Goal: Task Accomplishment & Management: Complete application form

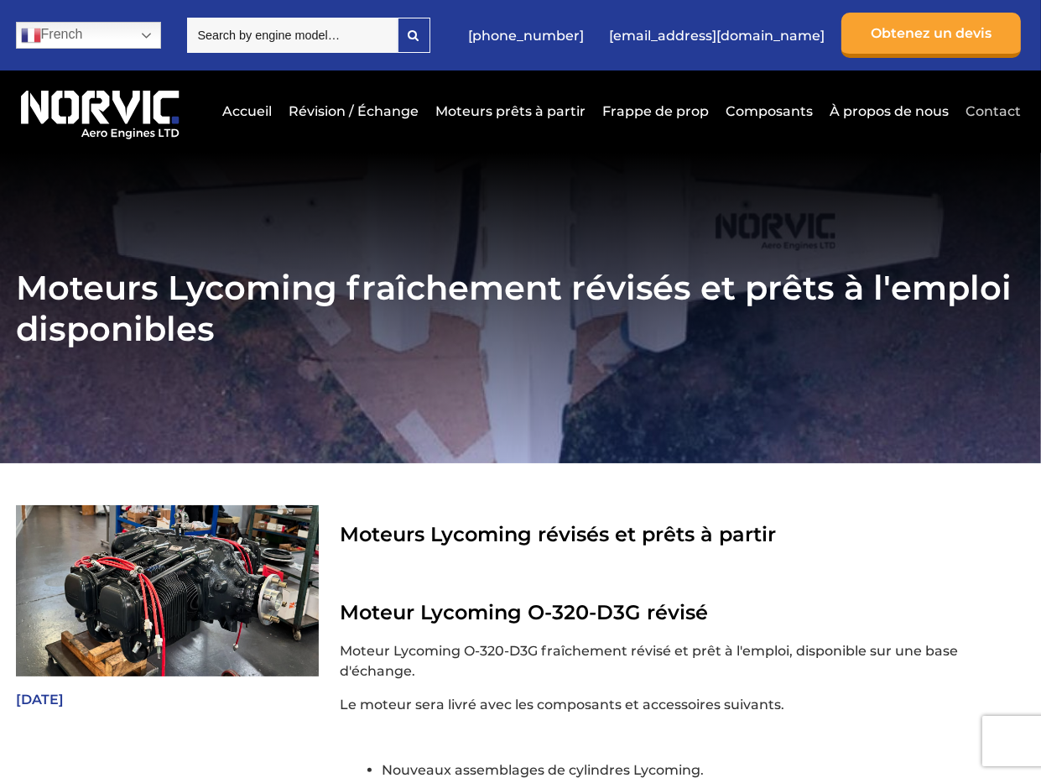
click at [1007, 132] on link "Contact" at bounding box center [991, 111] width 60 height 41
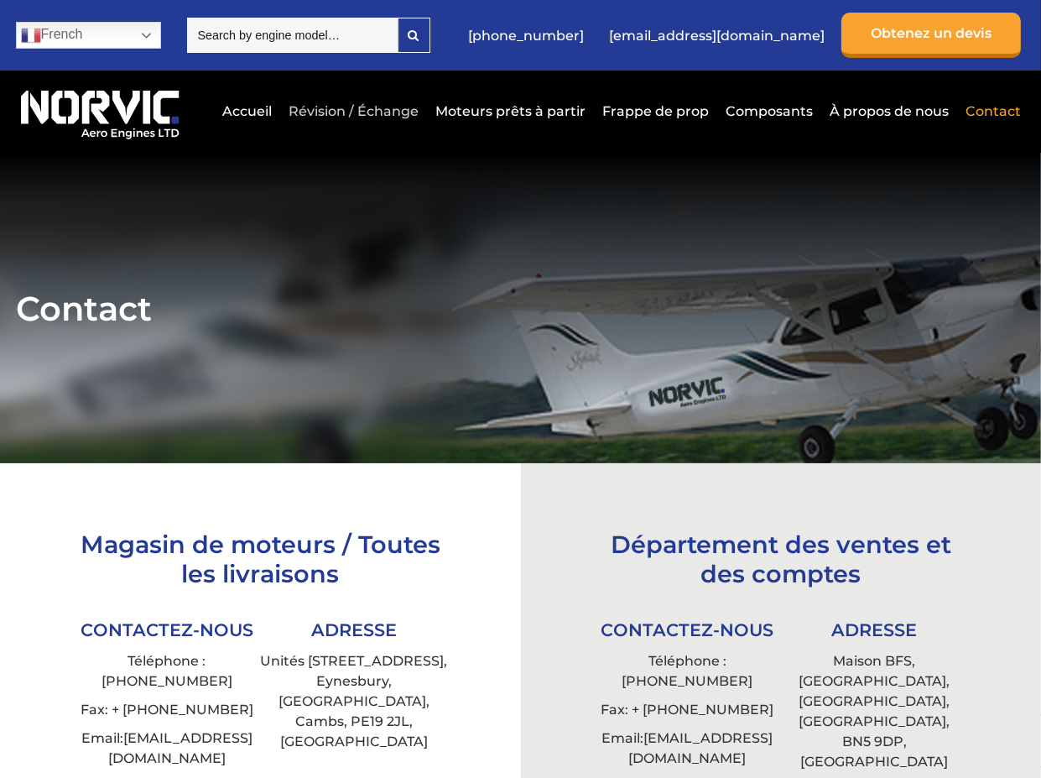
click at [346, 132] on link "Révision / Échange" at bounding box center [353, 111] width 138 height 41
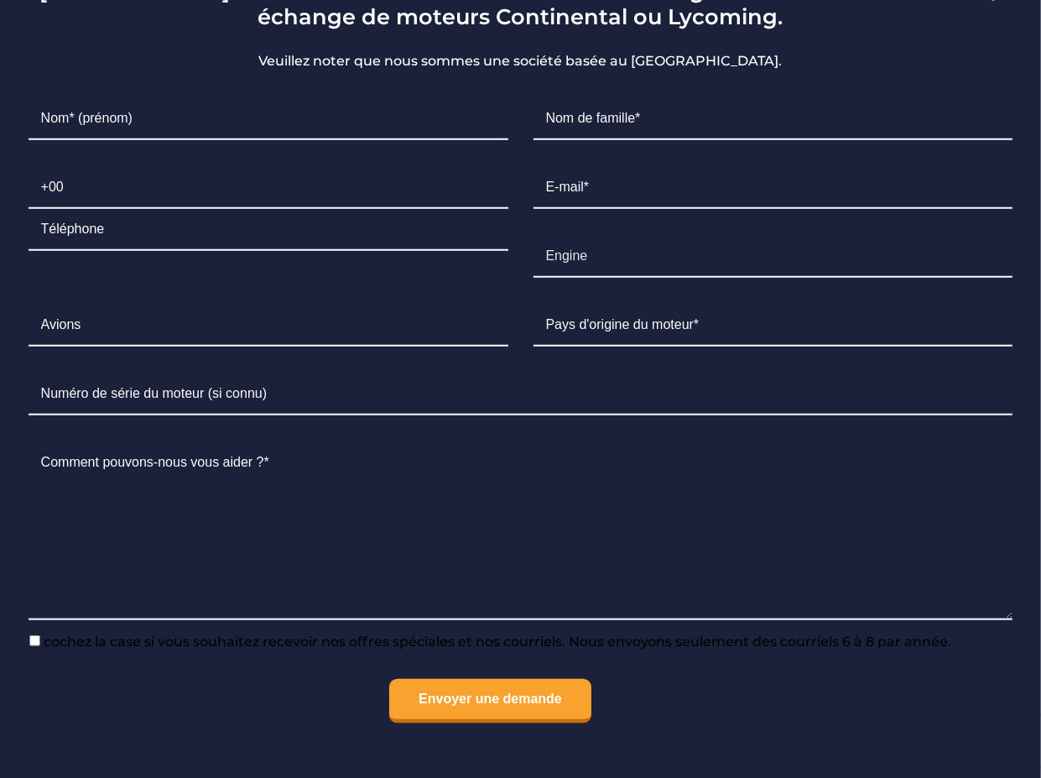
scroll to position [1230, 0]
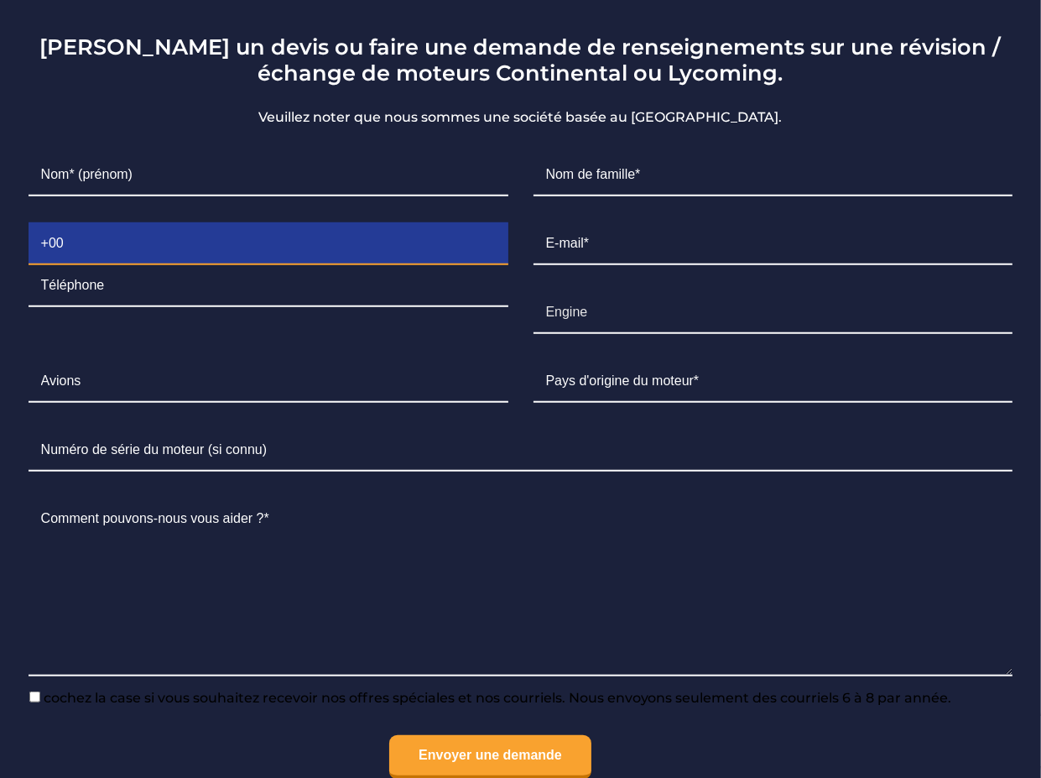
click at [96, 265] on input "Contact form" at bounding box center [269, 244] width 480 height 42
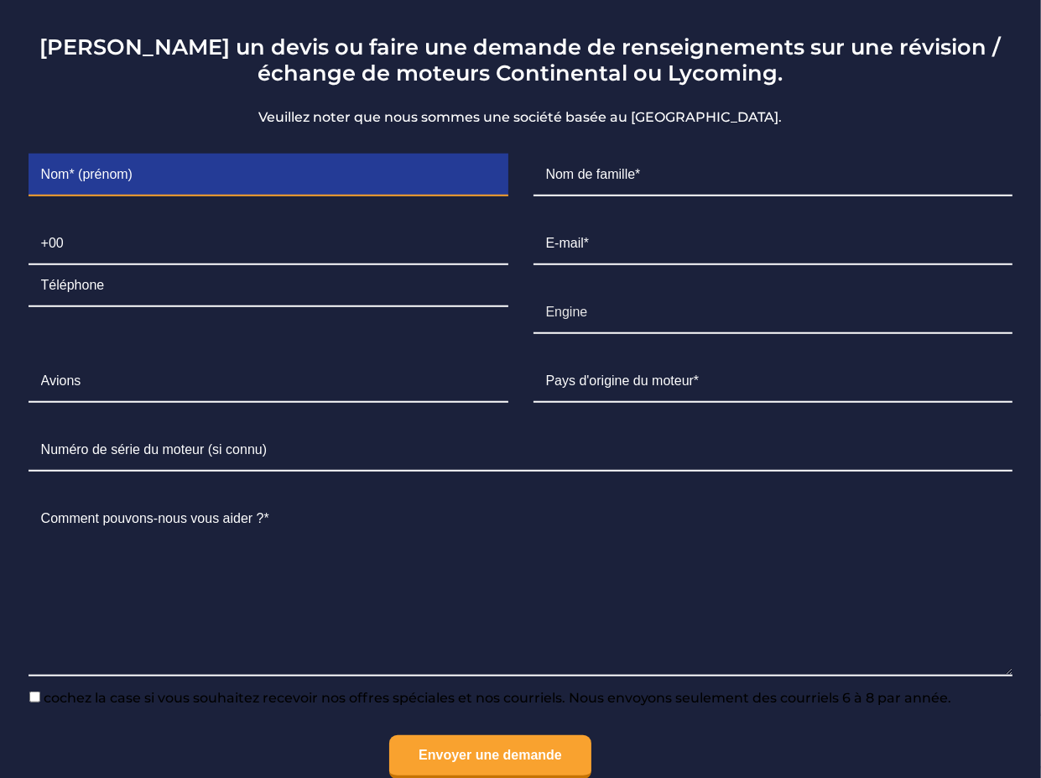
click at [148, 196] on input "Contact form" at bounding box center [269, 175] width 480 height 42
type input "Aéroclub"
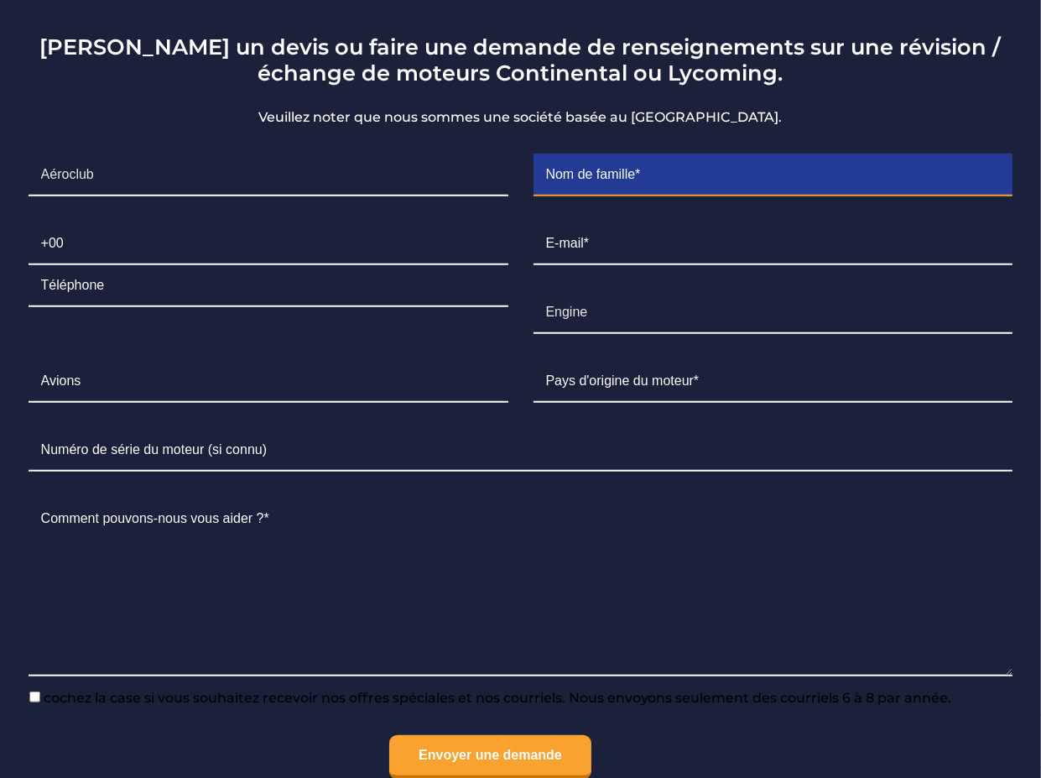
click at [663, 196] on input "Contact form" at bounding box center [774, 175] width 480 height 42
click at [625, 196] on input "Lens Bénifonyaine" at bounding box center [774, 175] width 480 height 42
type input "Lens Bénifontaine"
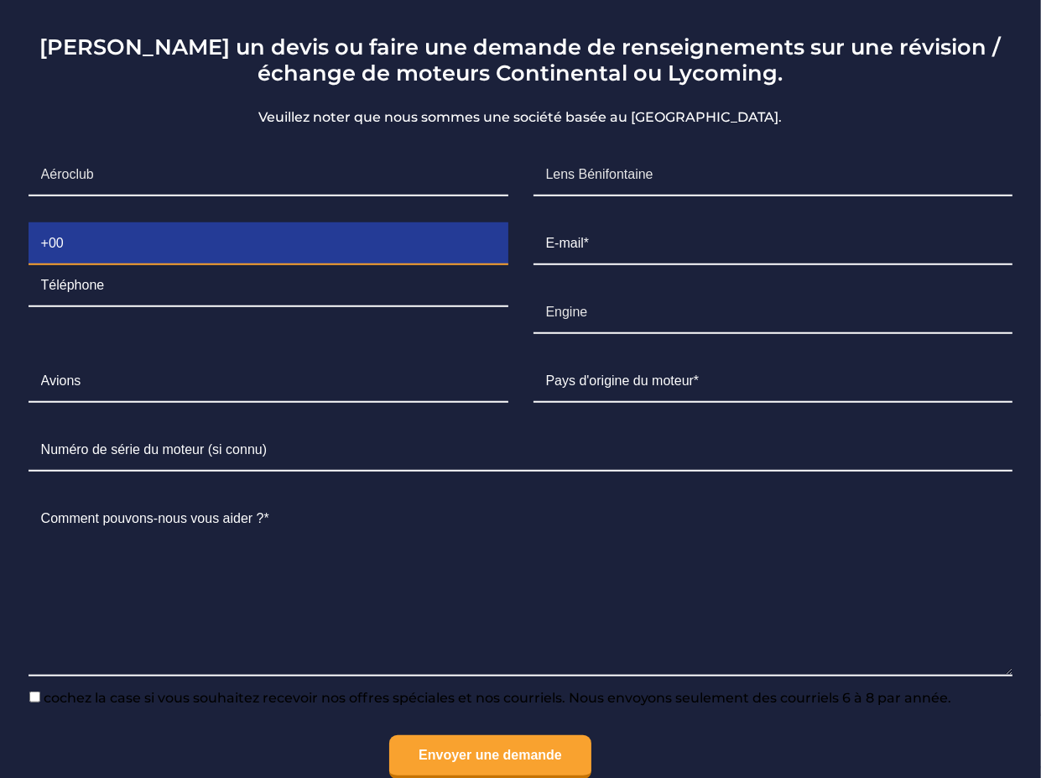
click at [83, 265] on input "Contact form" at bounding box center [269, 244] width 480 height 42
click at [66, 265] on input "Contact form" at bounding box center [269, 244] width 480 height 42
type input "+33 7 68 39 00 59"
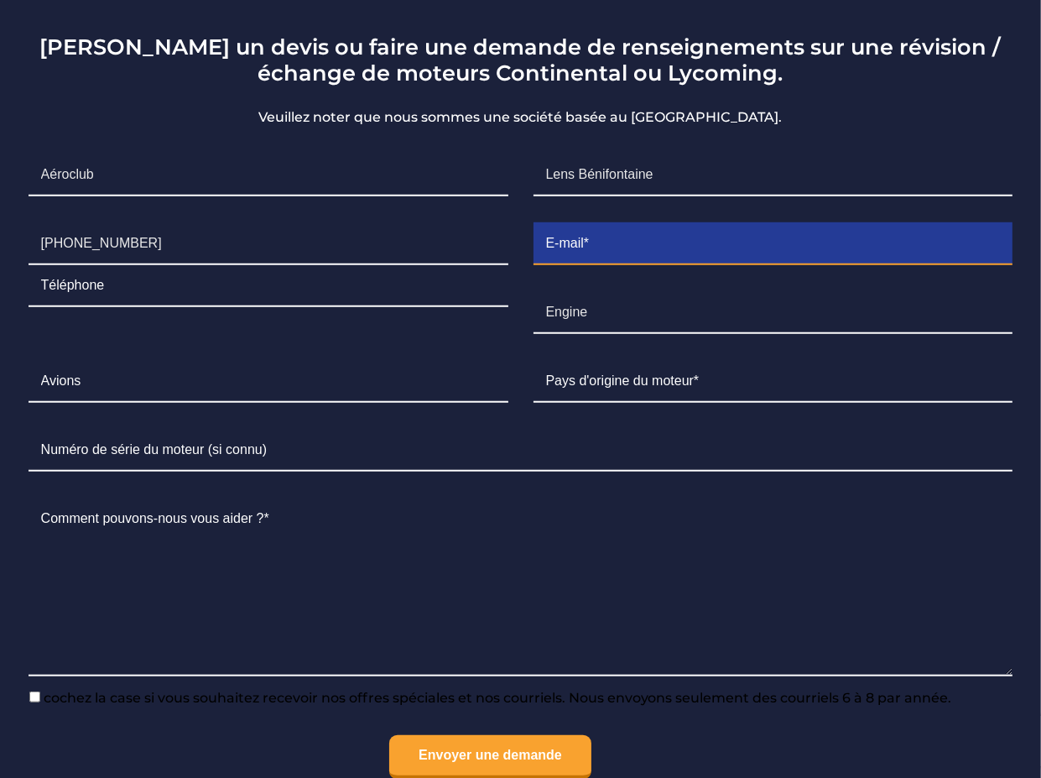
click at [622, 265] on input "Contact form" at bounding box center [774, 244] width 480 height 42
type input "desdan59@gmail.com"
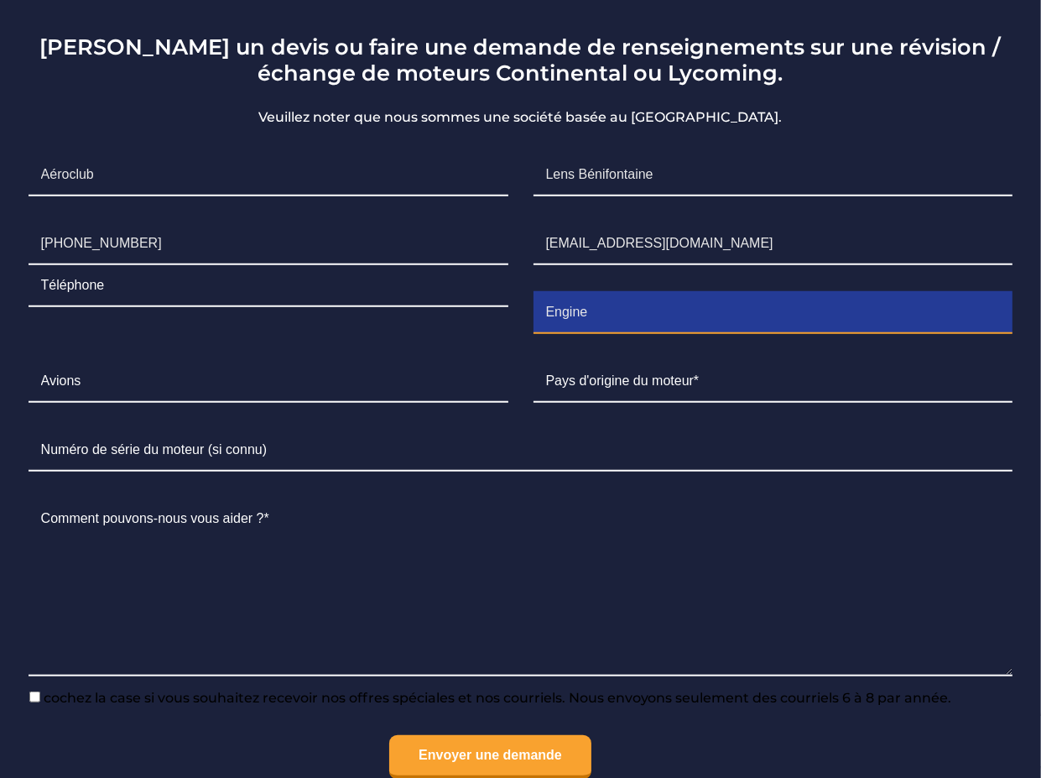
click at [627, 334] on input "Engine" at bounding box center [774, 313] width 480 height 42
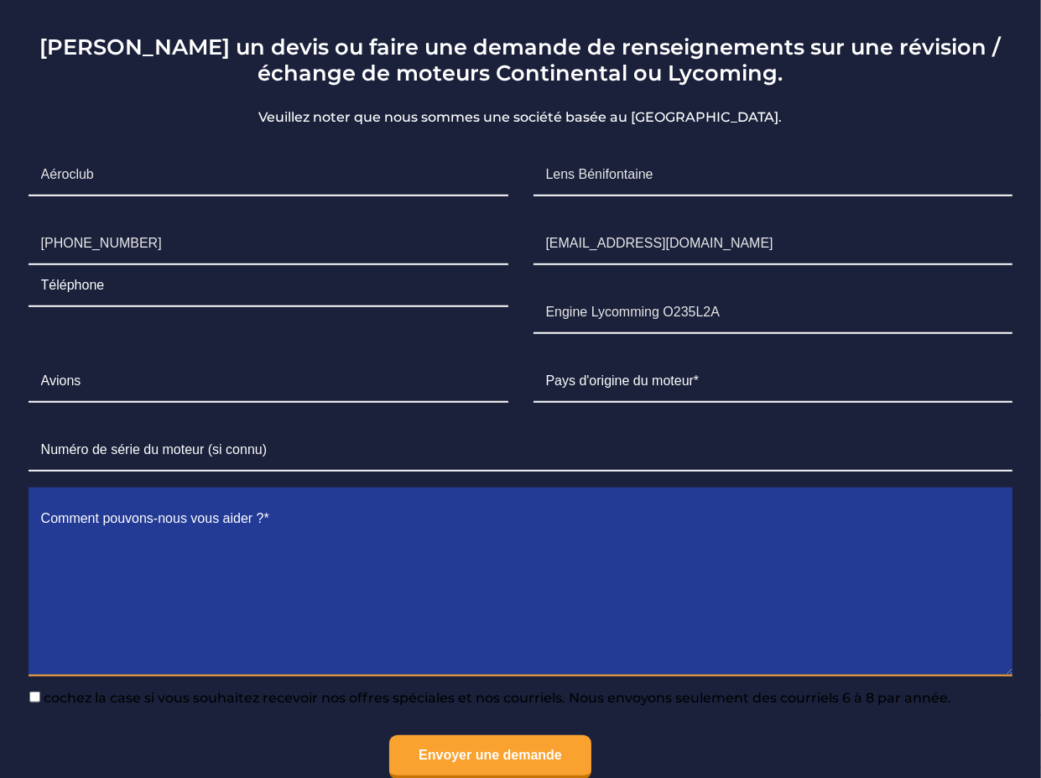
click at [664, 613] on textarea "Contact form" at bounding box center [521, 587] width 985 height 178
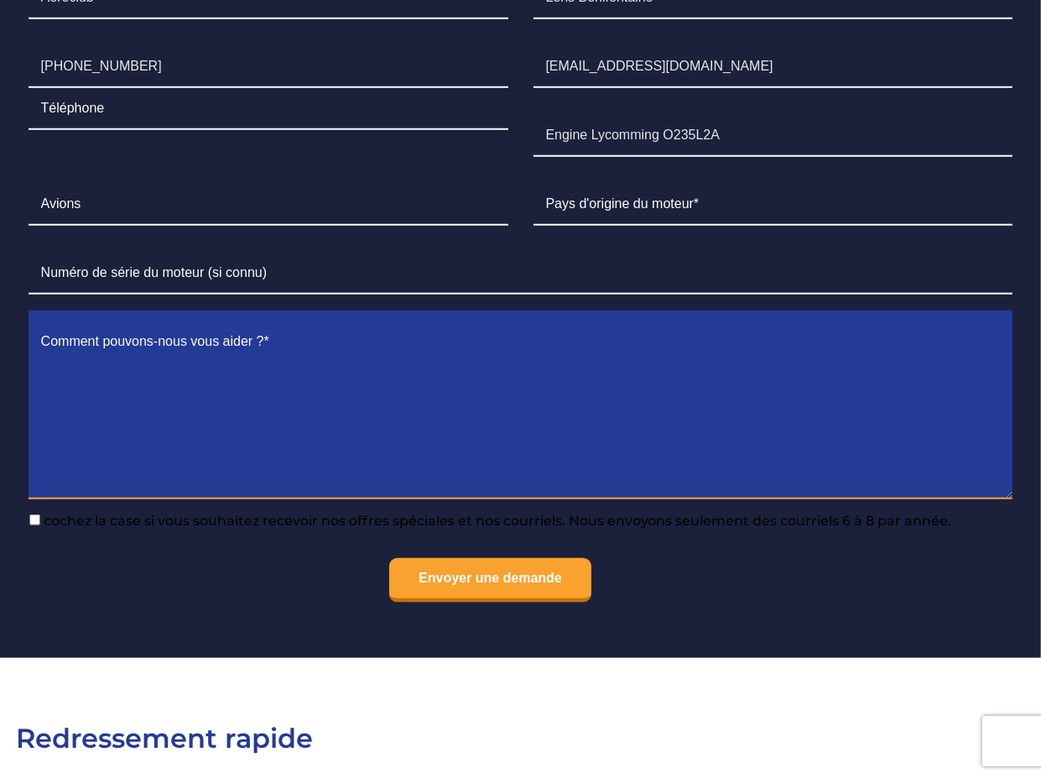
scroll to position [1342, 0]
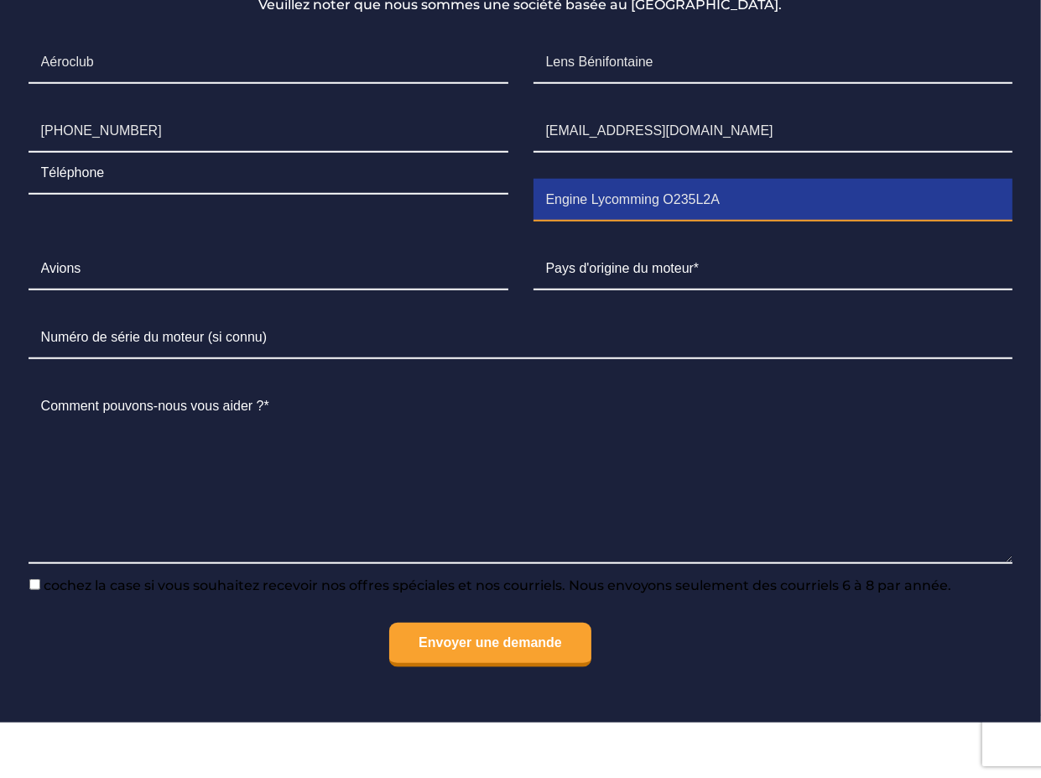
click at [673, 221] on input "Engine Lycomming O235L2A" at bounding box center [774, 201] width 480 height 42
type input "Engine Lycomming O-235-L2A"
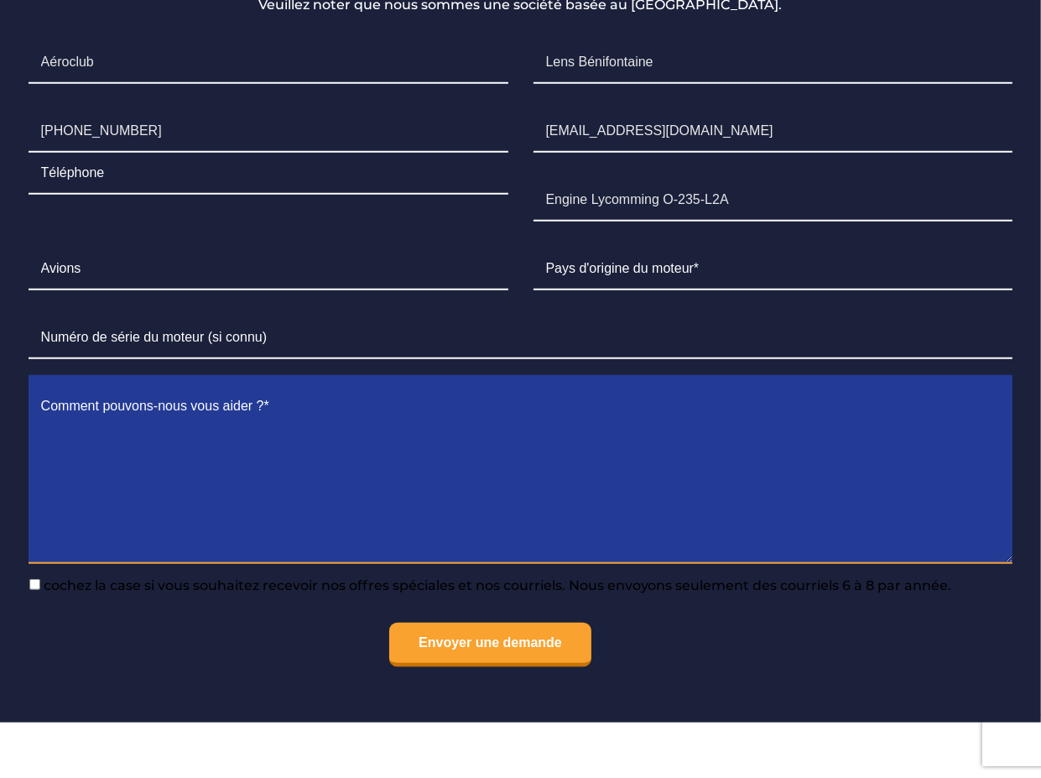
click at [712, 481] on textarea "Contact form" at bounding box center [521, 475] width 985 height 178
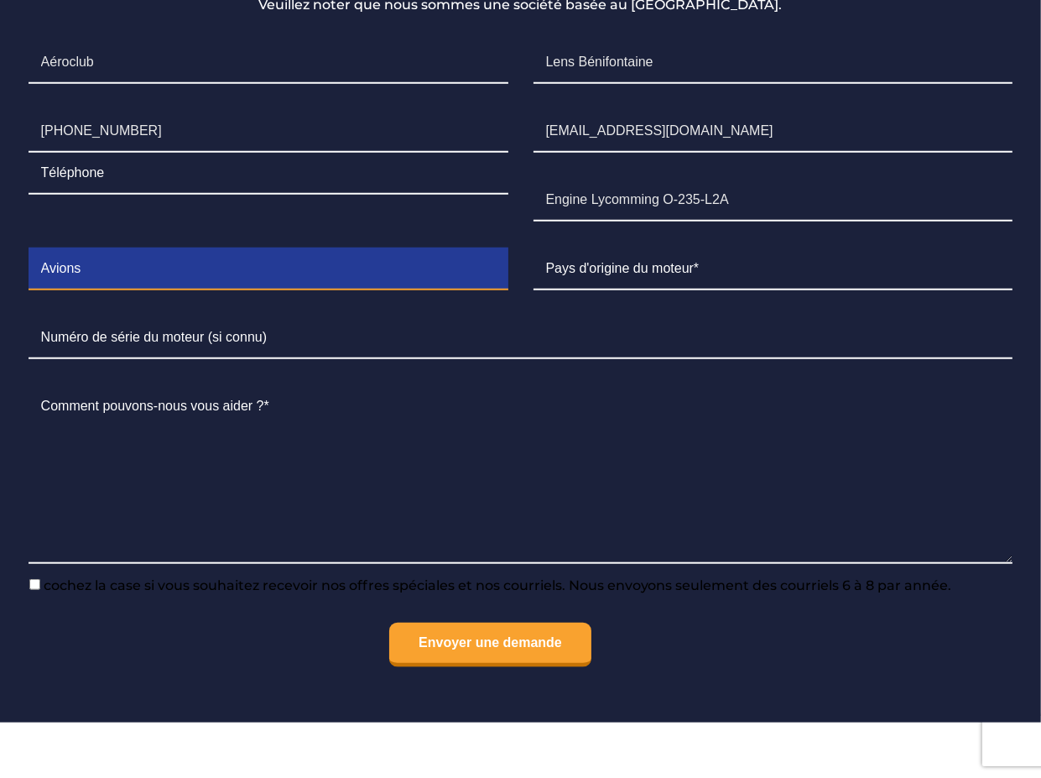
click at [105, 290] on input "Contact form" at bounding box center [269, 269] width 480 height 42
type input "DR400 / 120"
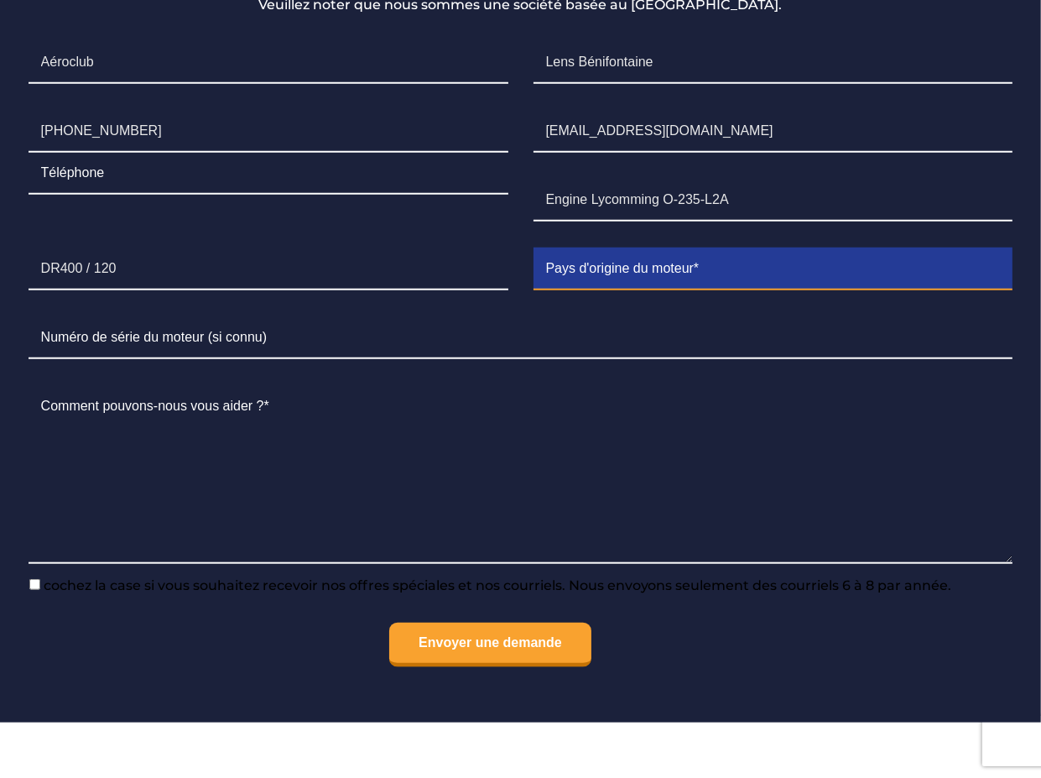
click at [711, 290] on input "Contact form" at bounding box center [774, 269] width 480 height 42
type input "France"
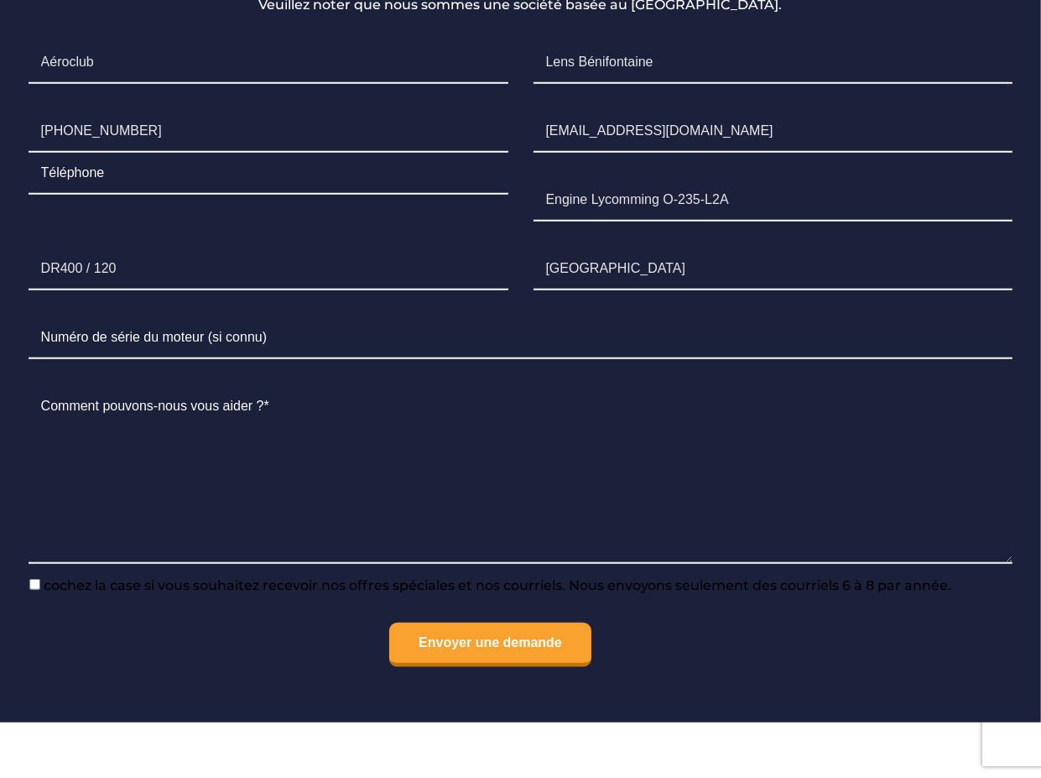
click at [337, 372] on li "Numéro de série" at bounding box center [521, 338] width 1010 height 69
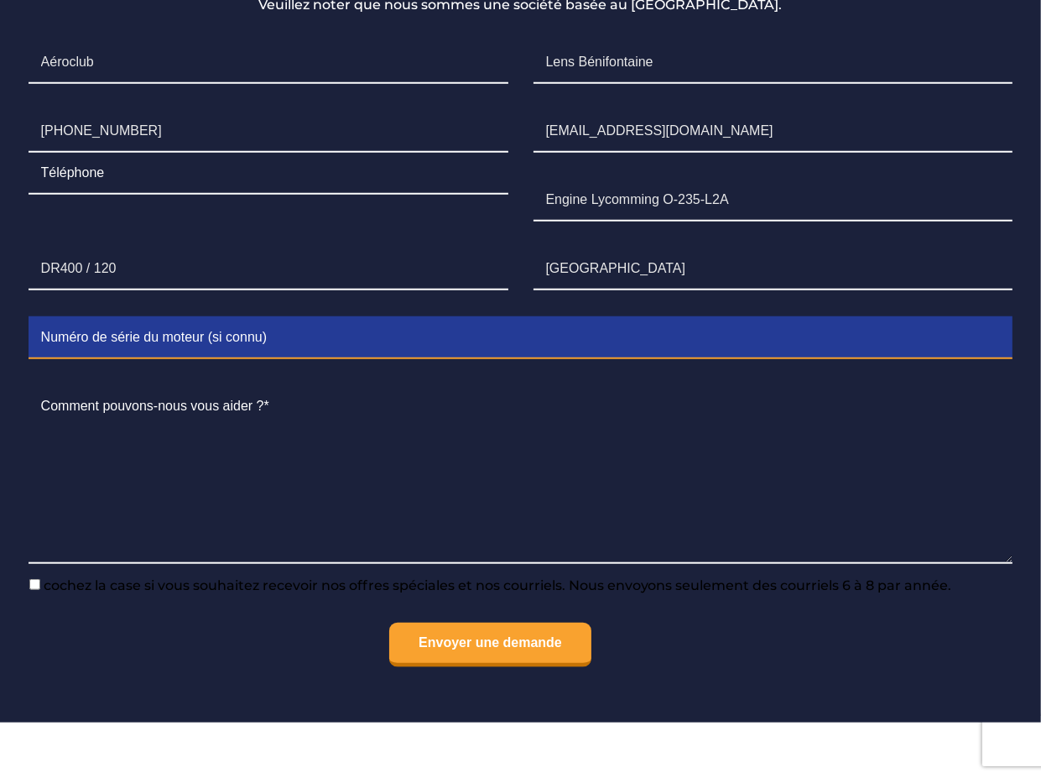
click at [322, 359] on input "Contact form" at bounding box center [521, 338] width 985 height 42
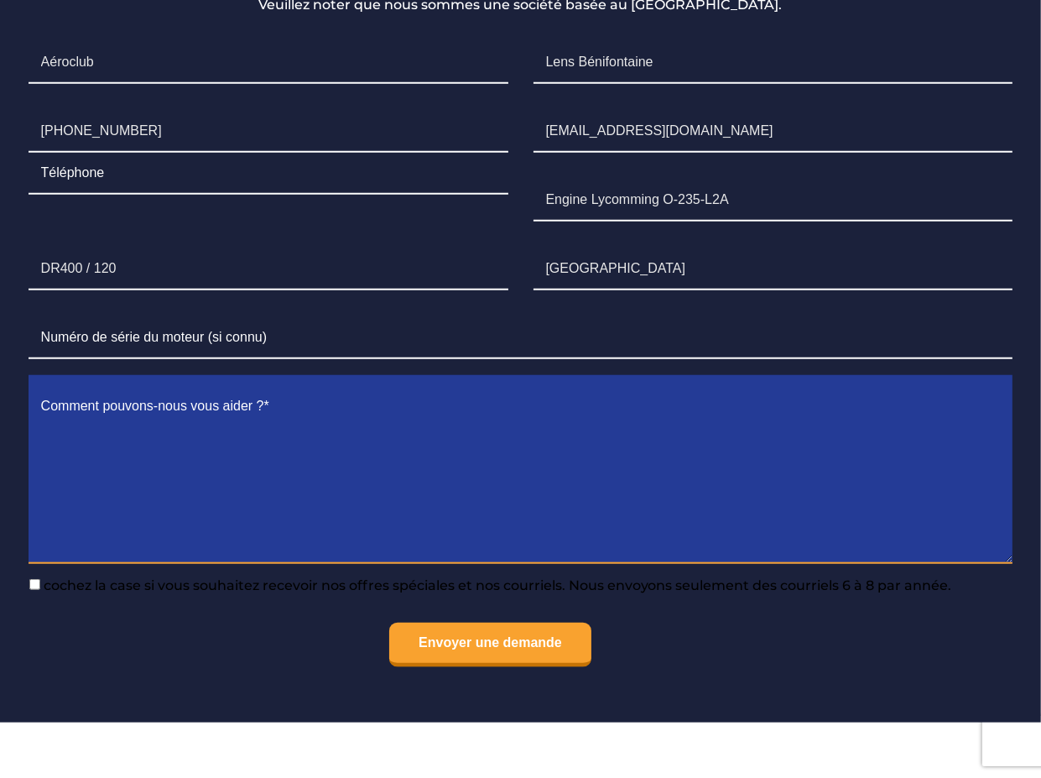
click at [100, 545] on textarea "Contact form" at bounding box center [521, 475] width 985 height 178
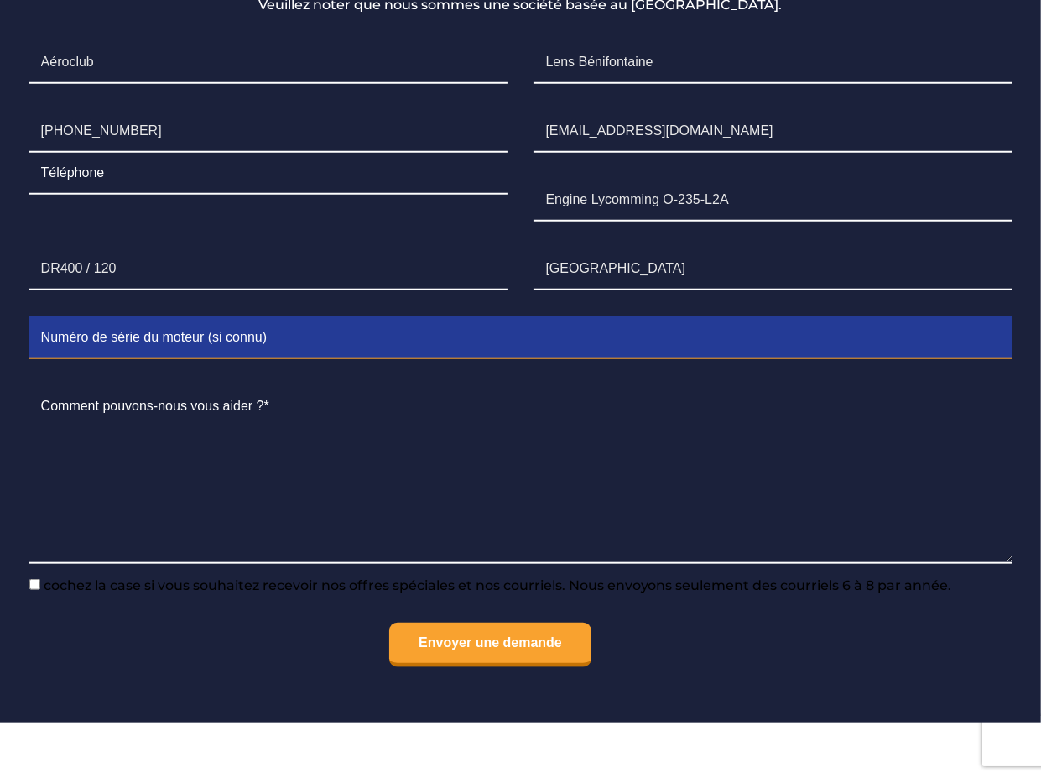
click at [333, 359] on input "Contact form" at bounding box center [521, 338] width 985 height 42
paste input "L-22196-15"
click at [34, 359] on input "L-22196-15" at bounding box center [521, 338] width 985 height 42
type input "S/N: L-22196-15"
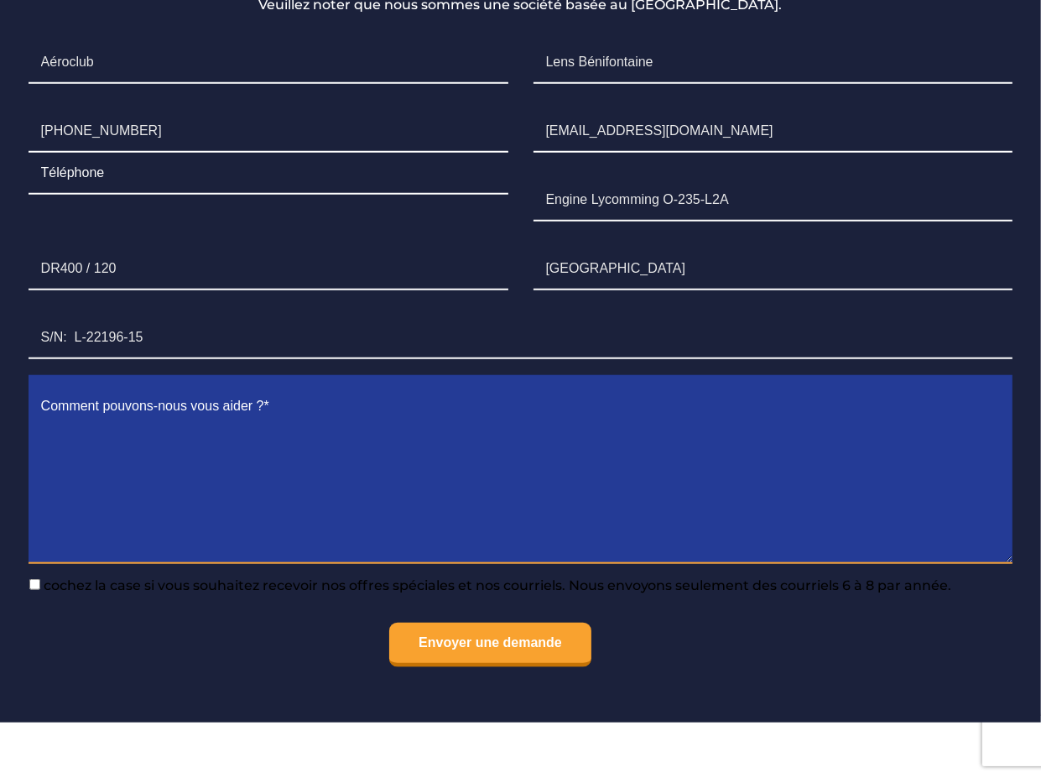
click at [316, 496] on textarea "Contact form" at bounding box center [521, 475] width 985 height 178
click at [45, 484] on textarea "Pouvez vous me donner le prix d'un moteur Lycomming O-235-L2A révisé avec échan…" at bounding box center [521, 475] width 985 height 178
click at [990, 461] on textarea "Pouvez vous me donner le prix d'un moteur Lycomming O-235-L2A révisé avec échan…" at bounding box center [521, 475] width 985 height 178
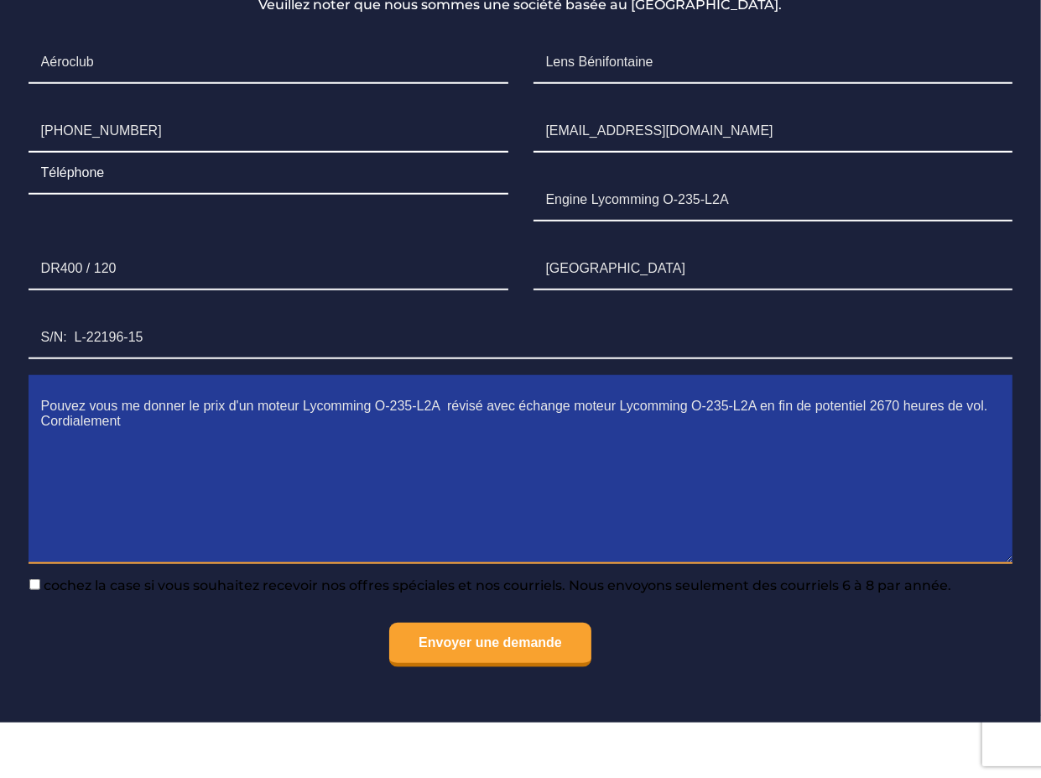
click at [1000, 462] on textarea "Pouvez vous me donner le prix d'un moteur Lycomming O-235-L2A révisé avec échan…" at bounding box center [521, 475] width 985 height 178
click at [227, 462] on textarea "Pouvez vous me donner le prix d'un moteur Lycomming O-235-L2A révisé avec échan…" at bounding box center [521, 475] width 985 height 178
click at [258, 467] on textarea "Pouvez vous me donner le prix livré en France d'un moteur Lycomming O-235-L2A r…" at bounding box center [521, 475] width 985 height 178
click at [226, 464] on textarea "Pouvez vous me donner le prix livré dans le nord de la France d'un moteur Lycom…" at bounding box center [521, 475] width 985 height 178
click at [415, 466] on textarea "Pouvez vous me donner le prix, livré dans le nord de la France d'un moteur Lyco…" at bounding box center [521, 475] width 985 height 178
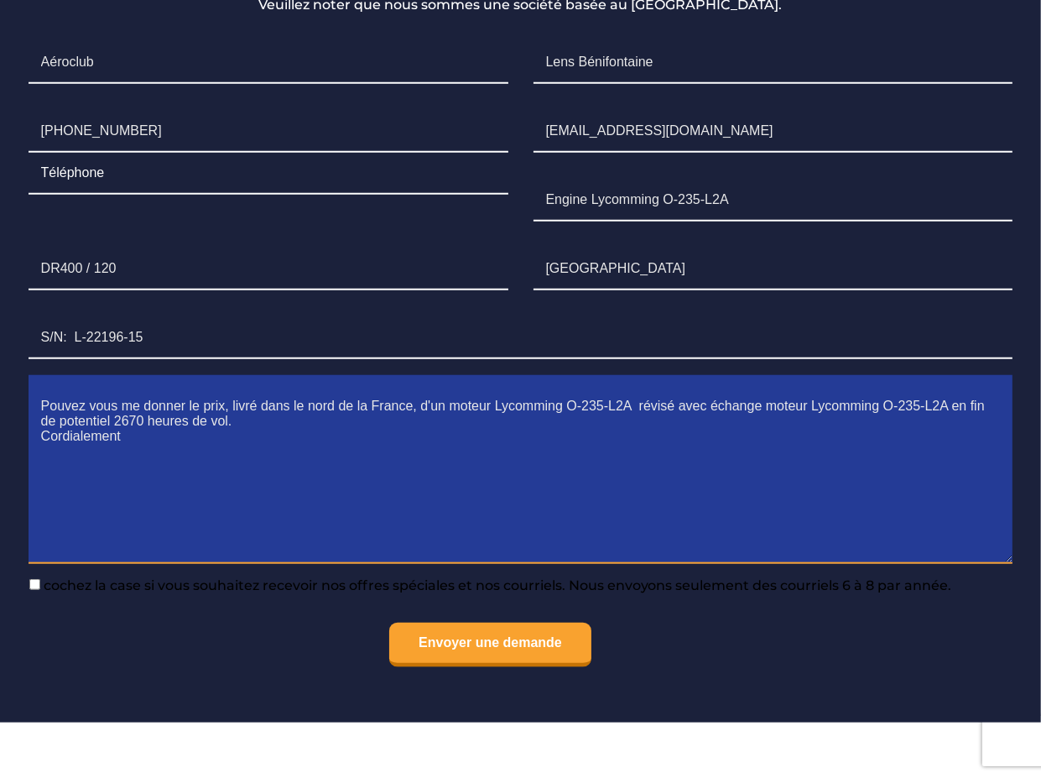
click at [56, 513] on textarea "Pouvez vous me donner le prix, livré dans le nord de la France, d'un moteur Lyc…" at bounding box center [521, 475] width 985 height 178
click at [138, 495] on textarea "Pouvez vous me donner le prix, livré dans le nord de la France, d'un moteur Lyc…" at bounding box center [521, 475] width 985 height 178
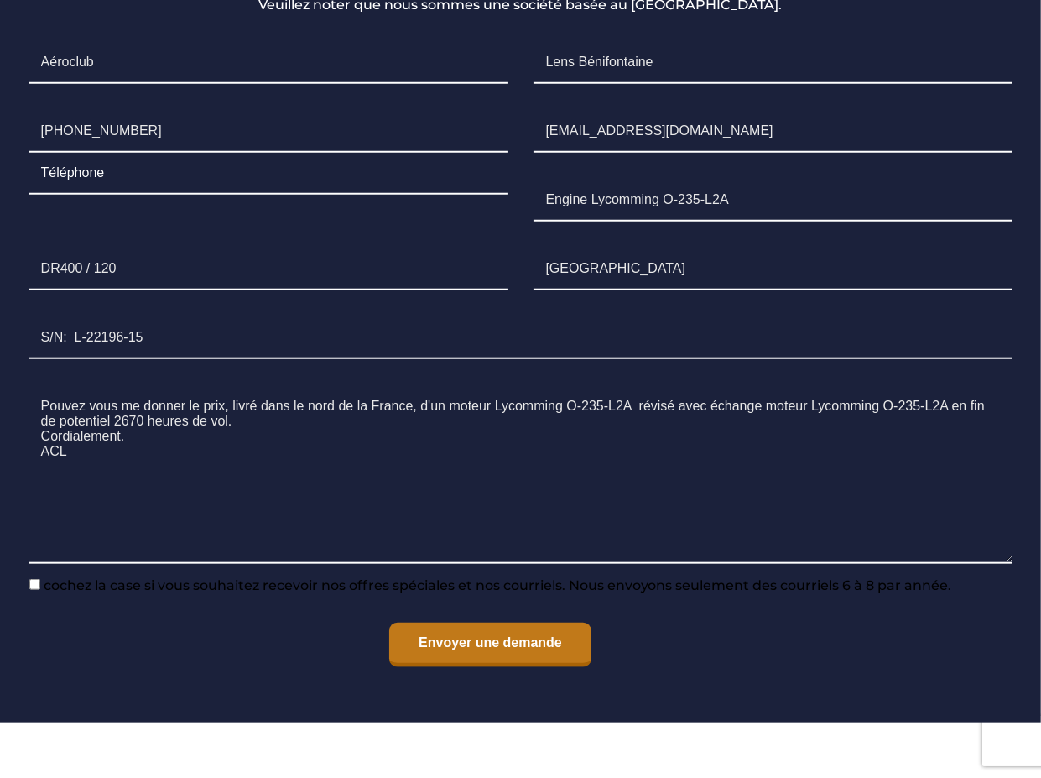
click at [489, 667] on input "Envoyer une demande" at bounding box center [490, 644] width 202 height 44
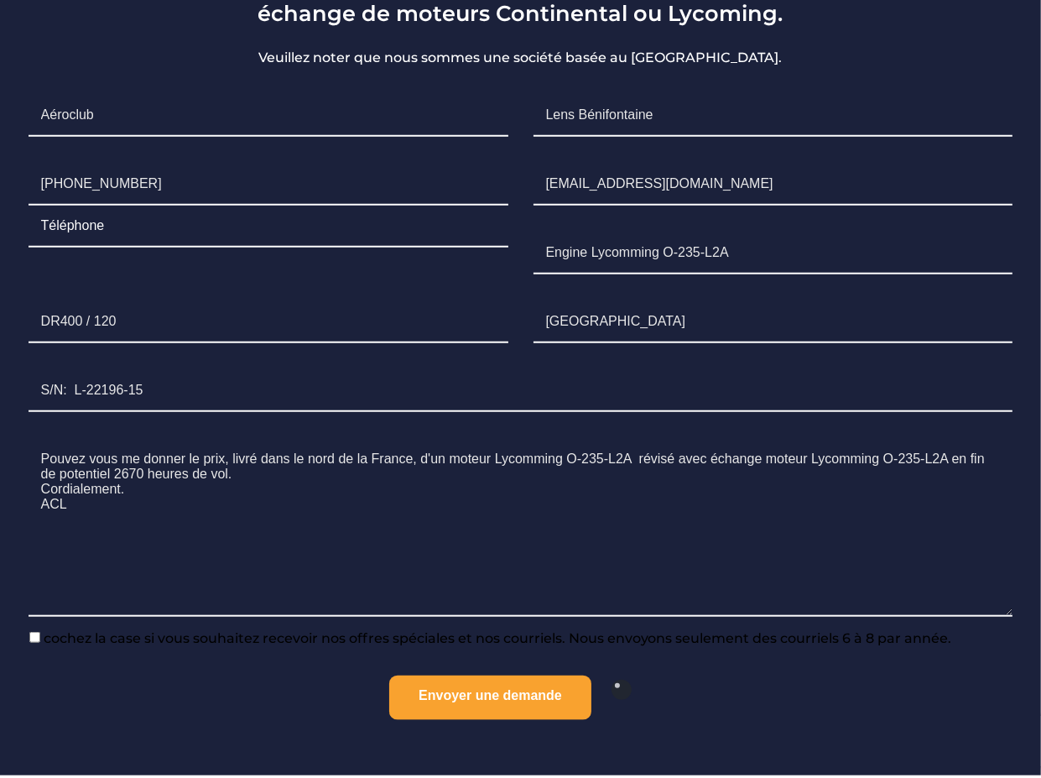
scroll to position [1487, 0]
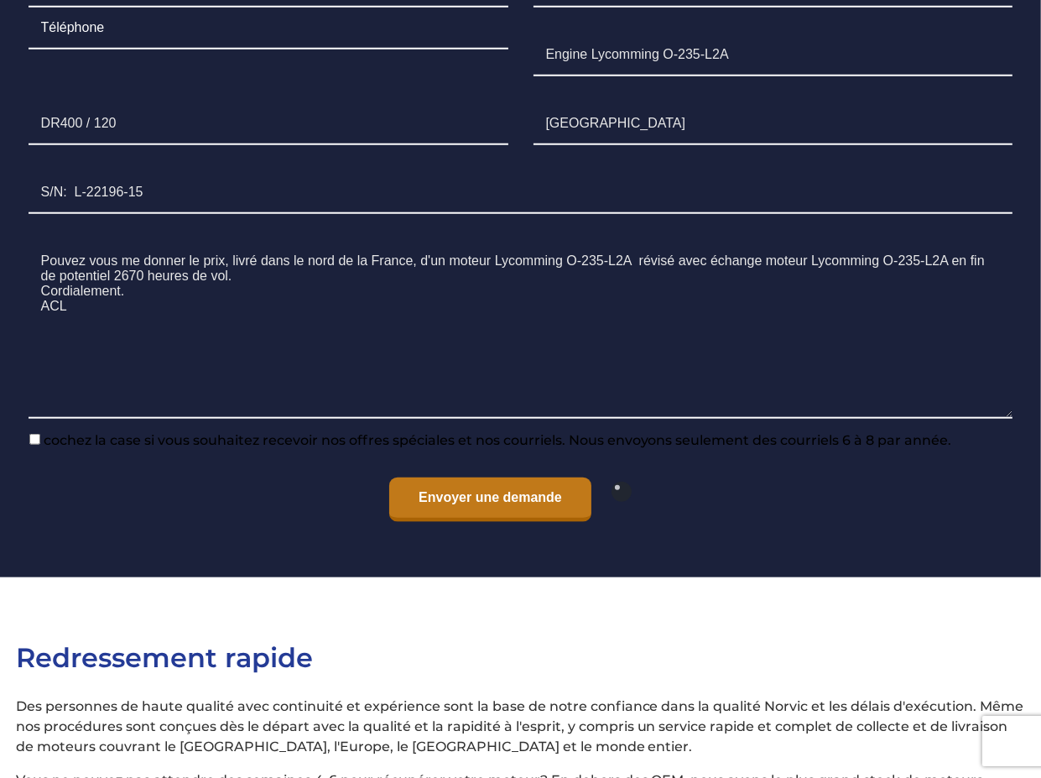
click at [486, 522] on input "Envoyer une demande" at bounding box center [490, 499] width 202 height 44
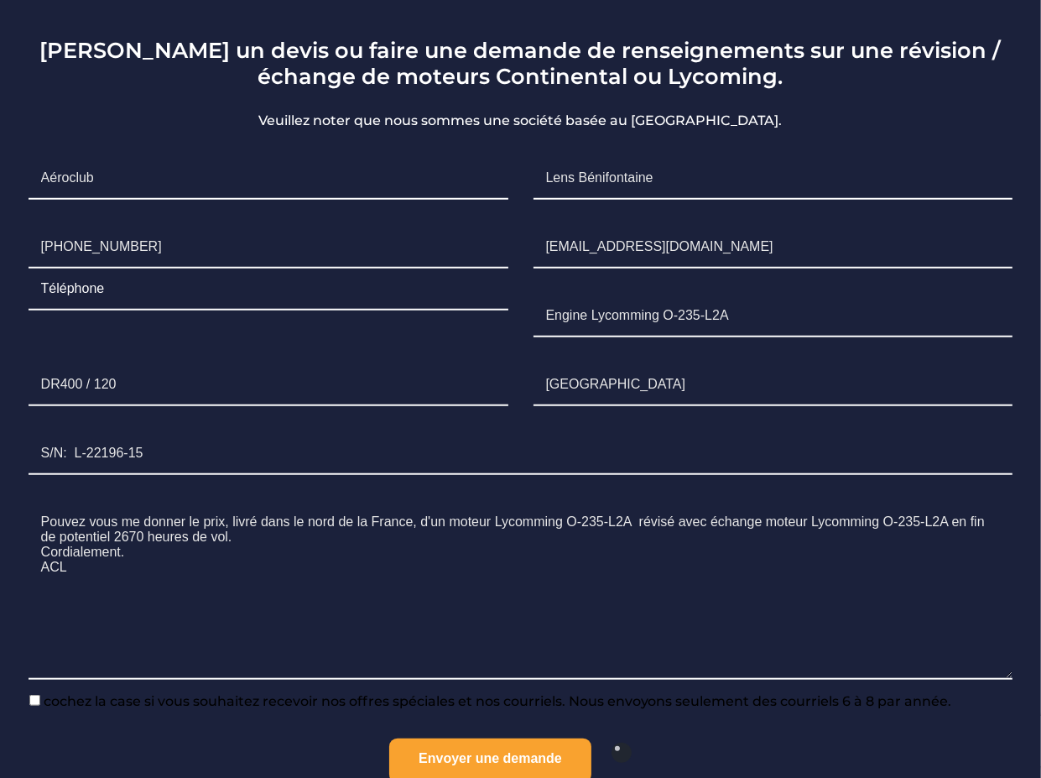
scroll to position [1208, 0]
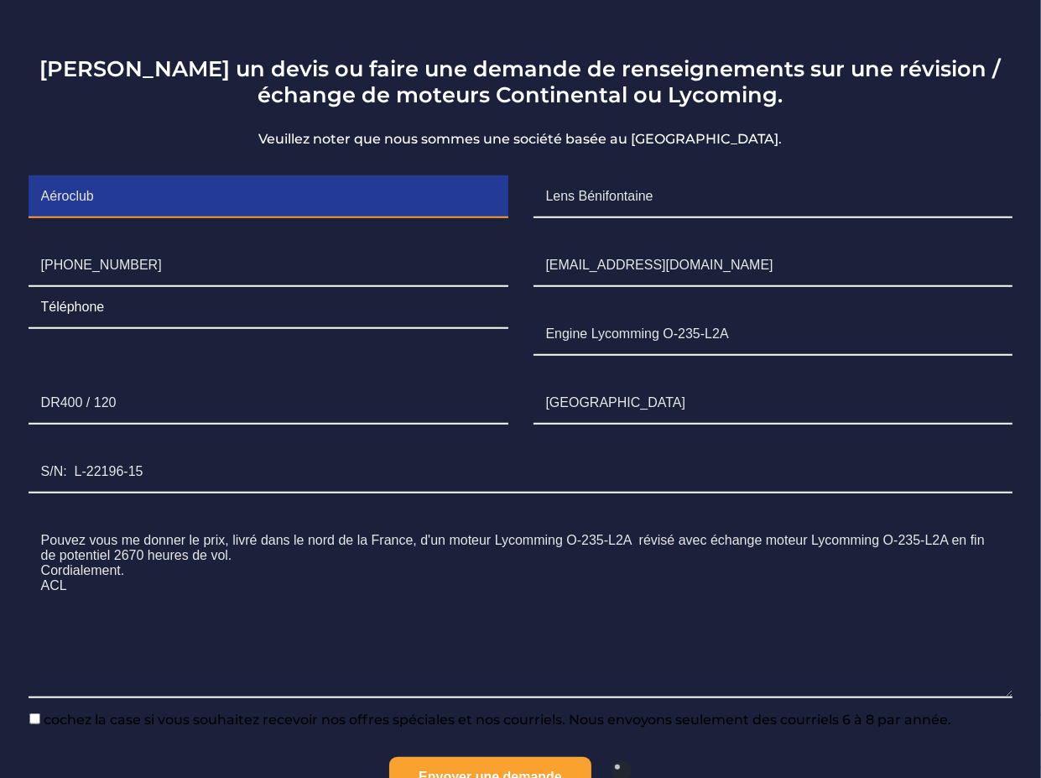
drag, startPoint x: 35, startPoint y: 244, endPoint x: 653, endPoint y: 245, distance: 617.4
click at [653, 245] on ul "Nom* (prénom) Aéroclub Nom de famille* Lens Bénifontaine Téléphone +33 7 68 39 …" at bounding box center [521, 489] width 1010 height 652
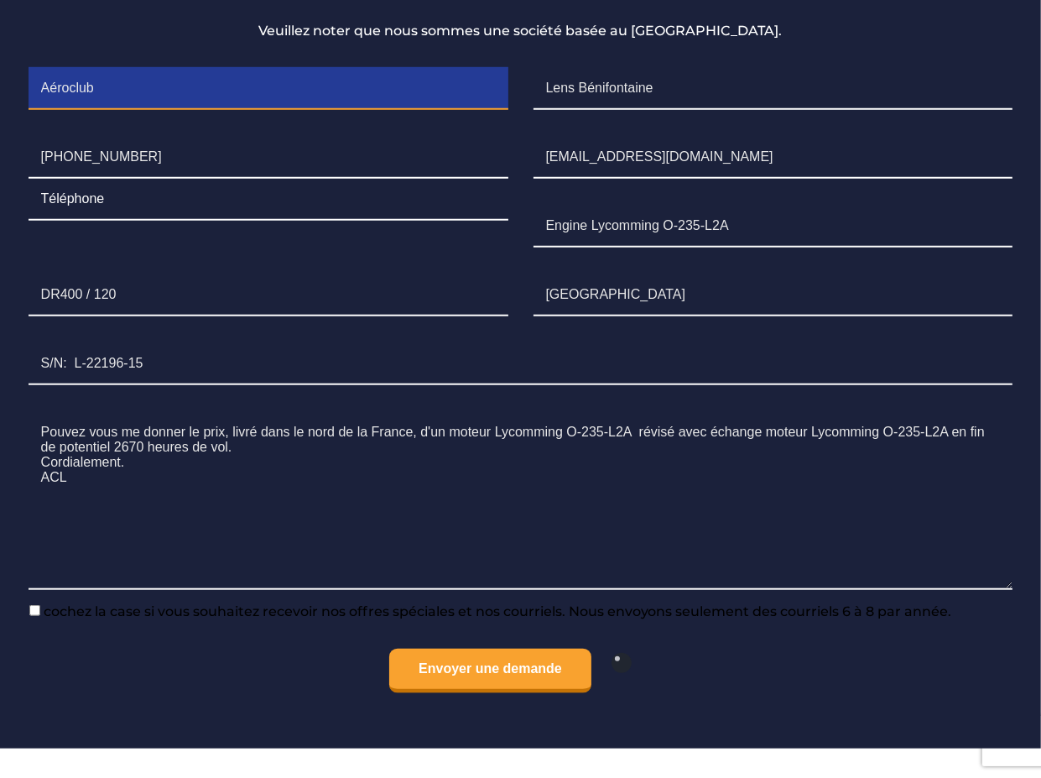
scroll to position [1342, 0]
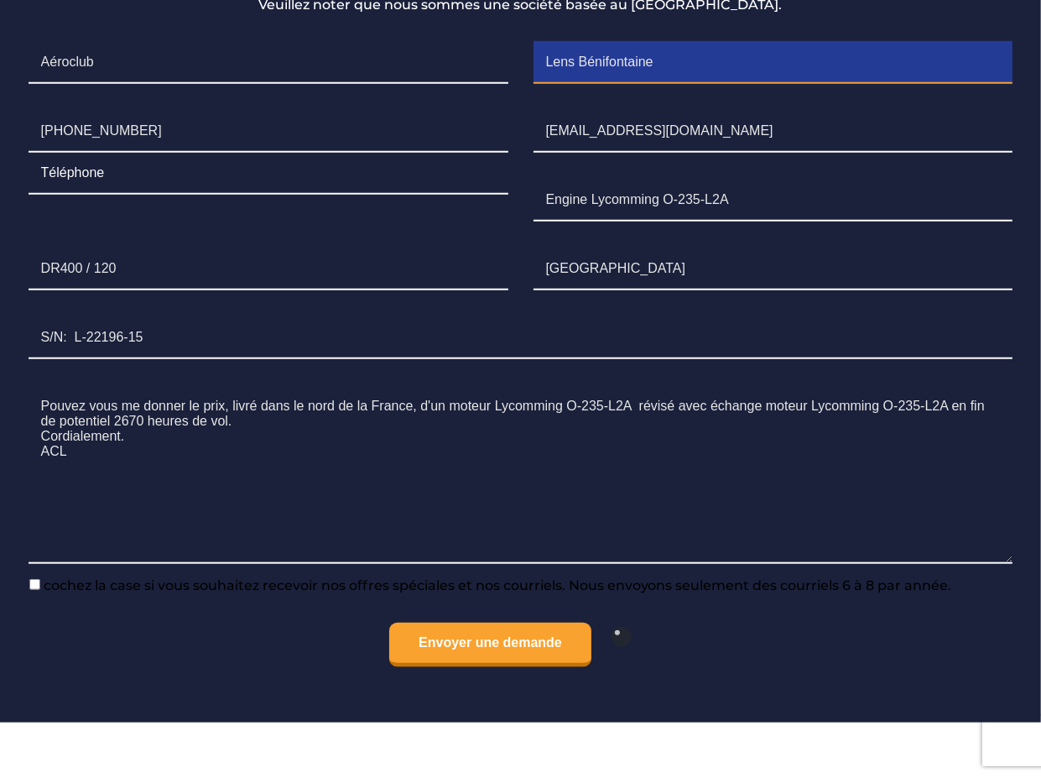
drag, startPoint x: 543, startPoint y: 112, endPoint x: 613, endPoint y: 112, distance: 70.5
click at [613, 84] on input "Lens Bénifontaine" at bounding box center [774, 63] width 480 height 42
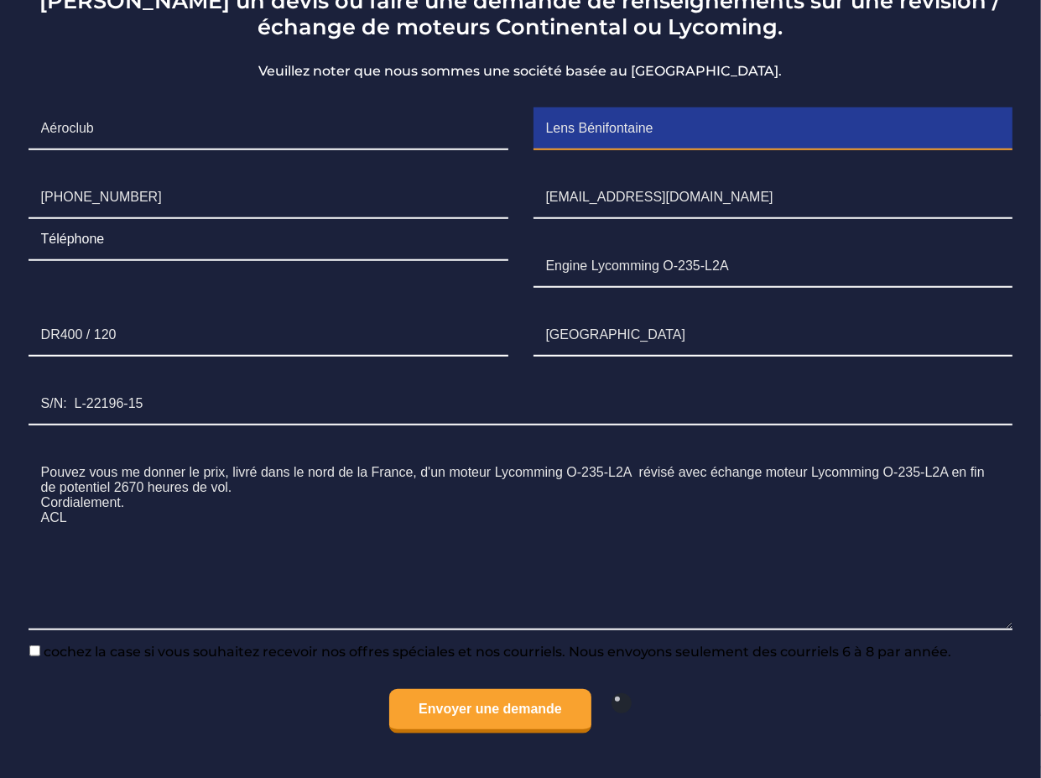
scroll to position [1174, 0]
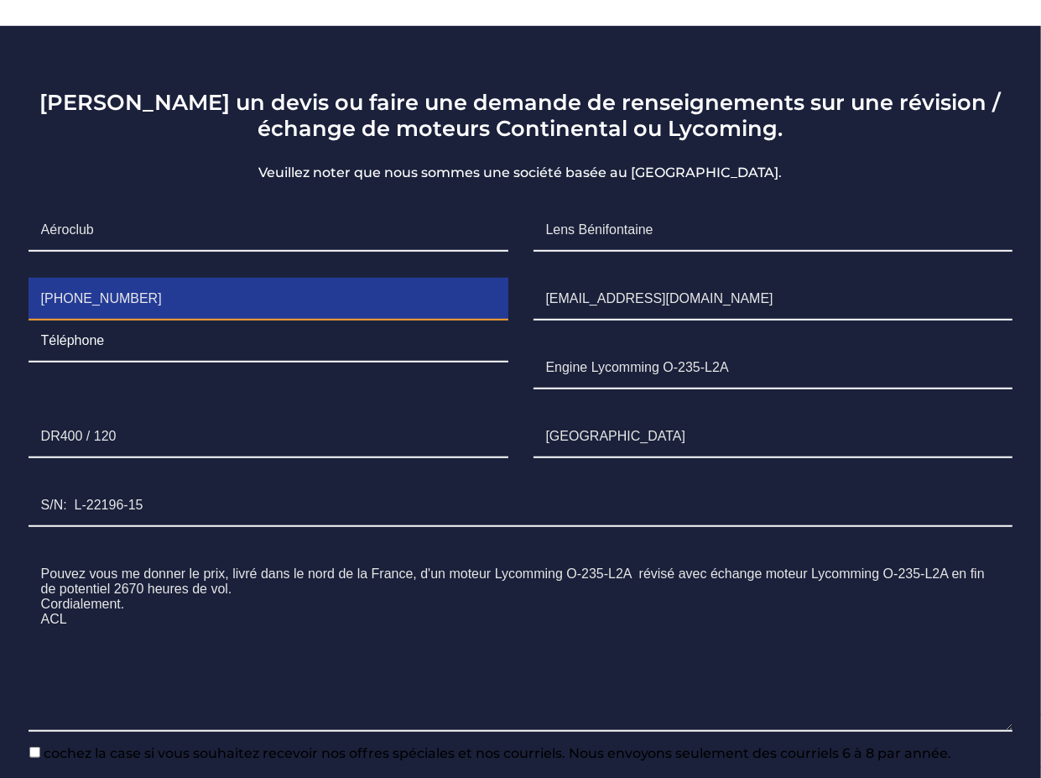
drag, startPoint x: 39, startPoint y: 355, endPoint x: 132, endPoint y: 356, distance: 92.3
click at [132, 320] on input "+33 7 68 39 00 59" at bounding box center [269, 300] width 480 height 42
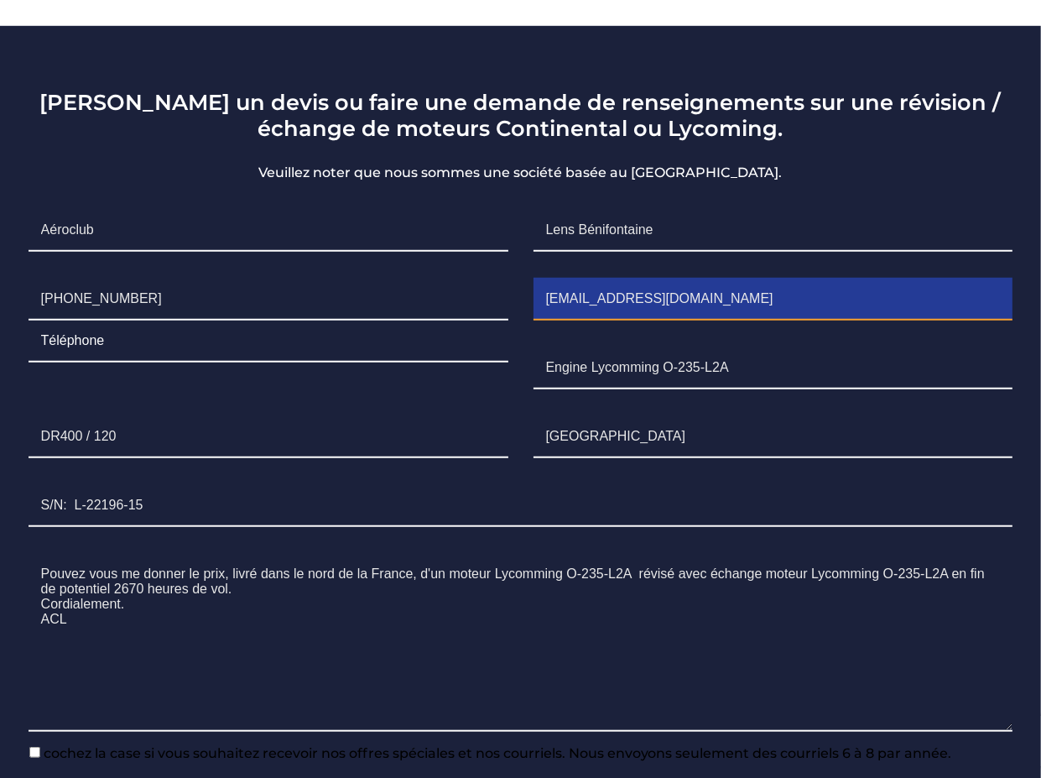
drag, startPoint x: 547, startPoint y: 351, endPoint x: 676, endPoint y: 347, distance: 129.2
click at [676, 320] on input "desdan59@gmail.com" at bounding box center [774, 300] width 480 height 42
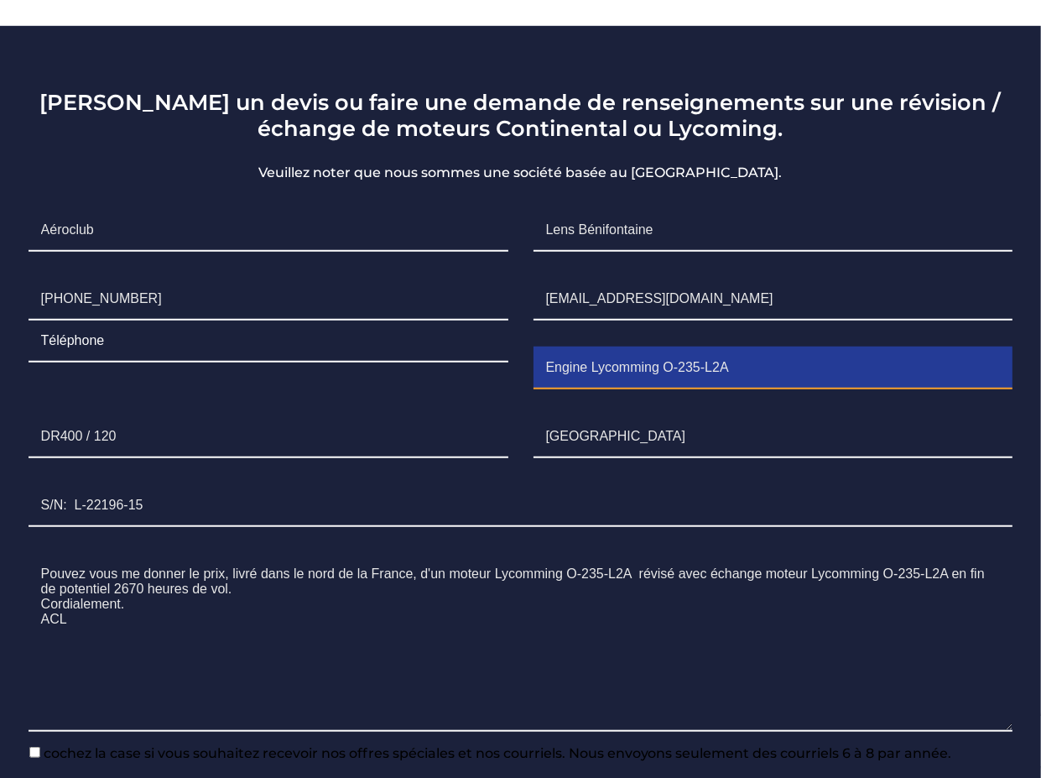
click at [542, 389] on input "Engine Lycomming O-235-L2A" at bounding box center [774, 368] width 480 height 42
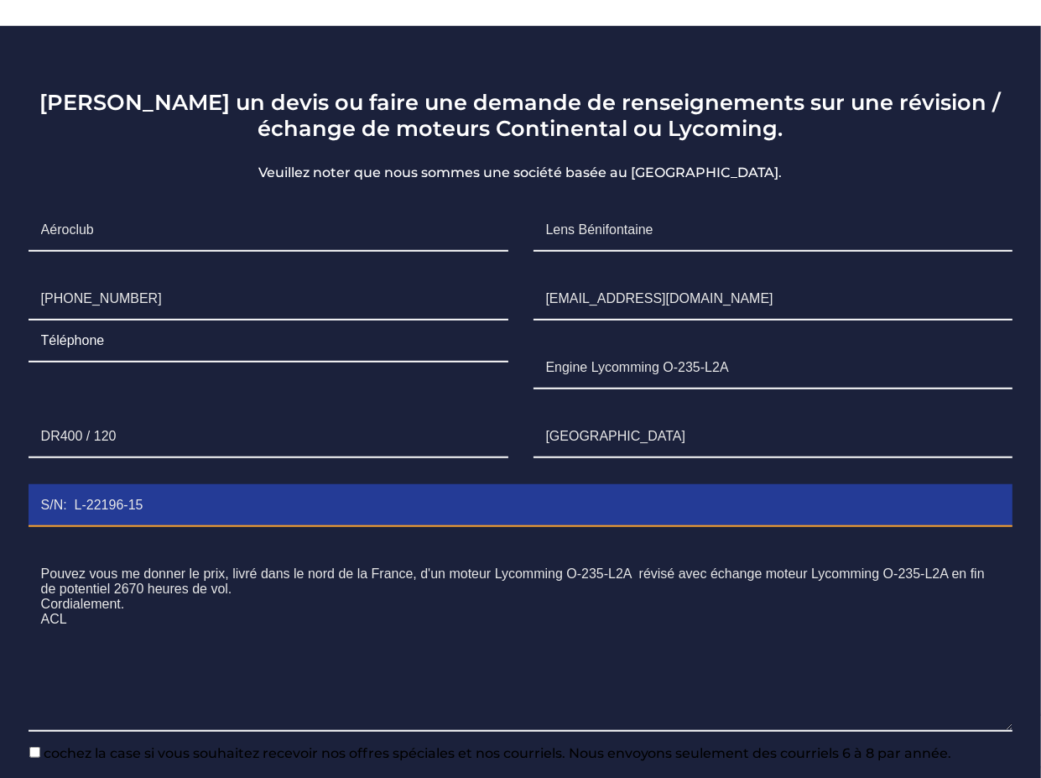
drag, startPoint x: 37, startPoint y: 557, endPoint x: 152, endPoint y: 560, distance: 115.0
click at [152, 527] on input "S/N: L-22196-15" at bounding box center [521, 506] width 985 height 42
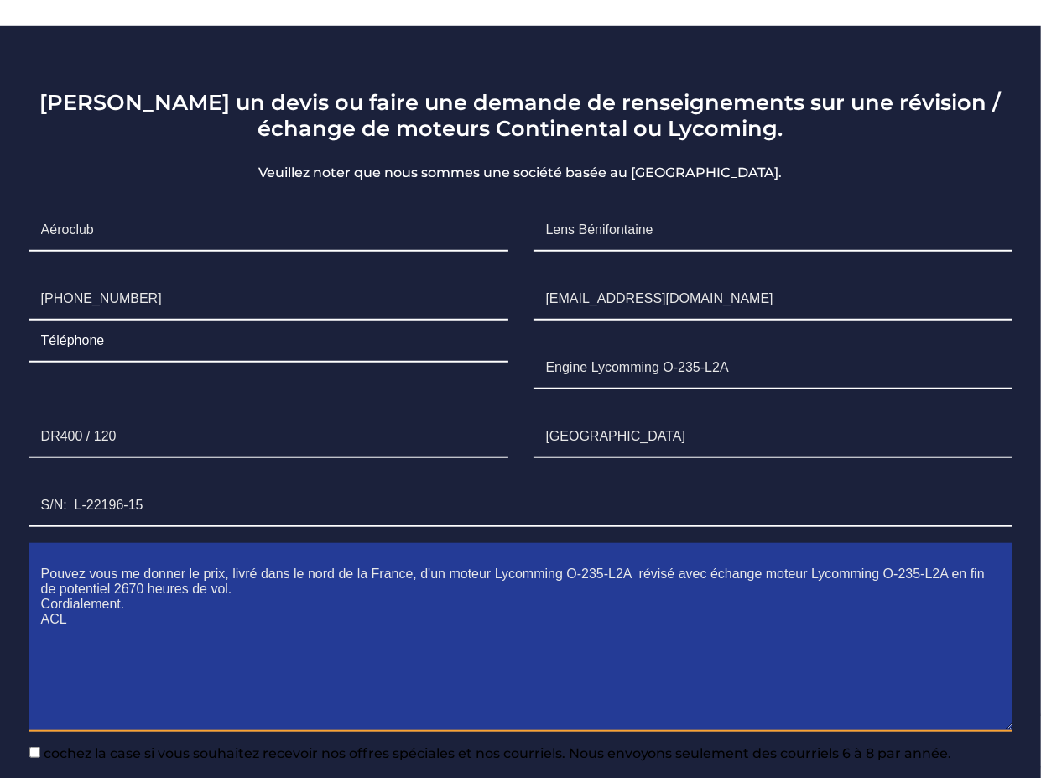
drag, startPoint x: 42, startPoint y: 632, endPoint x: 81, endPoint y: 674, distance: 57.6
click at [81, 674] on textarea "Pouvez vous me donner le prix, livré dans le nord de la France, d'un moteur Lyc…" at bounding box center [521, 643] width 985 height 178
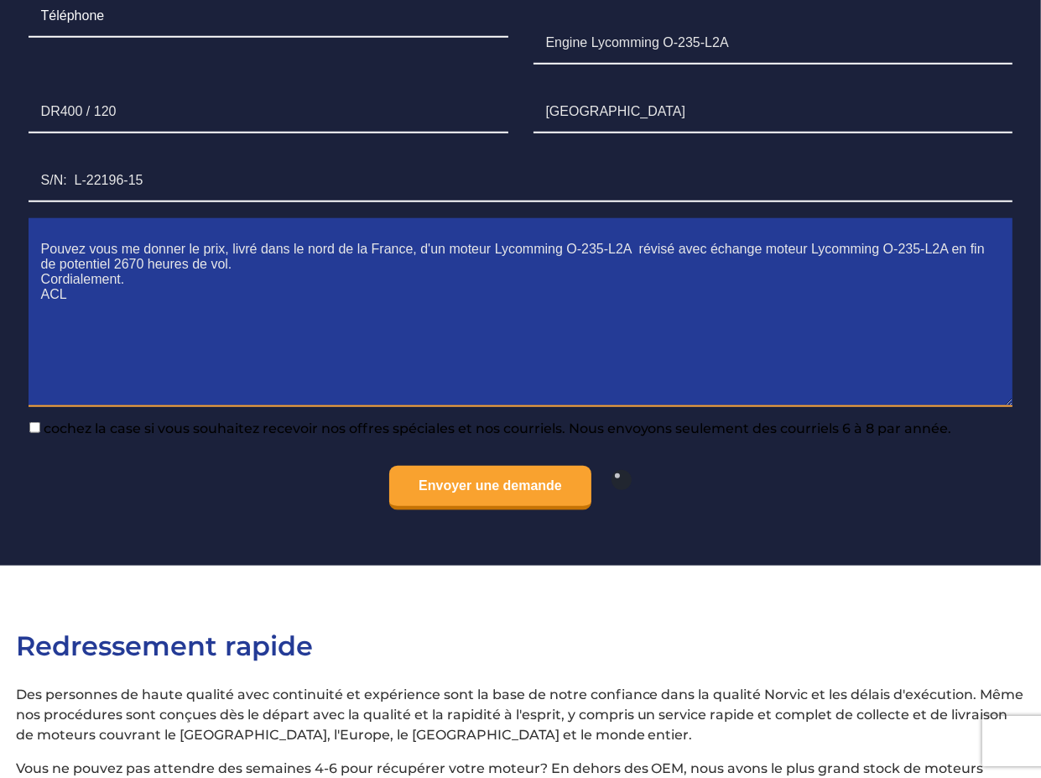
scroll to position [1510, 0]
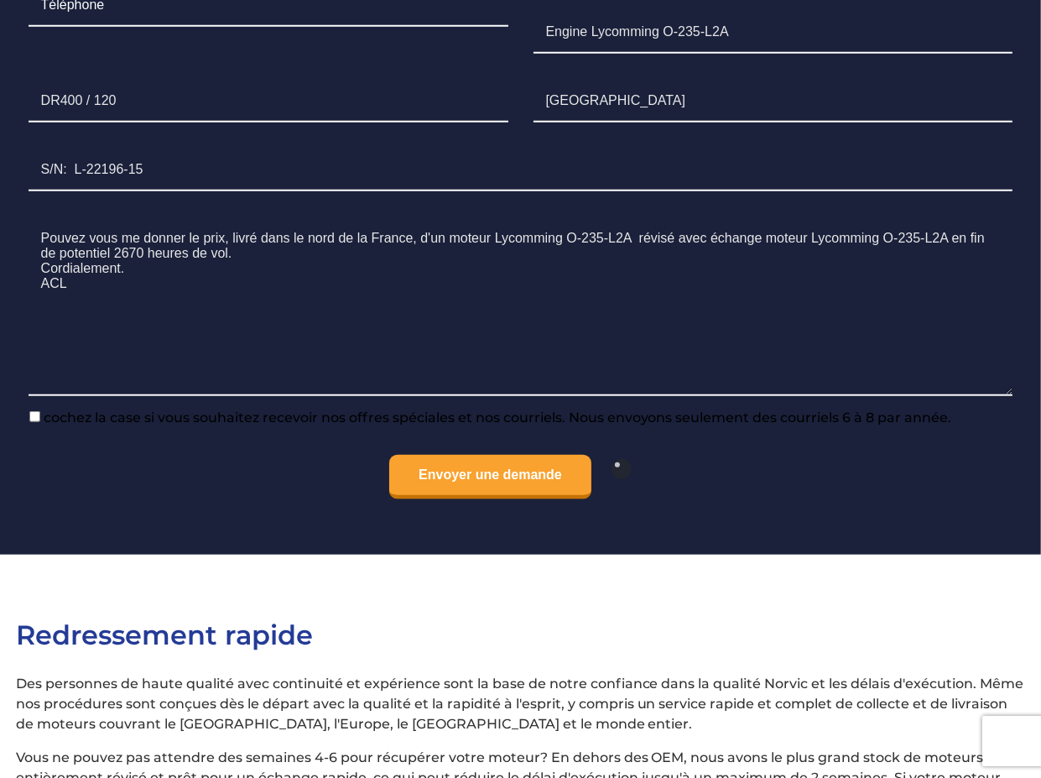
click at [253, 499] on p "Envoyer une demande" at bounding box center [521, 477] width 985 height 44
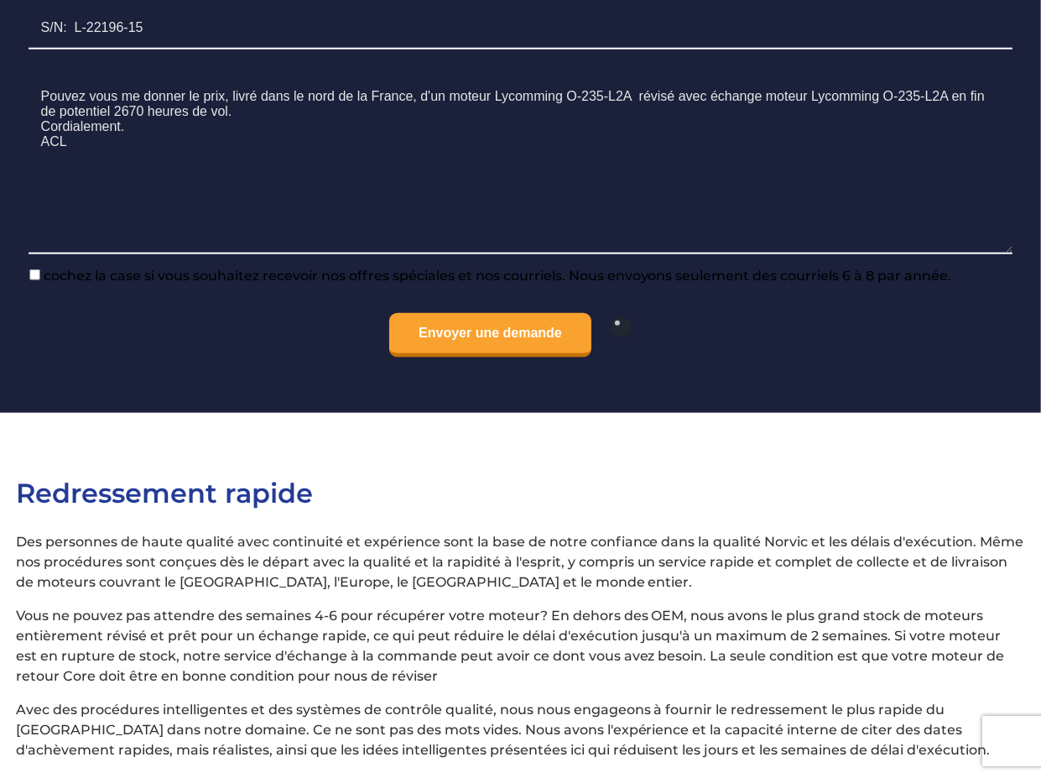
scroll to position [1398, 0]
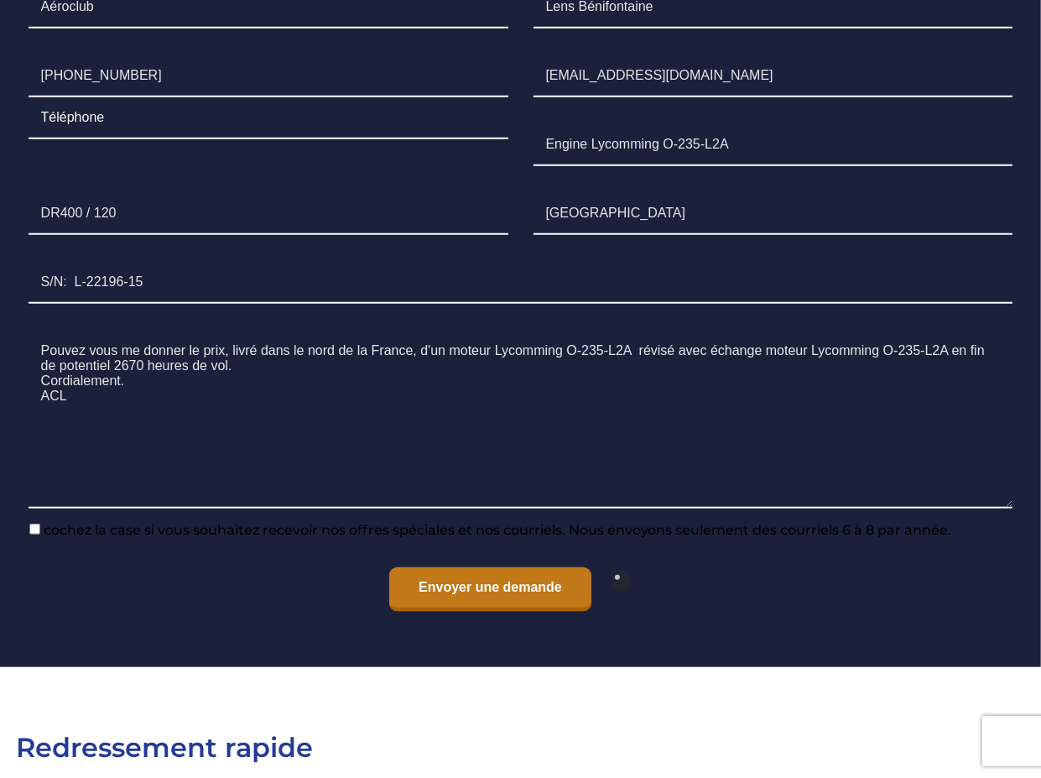
click at [471, 612] on input "Envoyer une demande" at bounding box center [490, 589] width 202 height 44
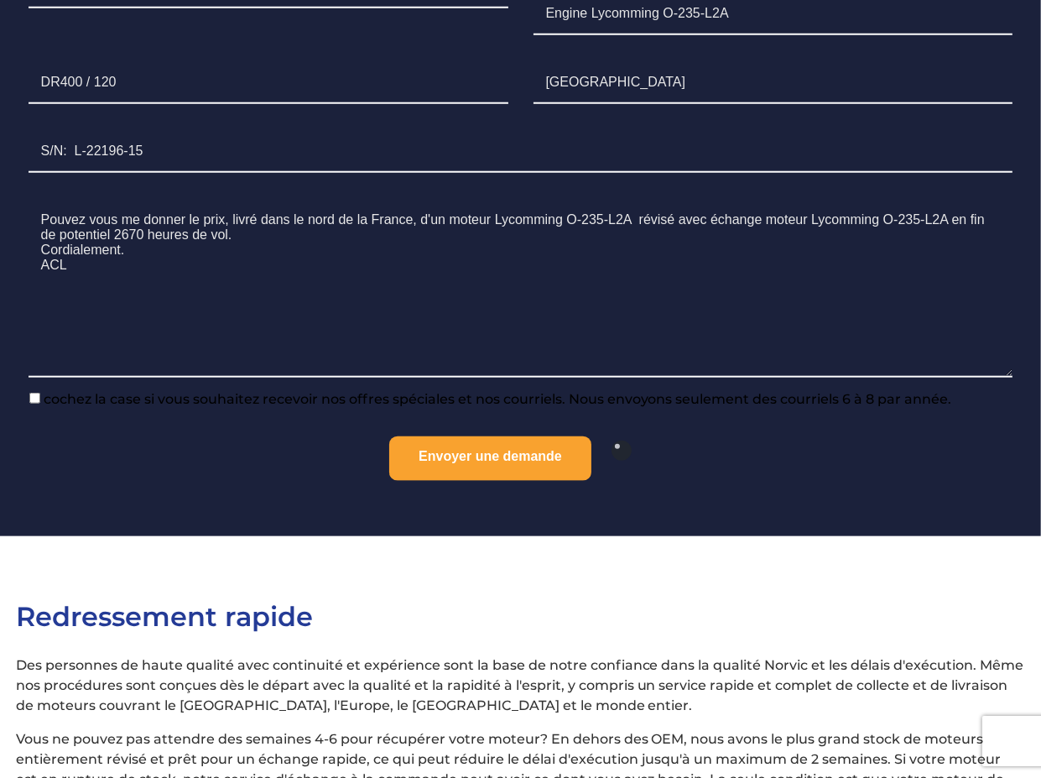
scroll to position [1565, 0]
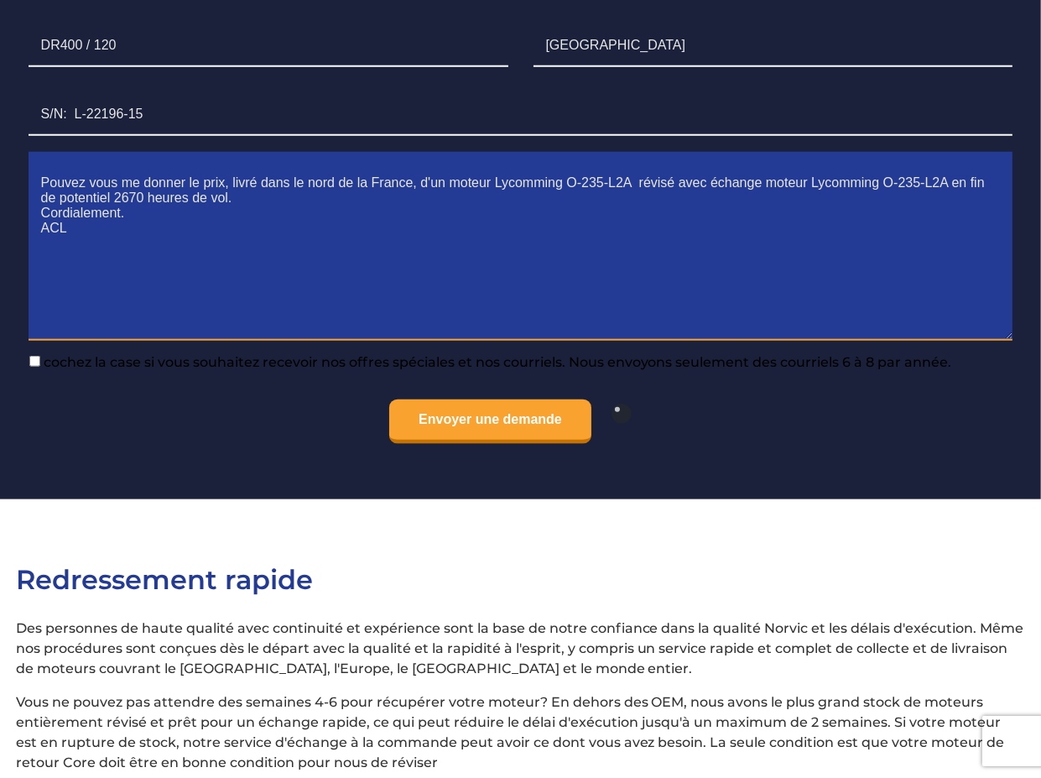
click at [846, 237] on textarea "Pouvez vous me donner le prix, livré dans le nord de la France, d'un moteur Lyc…" at bounding box center [521, 252] width 985 height 178
click at [527, 232] on textarea "Pouvez vous me donner le prix, livré dans le nord de la France, d'un moteur Lyc…" at bounding box center [521, 252] width 985 height 178
click at [476, 302] on textarea "Pouvez vous me donner le prix, livré dans le nord de la France, d'un moteur Lyc…" at bounding box center [521, 252] width 985 height 178
type textarea "Pouvez vous me donner le prix, livré dans le nord de la France, d'un moteur Lyc…"
drag, startPoint x: 41, startPoint y: 239, endPoint x: 170, endPoint y: 299, distance: 142.3
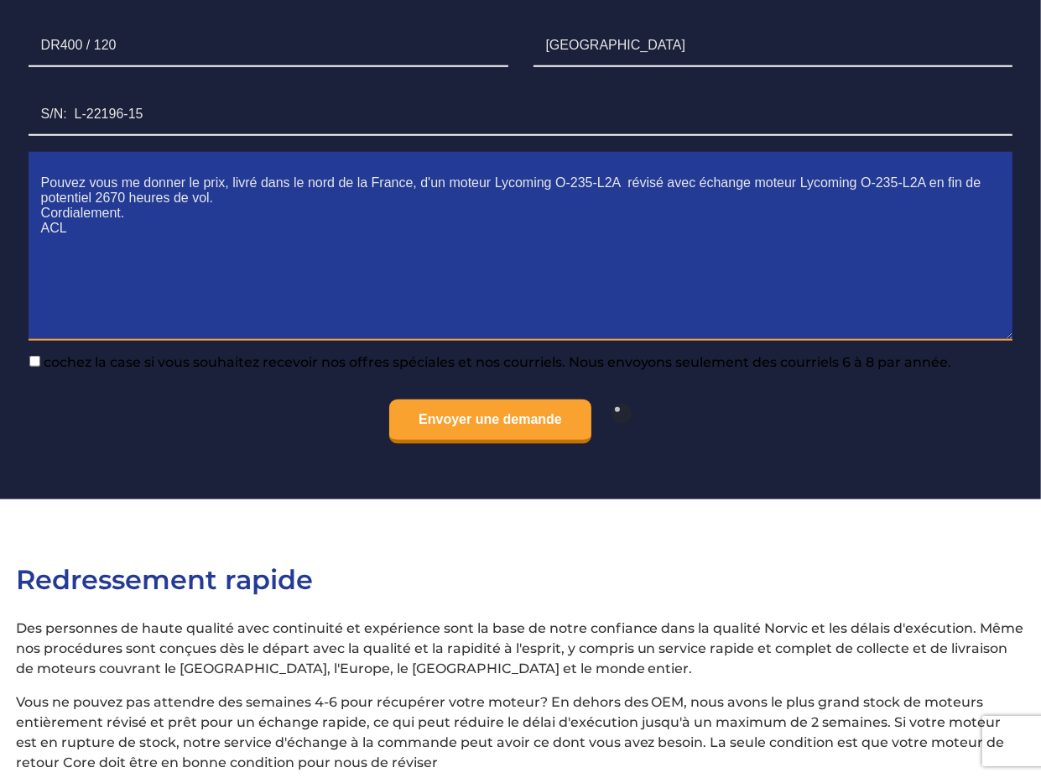
click at [170, 299] on textarea "Pouvez vous me donner le prix, livré dans le nord de la France, d'un moteur Lyc…" at bounding box center [521, 252] width 985 height 178
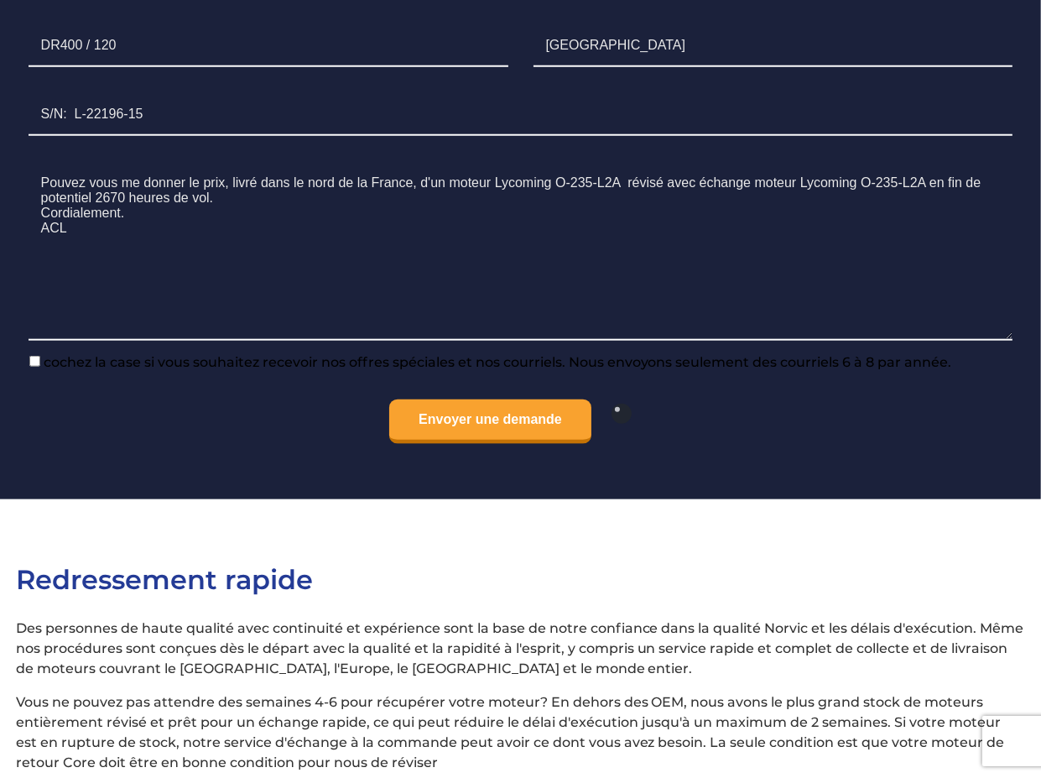
click at [169, 444] on p "Envoyer une demande" at bounding box center [521, 421] width 985 height 44
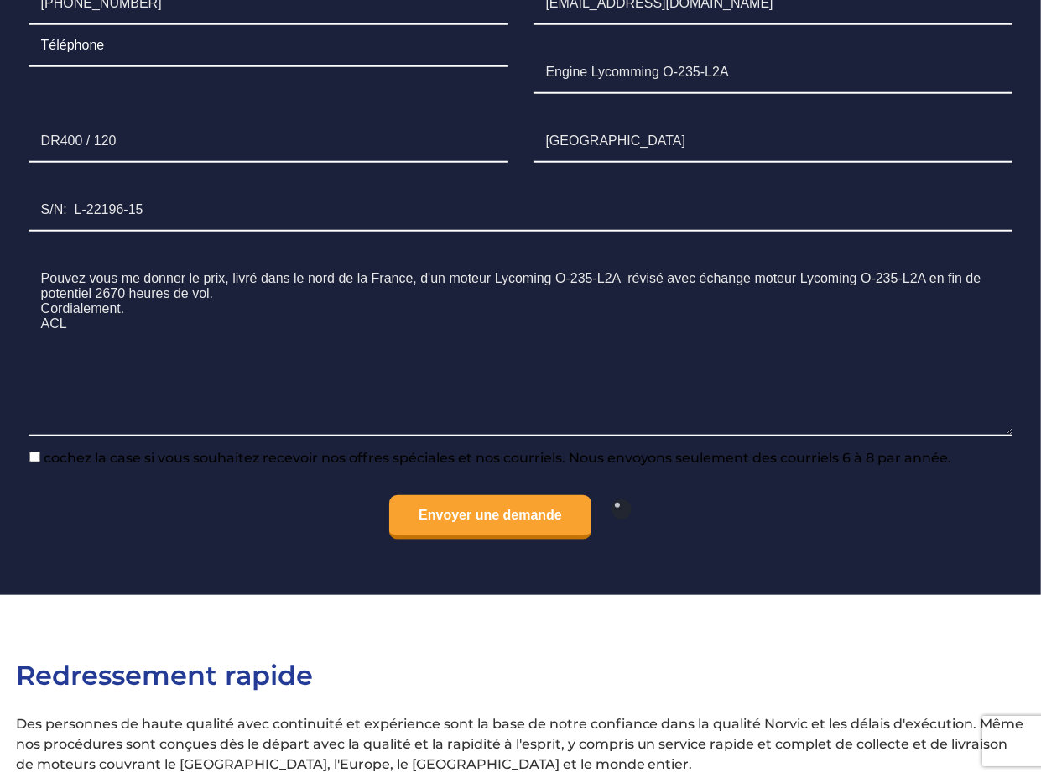
scroll to position [1286, 0]
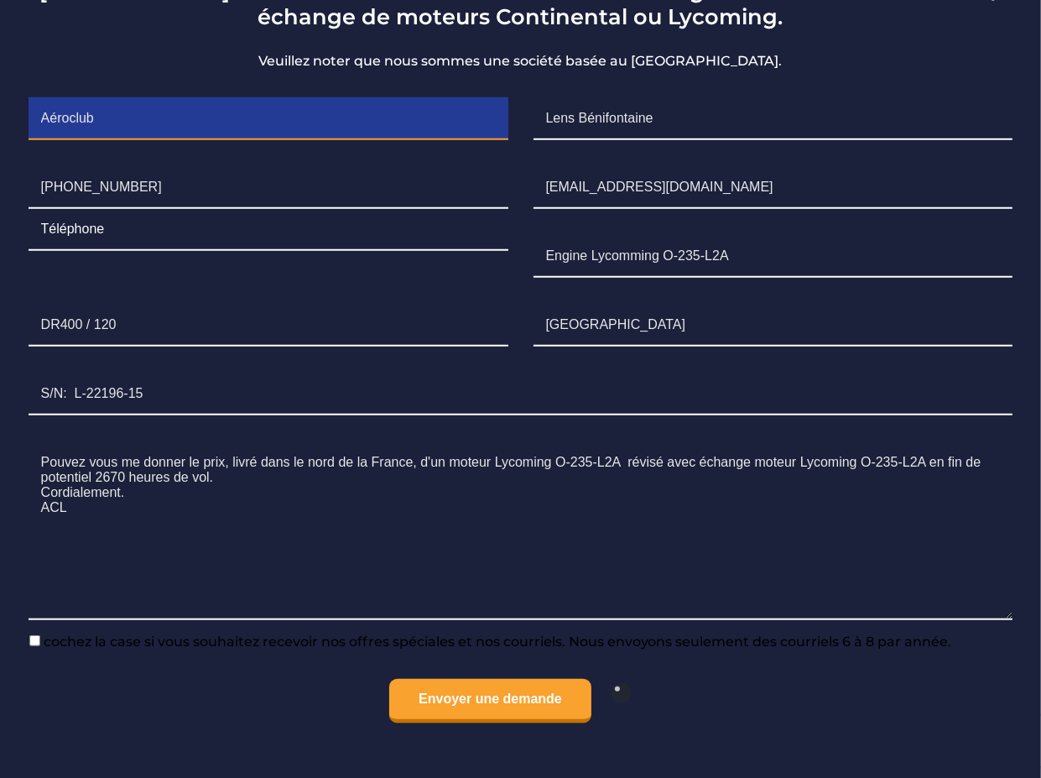
drag, startPoint x: 39, startPoint y: 169, endPoint x: 49, endPoint y: 169, distance: 10.1
click at [49, 140] on input "Aéroclub" at bounding box center [269, 119] width 480 height 42
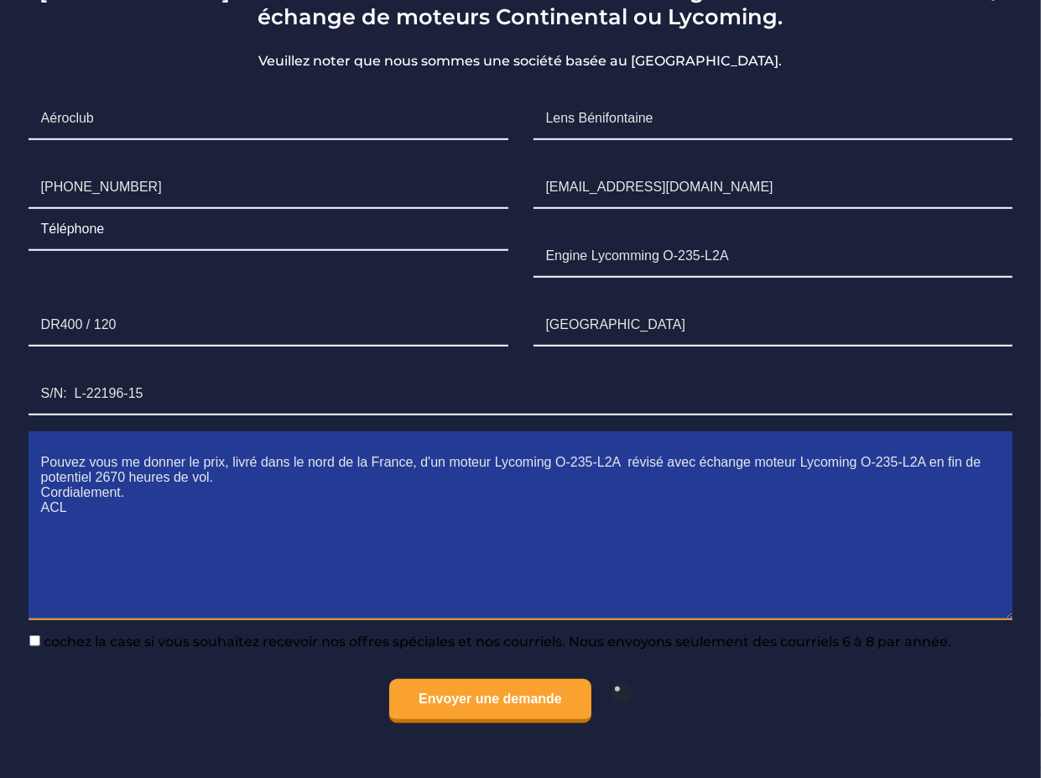
click at [40, 519] on textarea "Pouvez vous me donner le prix, livré dans le nord de la France, d'un moteur Lyc…" at bounding box center [521, 531] width 985 height 178
drag, startPoint x: 37, startPoint y: 524, endPoint x: 982, endPoint y: 517, distance: 945.5
click at [982, 517] on textarea "Pouvez vous me donner le prix, livré dans le nord de la France, d'un moteur Lyc…" at bounding box center [521, 531] width 985 height 178
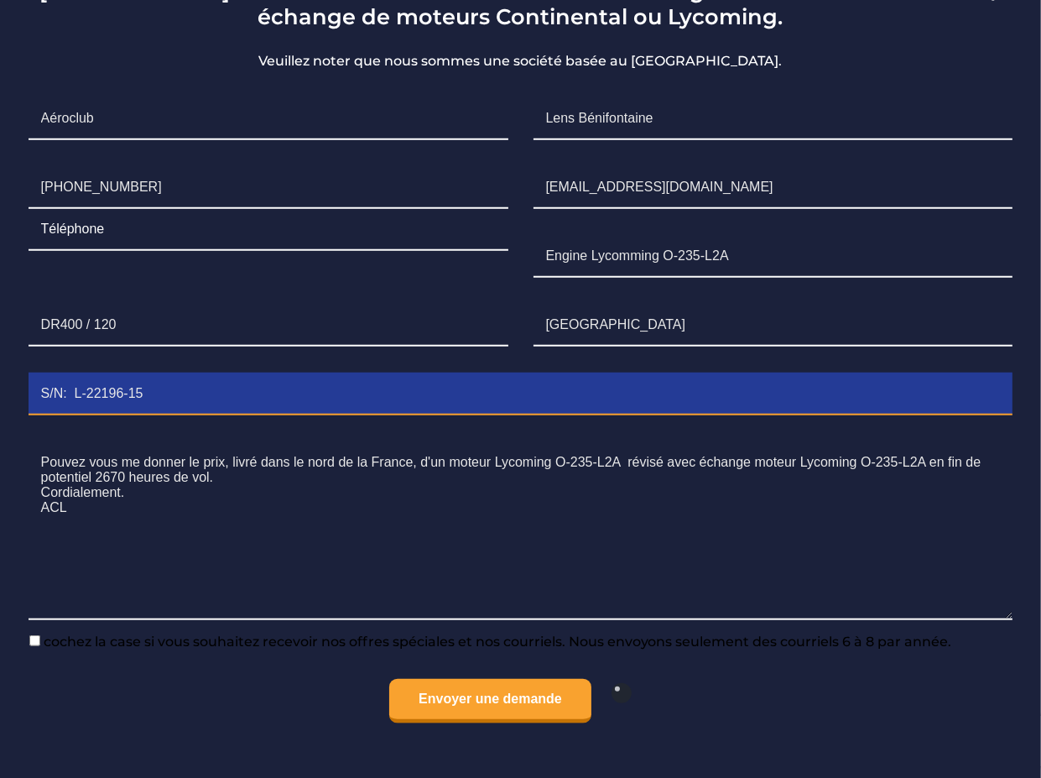
drag, startPoint x: 39, startPoint y: 445, endPoint x: 96, endPoint y: 445, distance: 56.2
click at [111, 415] on input "S/N: L-22196-15" at bounding box center [521, 394] width 985 height 42
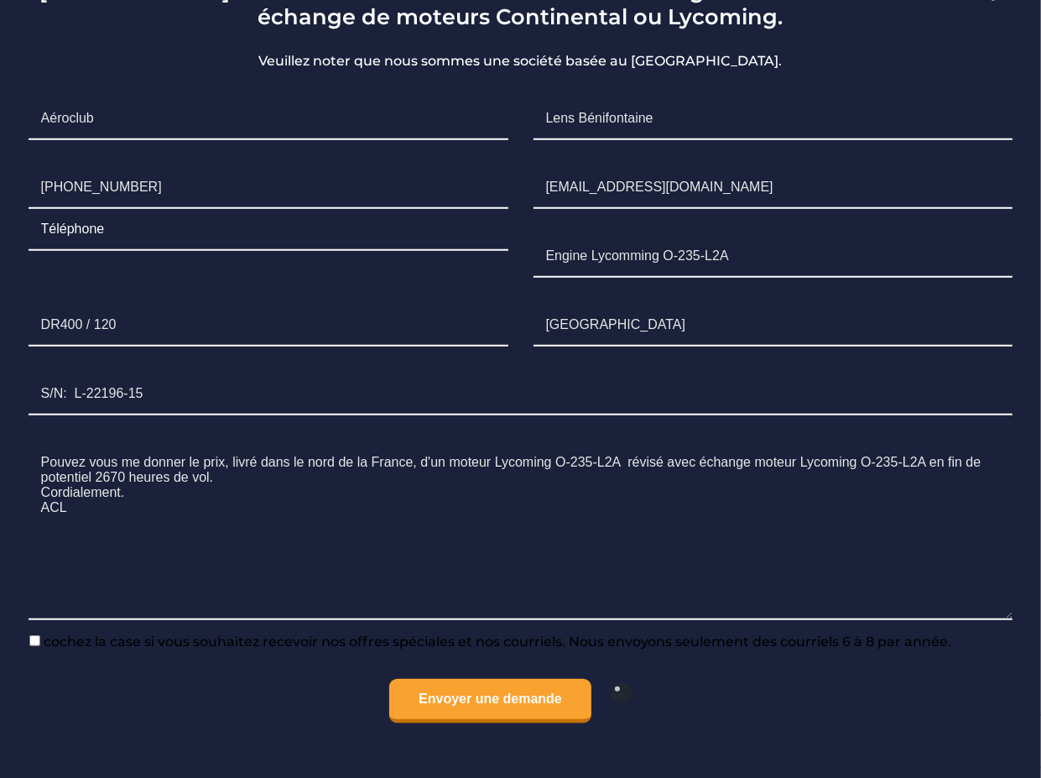
click at [148, 424] on li "Numéro de série S/N: L-22196-15" at bounding box center [521, 394] width 1010 height 69
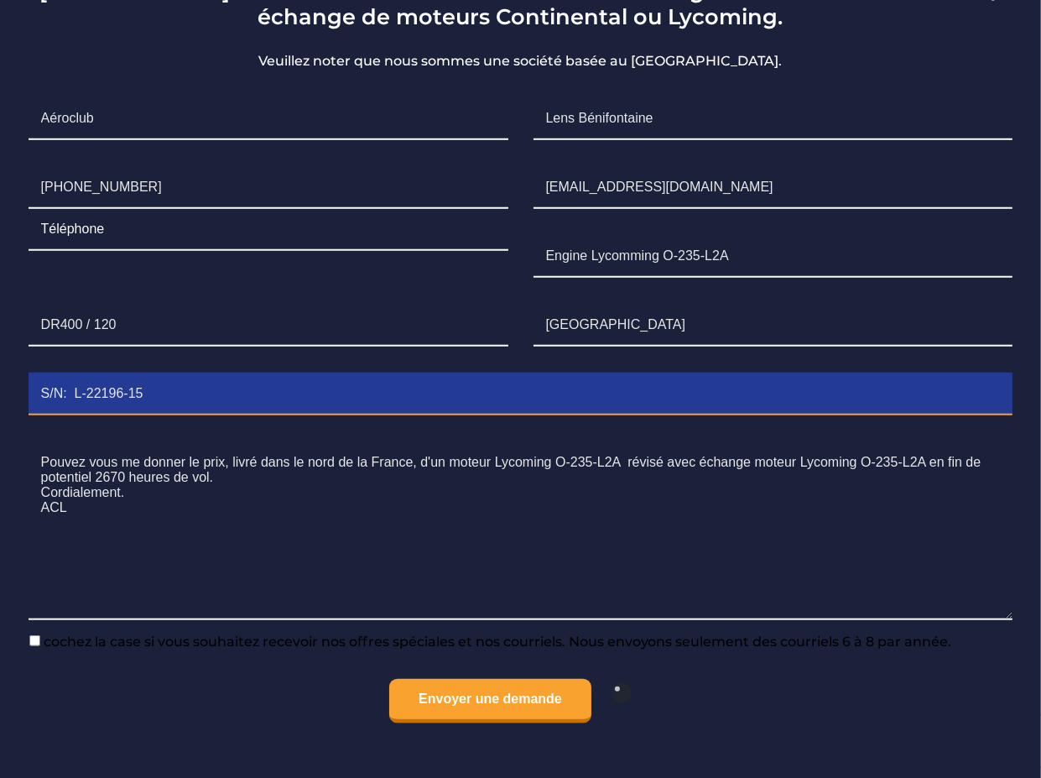
drag, startPoint x: 40, startPoint y: 446, endPoint x: 157, endPoint y: 445, distance: 116.6
click at [157, 415] on input "S/N: L-22196-15" at bounding box center [521, 394] width 985 height 42
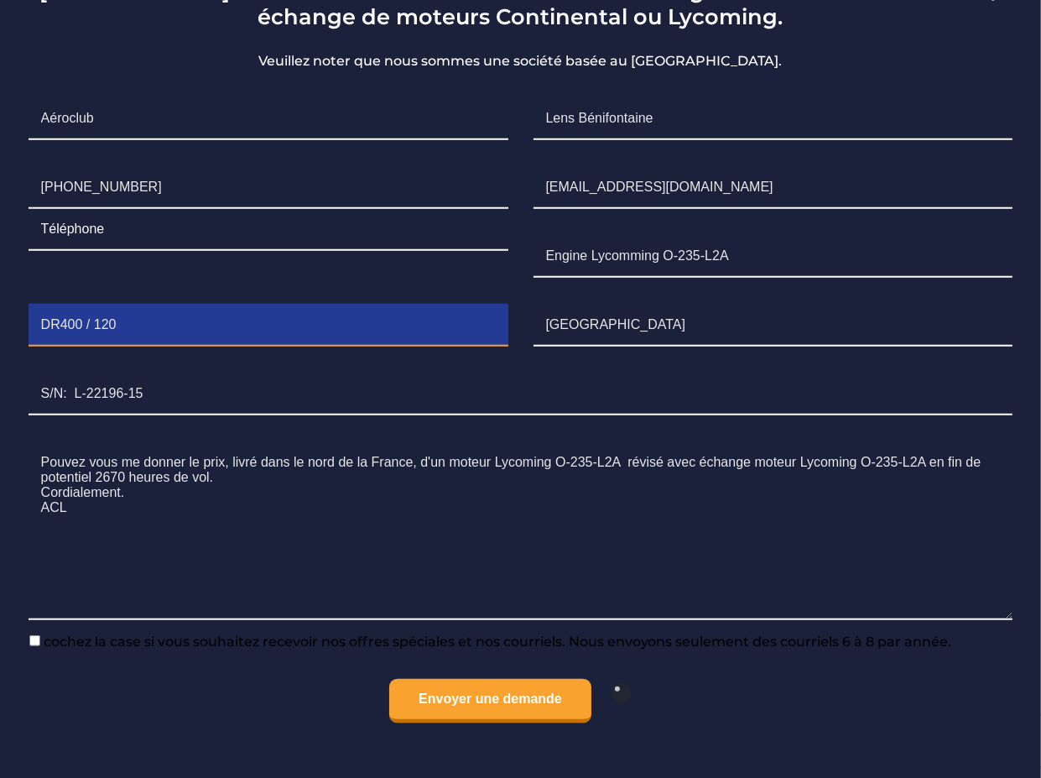
click at [203, 346] on input "DR400 / 120" at bounding box center [269, 326] width 480 height 42
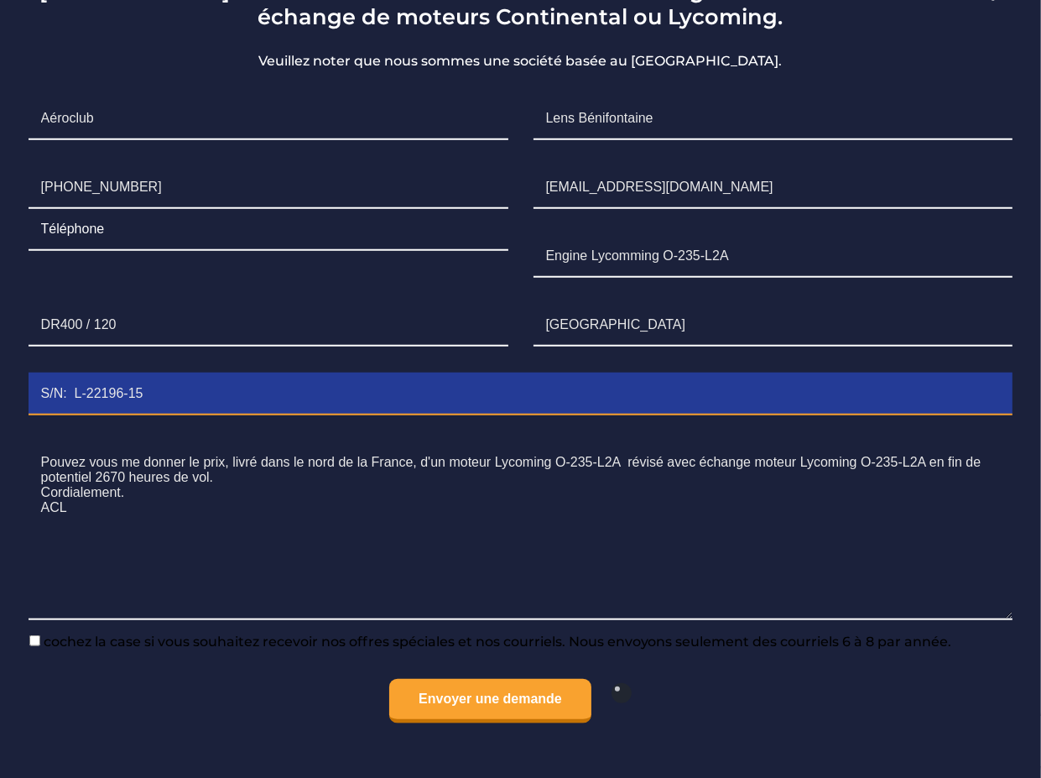
drag, startPoint x: 139, startPoint y: 445, endPoint x: 26, endPoint y: 435, distance: 113.7
click at [26, 429] on li "Numéro de série S/N: L-22196-15" at bounding box center [521, 394] width 1010 height 69
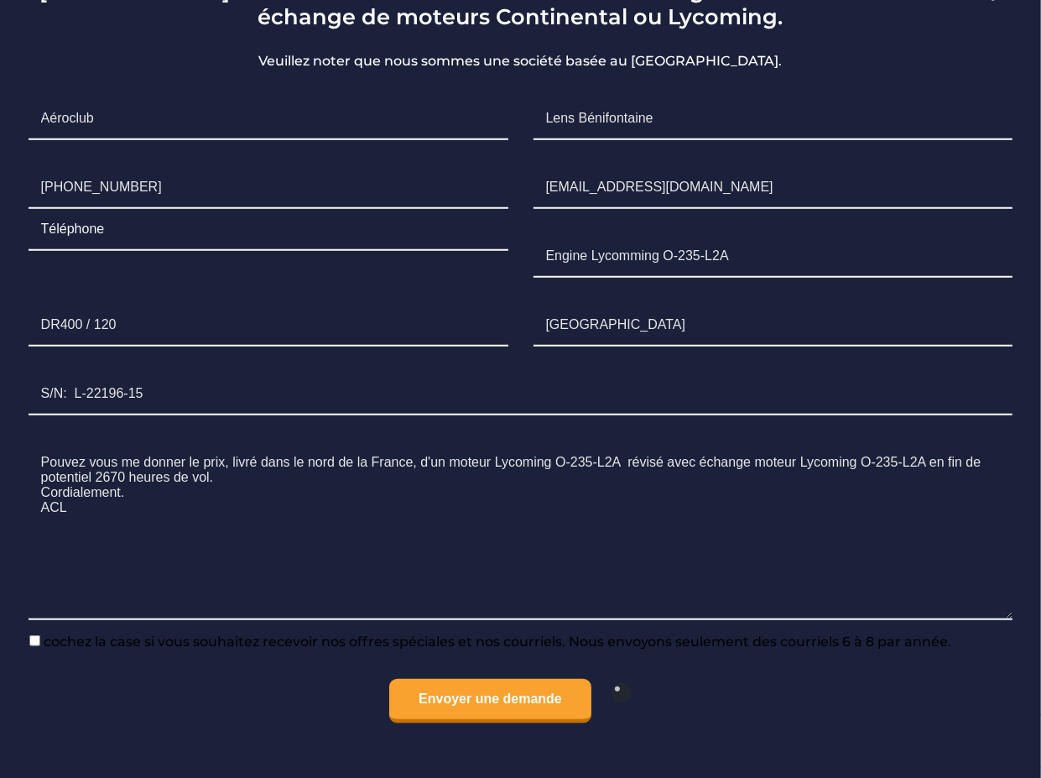
click at [404, 357] on li "Avions DR400 / 120" at bounding box center [268, 325] width 505 height 69
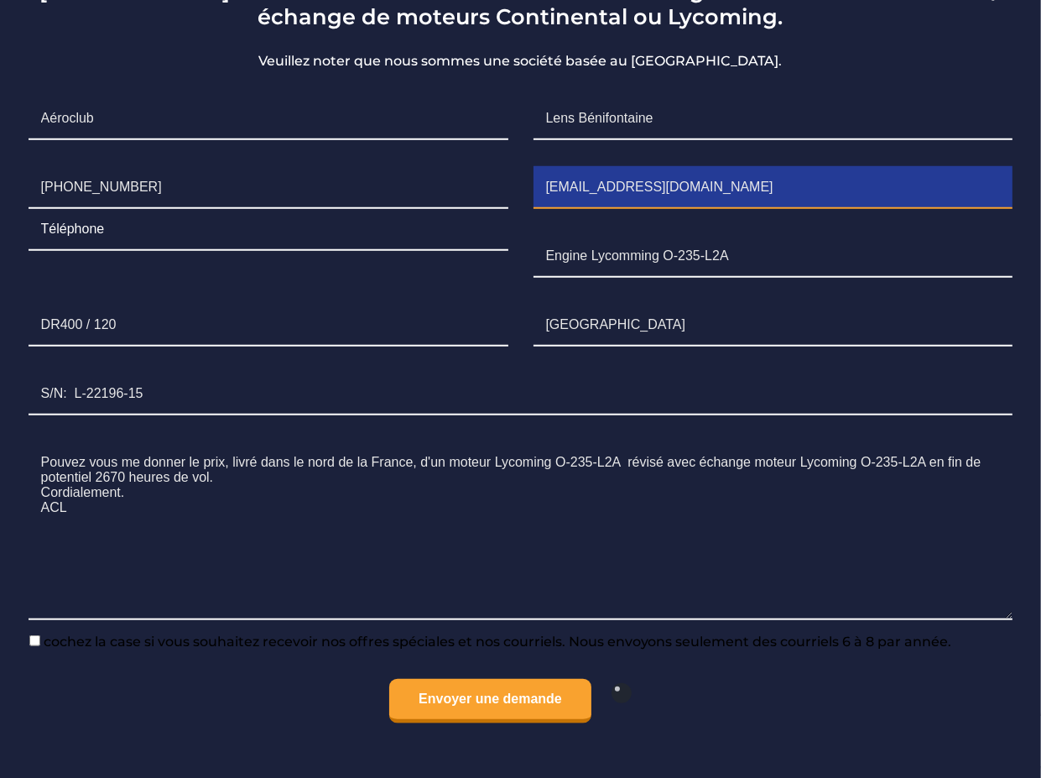
drag, startPoint x: 544, startPoint y: 242, endPoint x: 508, endPoint y: 285, distance: 56.0
click at [627, 209] on input "desdan59@gmail.com" at bounding box center [774, 188] width 480 height 42
drag, startPoint x: 680, startPoint y: 243, endPoint x: 532, endPoint y: 257, distance: 149.1
click at [539, 209] on input "desdan59@gmail.com" at bounding box center [774, 188] width 480 height 42
paste input "S/N: L-22196-15"
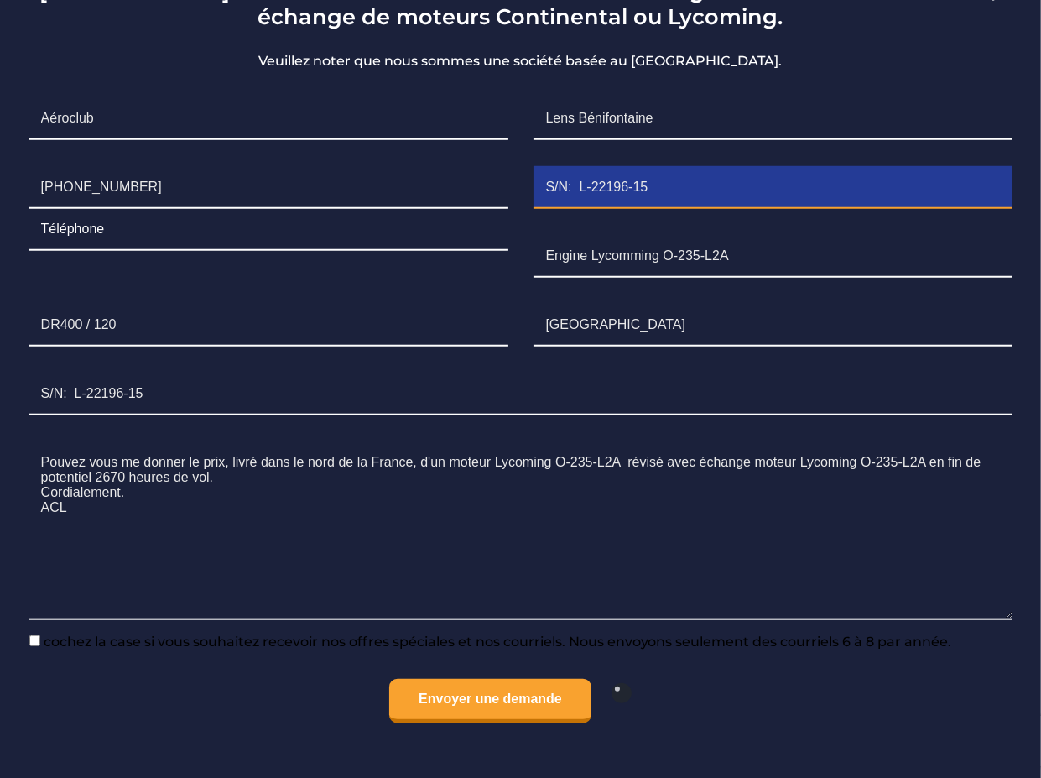
type input "desdan59@gmail.com"
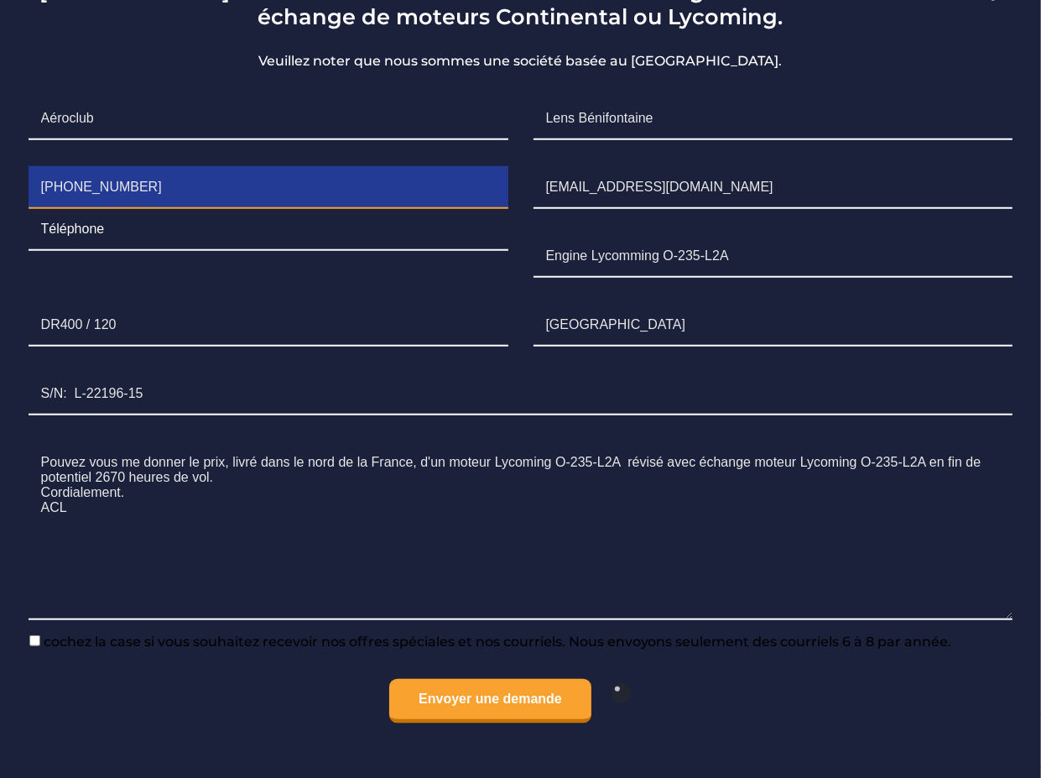
drag, startPoint x: 148, startPoint y: 242, endPoint x: 38, endPoint y: 238, distance: 109.9
click at [38, 209] on input "+33 7 68 39 00 59" at bounding box center [269, 188] width 480 height 42
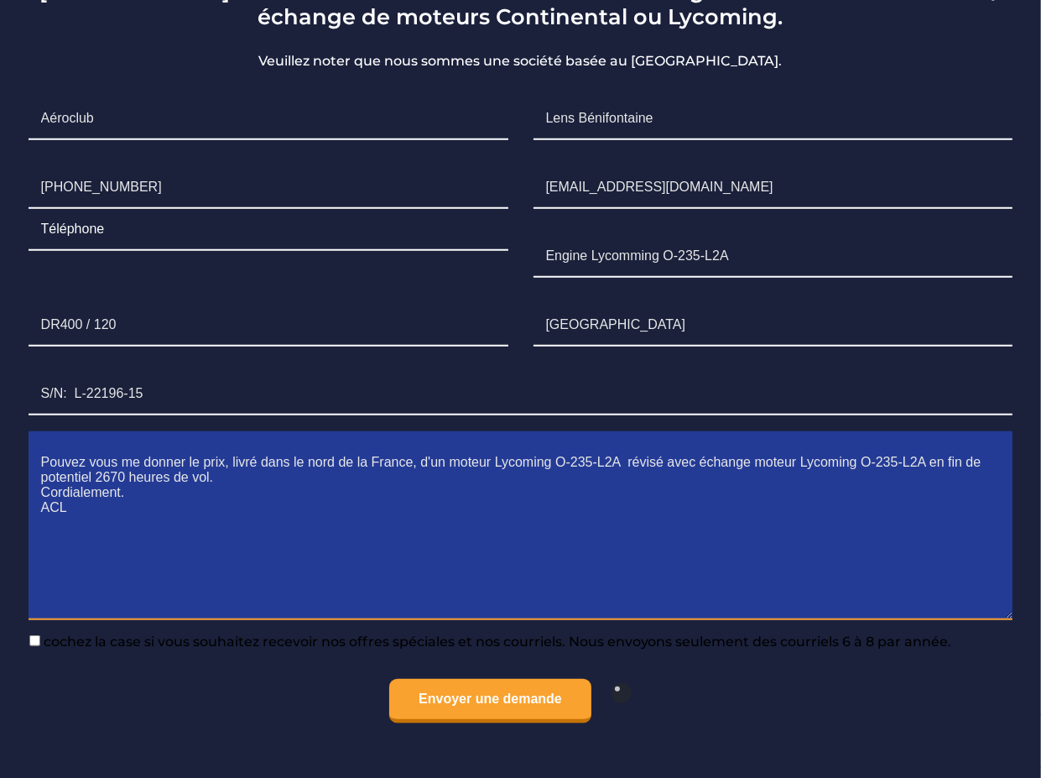
click at [789, 608] on textarea "Pouvez vous me donner le prix, livré dans le nord de la France, d'un moteur Lyc…" at bounding box center [521, 531] width 985 height 178
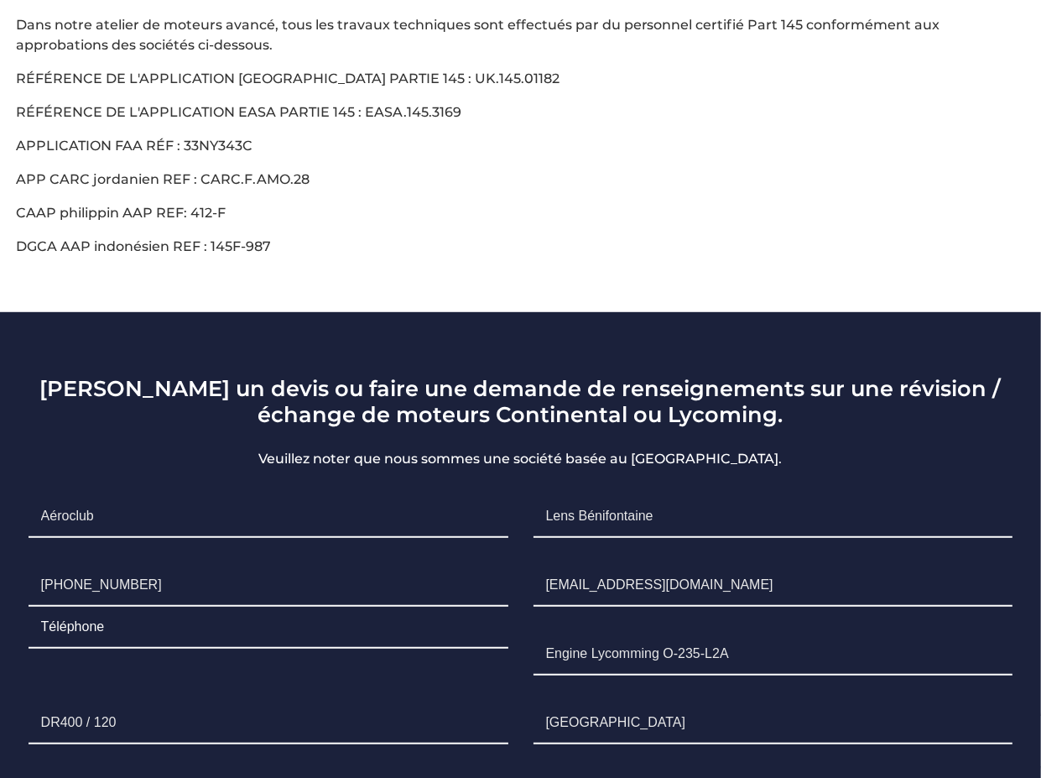
scroll to position [726, 0]
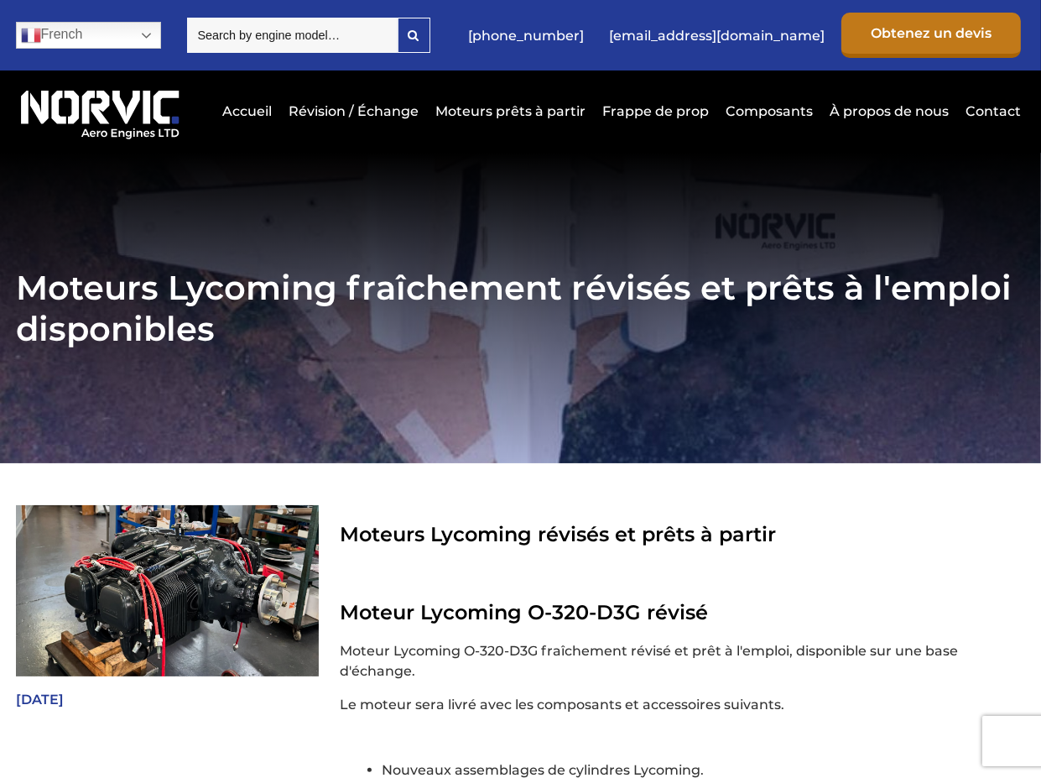
click at [841, 58] on link "Obtenez un devis" at bounding box center [931, 35] width 180 height 45
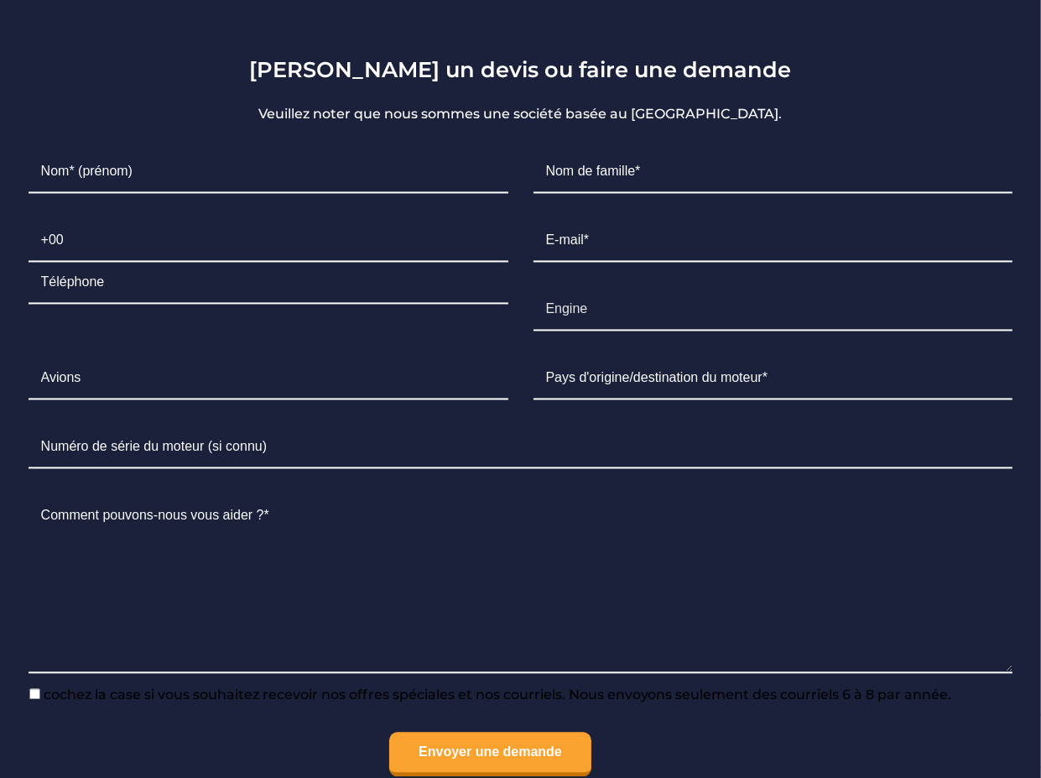
scroll to position [3104, 0]
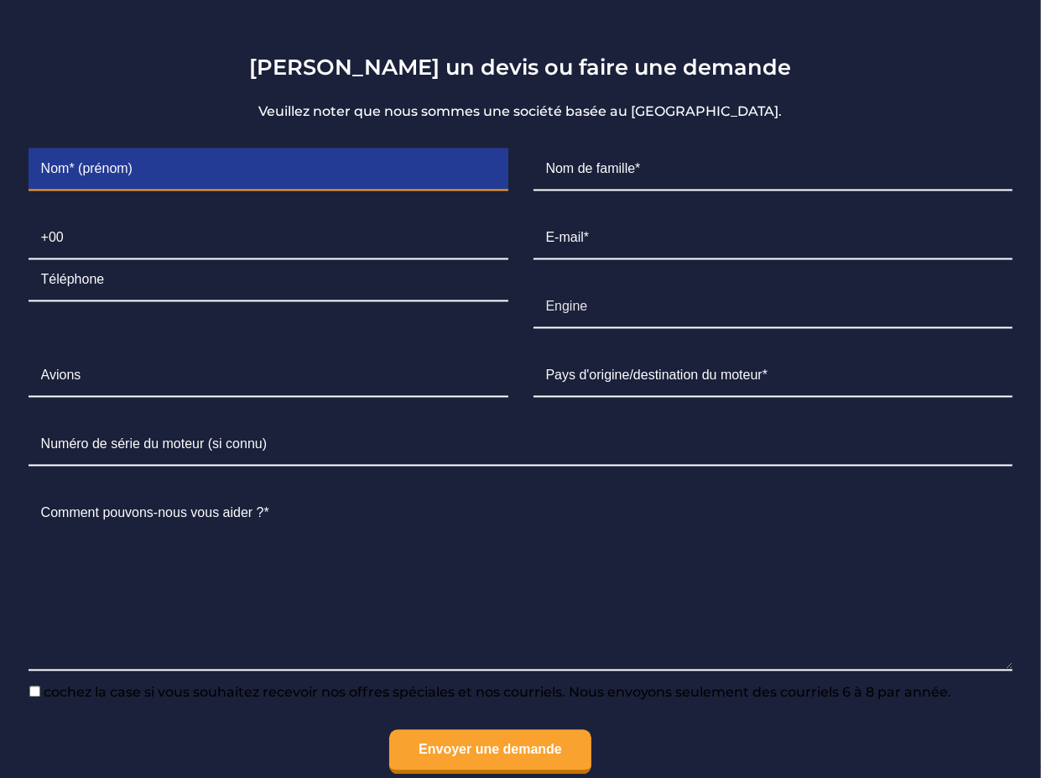
click at [44, 190] on input "Contact form" at bounding box center [269, 169] width 480 height 42
paste input "Aéroclub"
type input "Aéroclub"
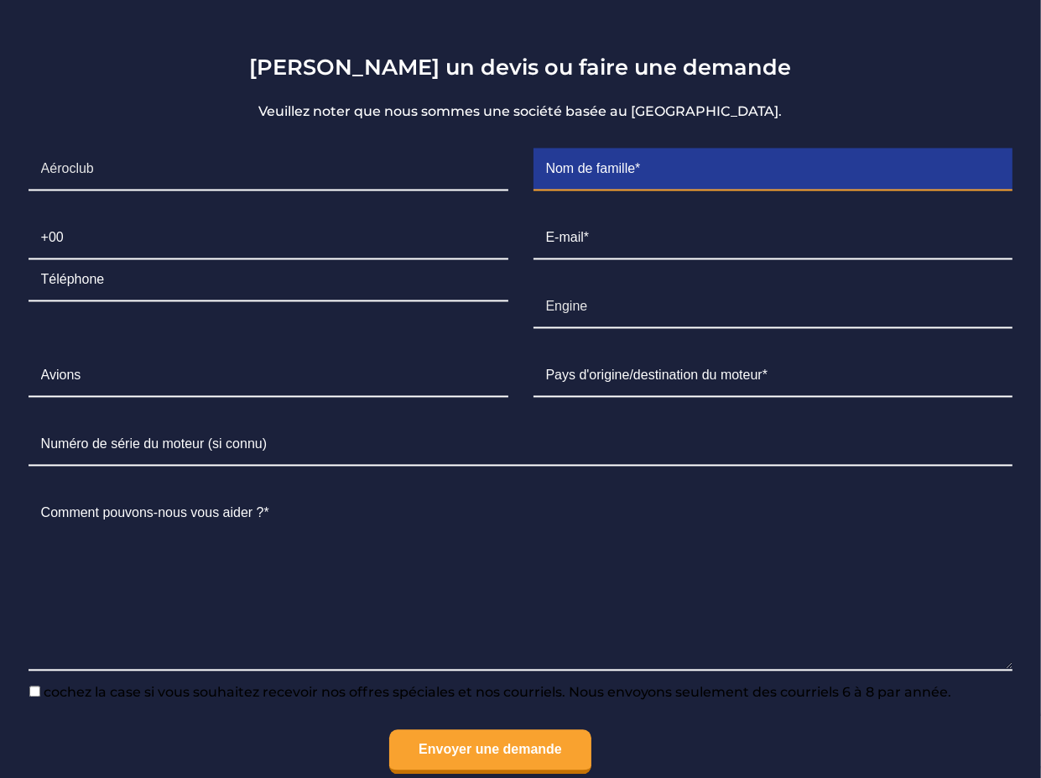
click at [545, 190] on input "Contact form" at bounding box center [774, 169] width 480 height 42
paste input "Lens Bénifo"
type input "Lens Bénifo"
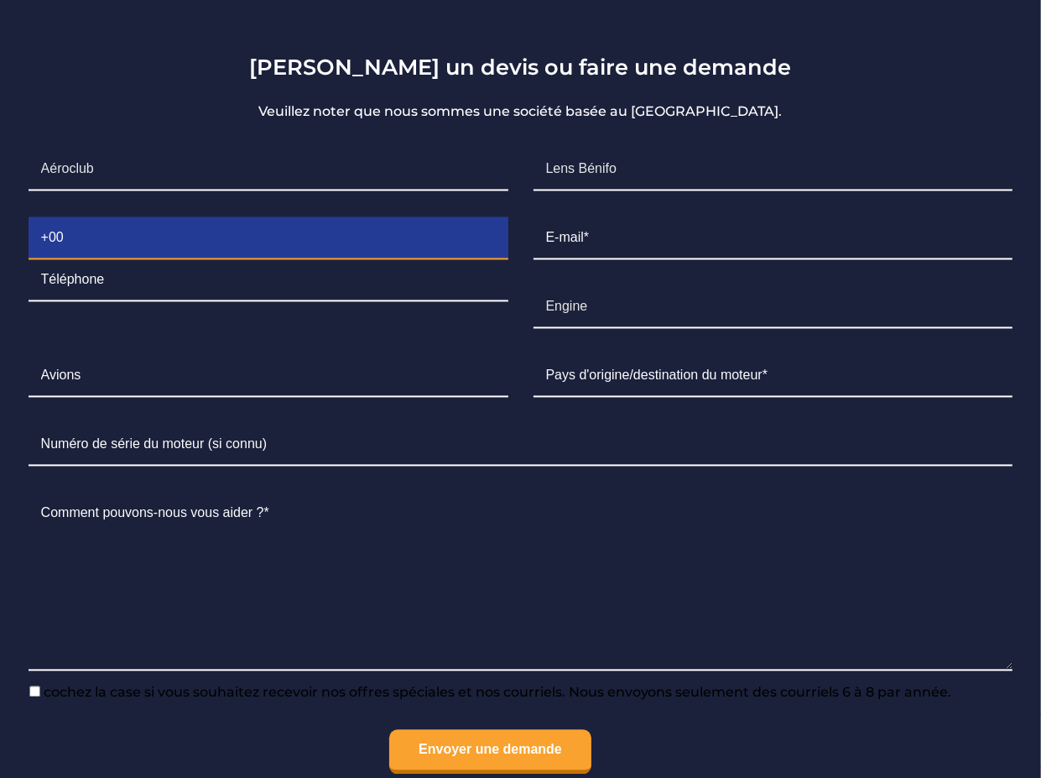
click at [40, 259] on input "Contact form" at bounding box center [269, 238] width 480 height 42
paste input "+33 7 68 39 00"
type input "+33 7 68 39 00"
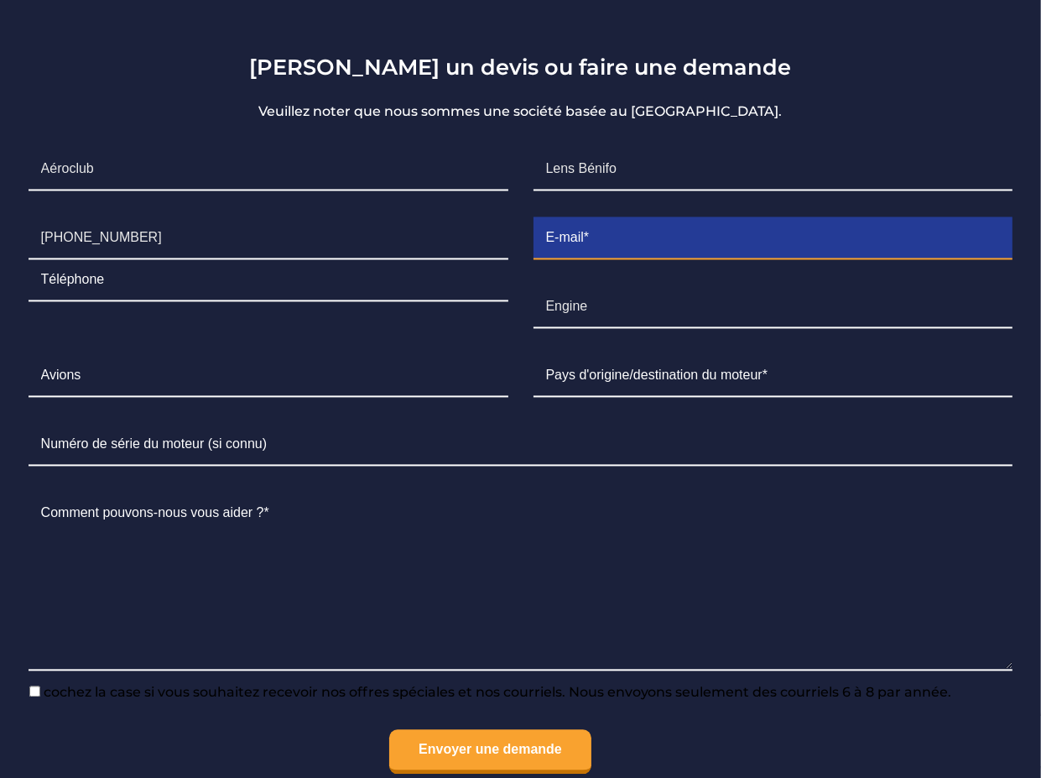
click at [544, 259] on input "Contact form" at bounding box center [774, 238] width 480 height 42
paste input "desdan59@gmail.com"
type input "desdan59@gmail.com"
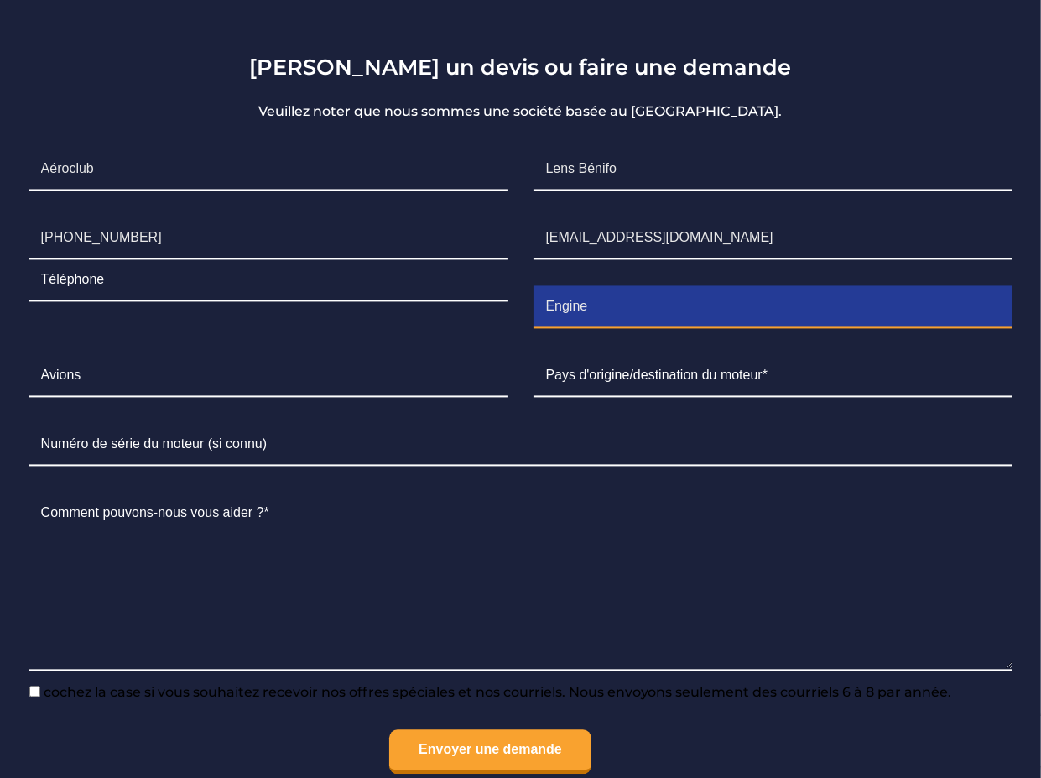
click at [544, 328] on input "Engine" at bounding box center [774, 307] width 480 height 42
paste input "desdan59@gmail.com"
type input "desdan59@gmail.comEngine"
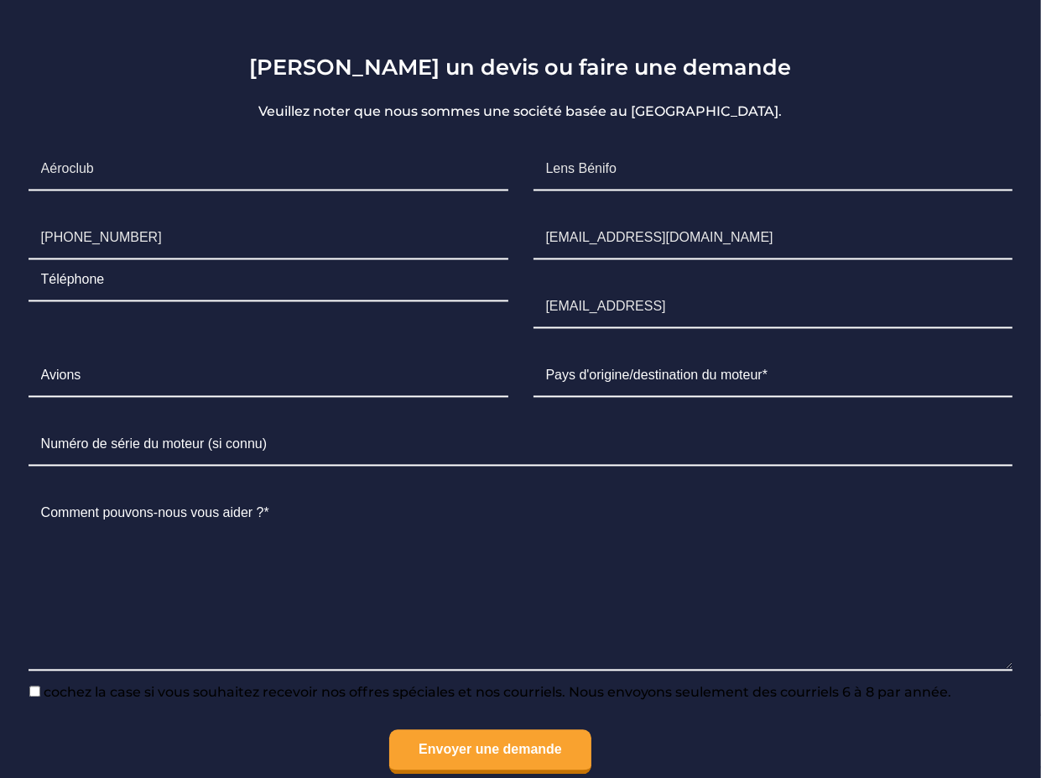
click at [25, 410] on li "Avions" at bounding box center [268, 375] width 505 height 69
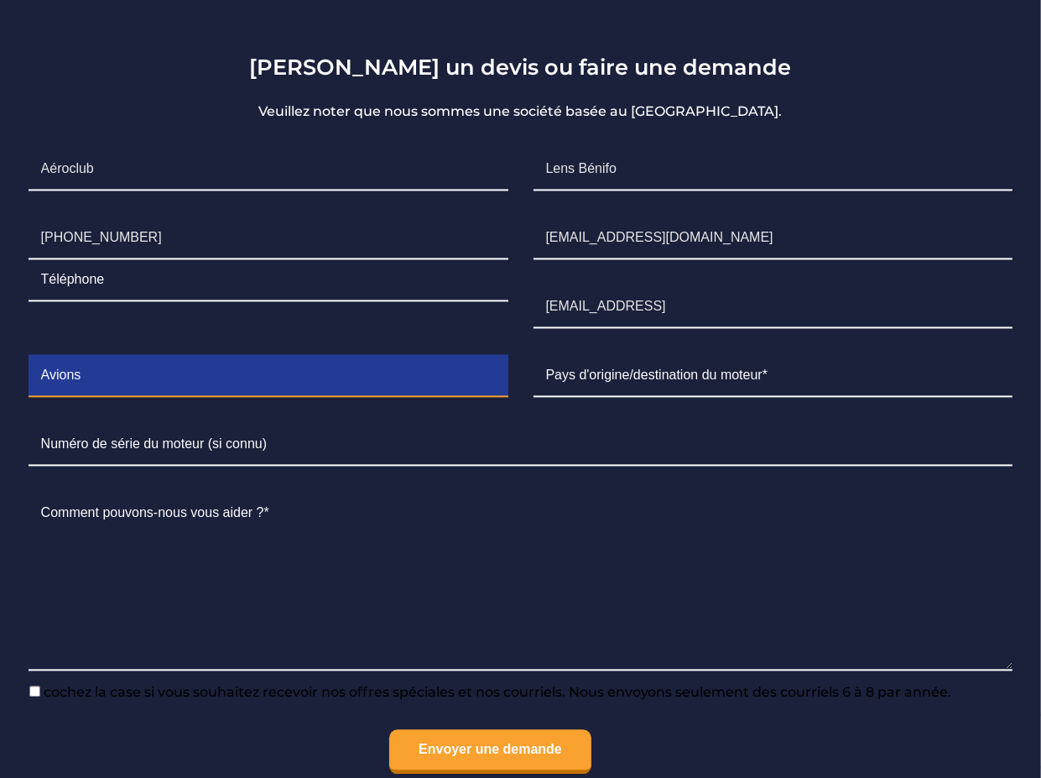
click at [39, 397] on input "Contact form" at bounding box center [269, 376] width 480 height 42
type input "DR400 / 120"
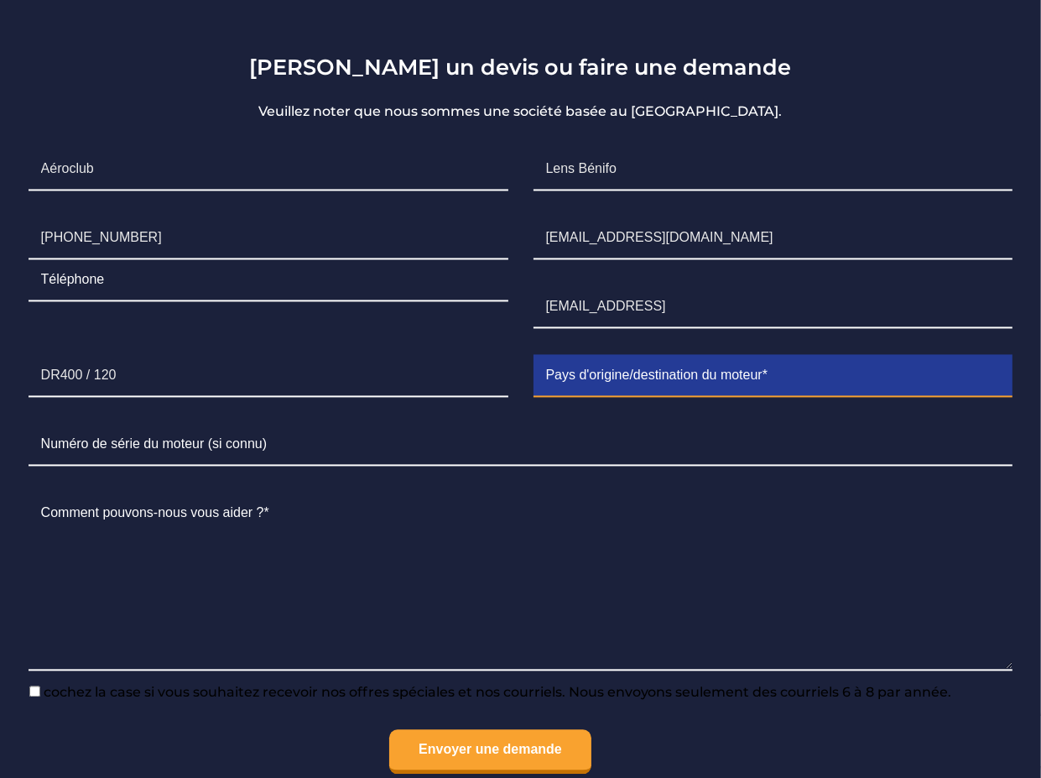
drag, startPoint x: 551, startPoint y: 471, endPoint x: 563, endPoint y: 472, distance: 11.9
click at [553, 397] on input "Contact form" at bounding box center [774, 376] width 480 height 42
type input "FRANCE"
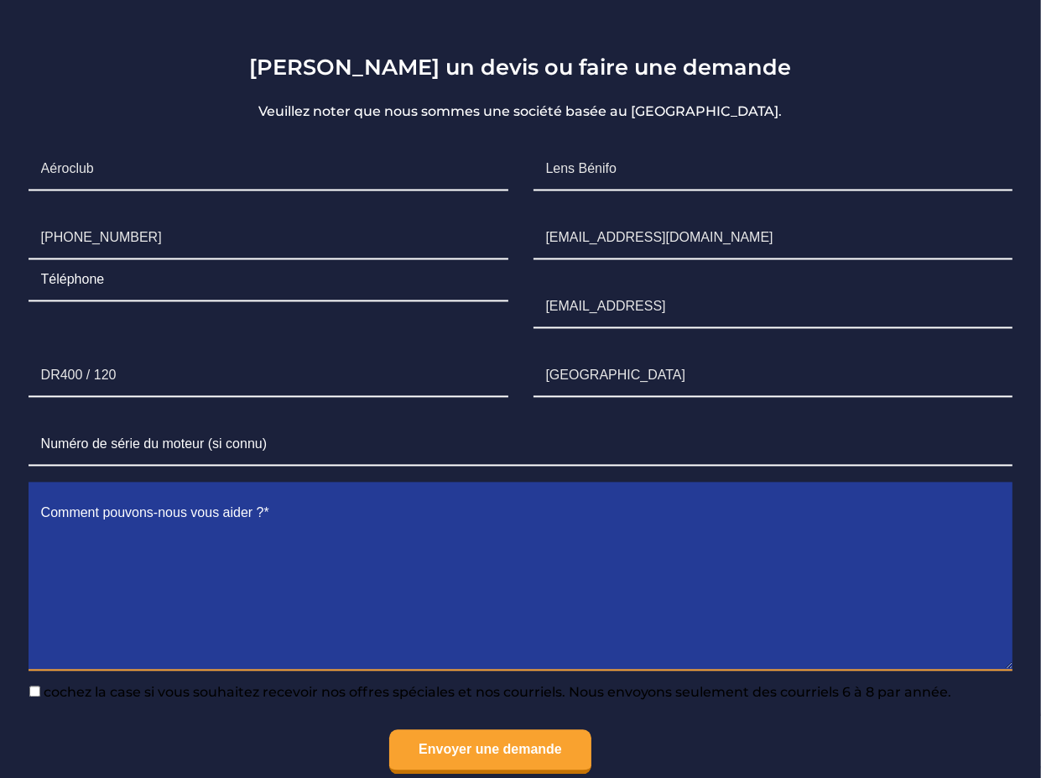
click at [544, 597] on textarea "Contact form" at bounding box center [521, 581] width 985 height 178
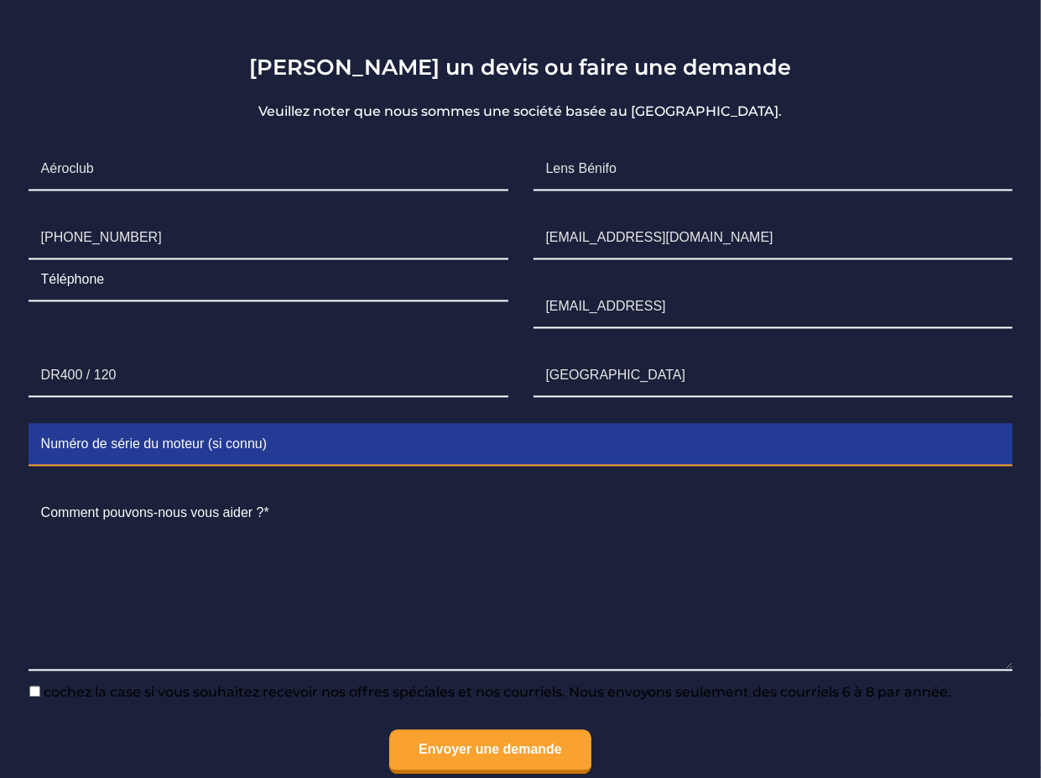
click at [141, 466] on input "Contact form" at bounding box center [521, 445] width 985 height 42
paste input "S/N: L-22196-15"
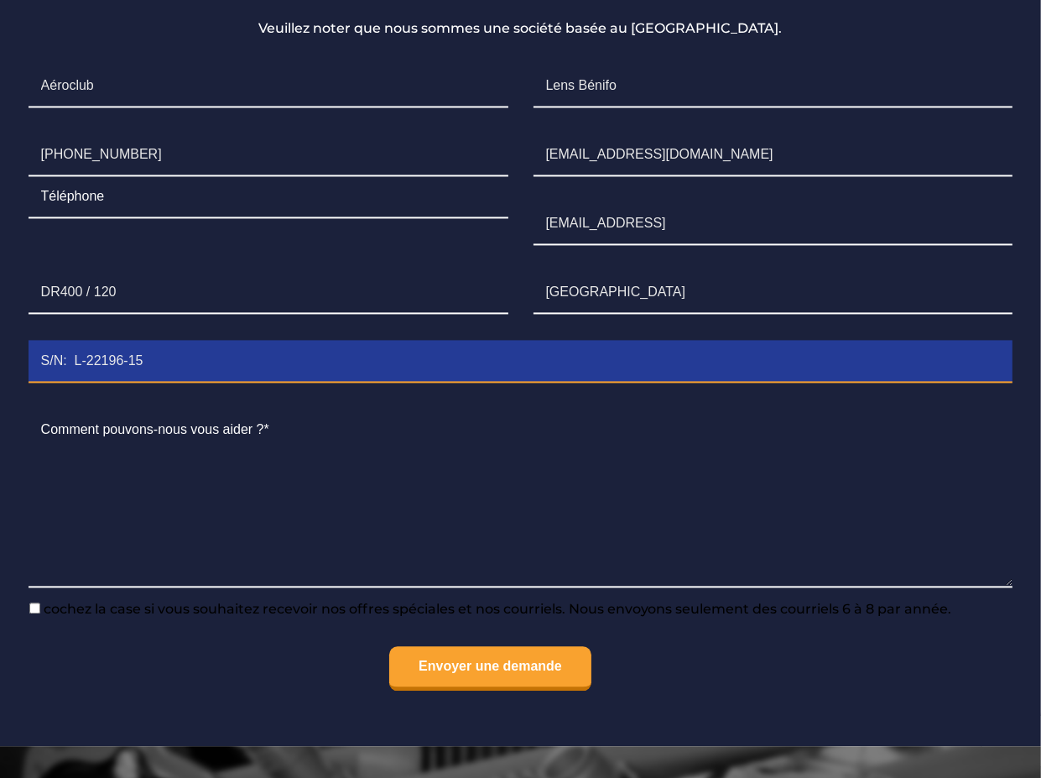
scroll to position [3159, 0]
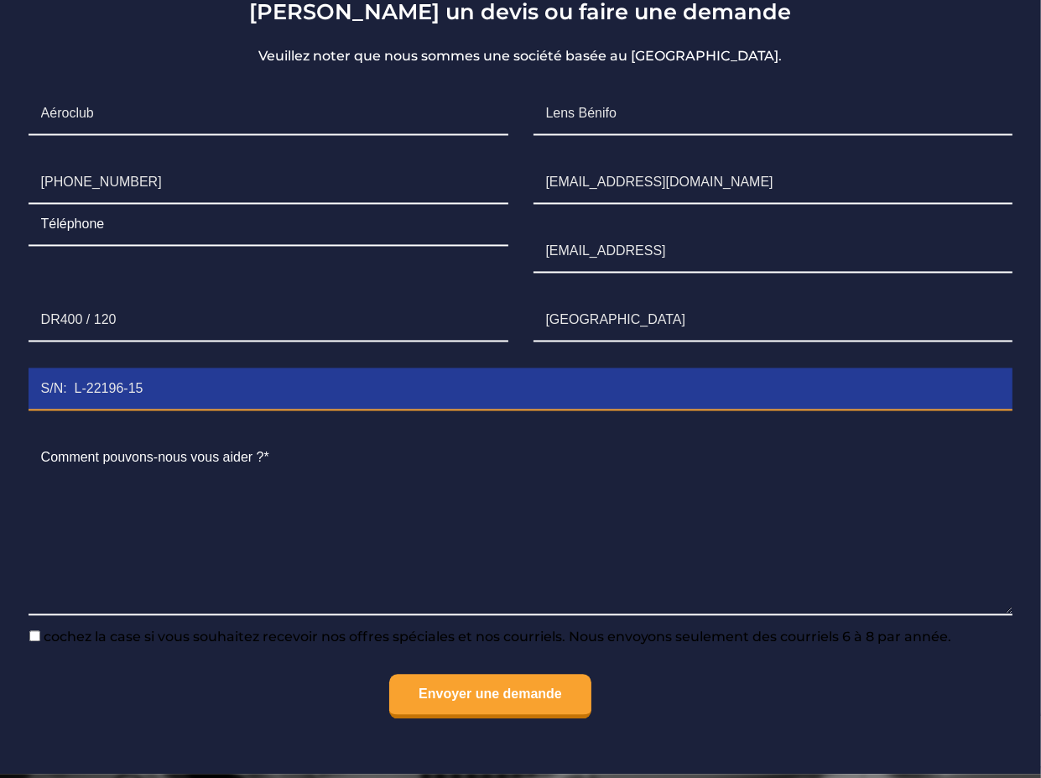
type input "S/N: L-22196-15"
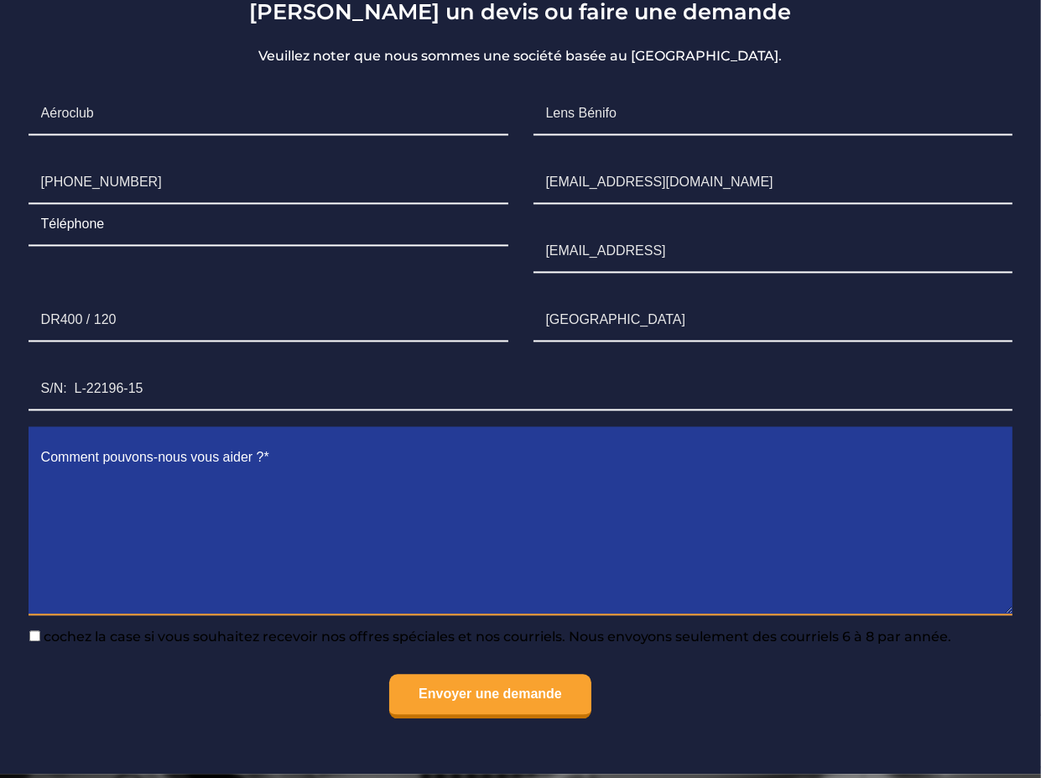
click at [42, 539] on textarea "Contact form" at bounding box center [521, 526] width 985 height 178
paste textarea "Pouvez vous me donner le prix, livré dans le nord de la France, d'un moteur Lyc…"
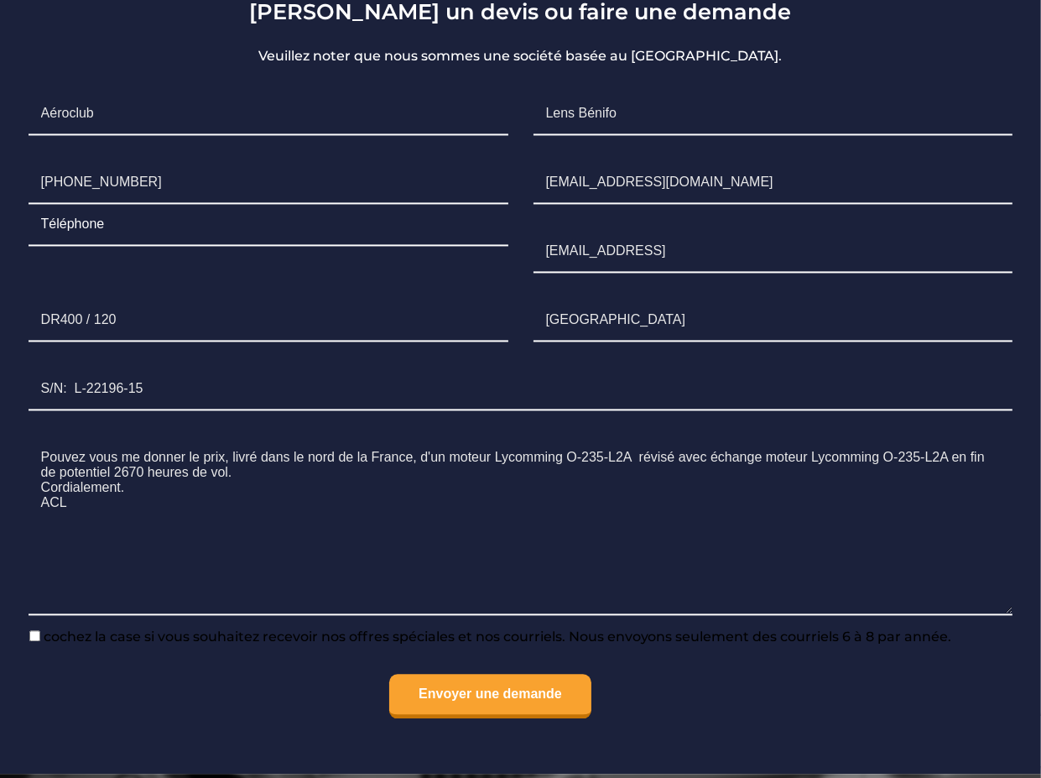
drag, startPoint x: 273, startPoint y: 768, endPoint x: 274, endPoint y: 747, distance: 20.2
click at [274, 732] on ul "Nom* (prénom) Aéroclub Nom de famille* Lens Bénifo Téléphone +33 7 68 39 00 E-m…" at bounding box center [521, 406] width 1010 height 652
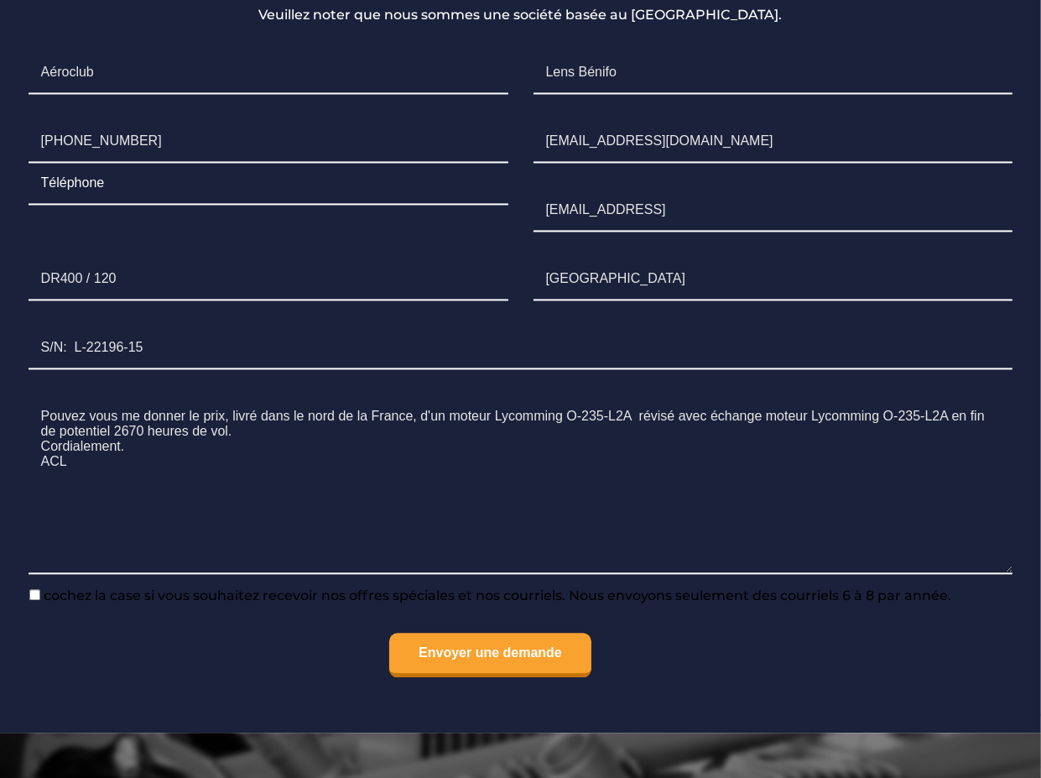
scroll to position [3216, 0]
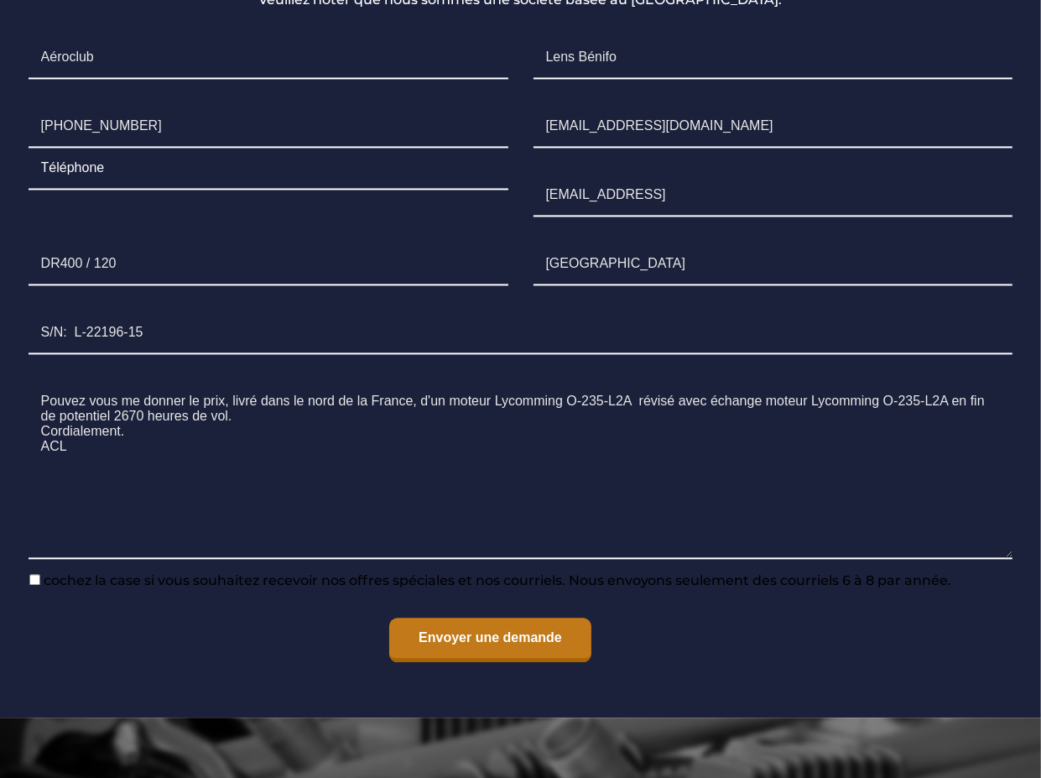
click at [472, 662] on input "Envoyer une demande" at bounding box center [490, 639] width 202 height 44
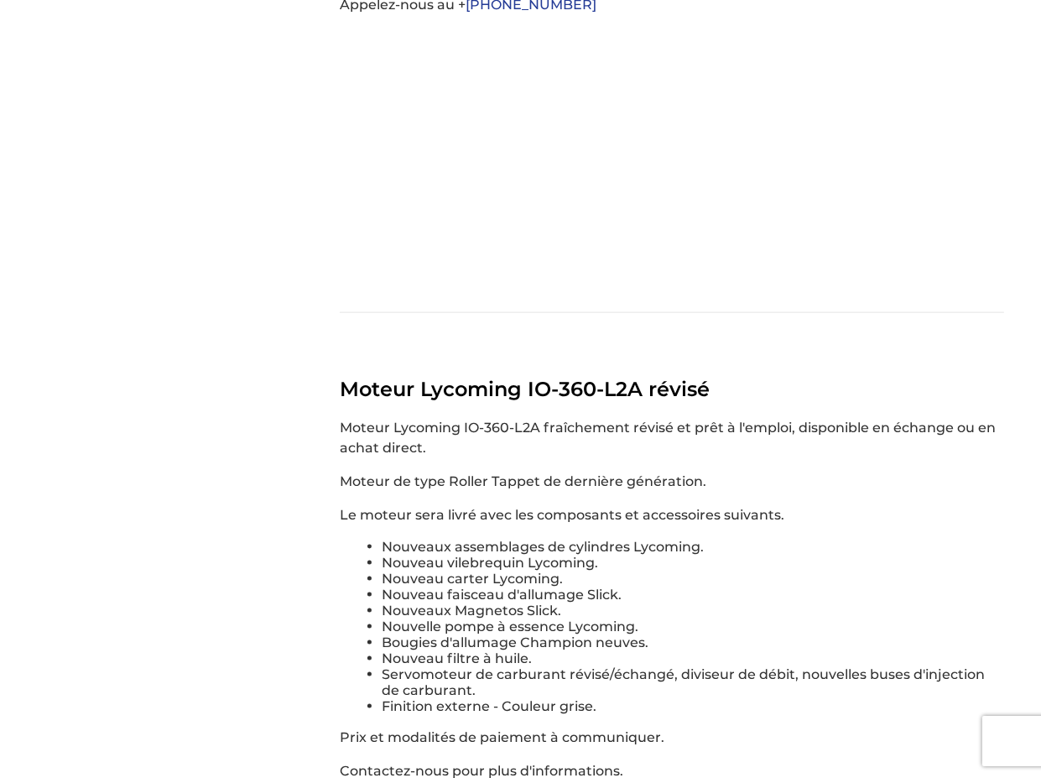
scroll to position [1817, 0]
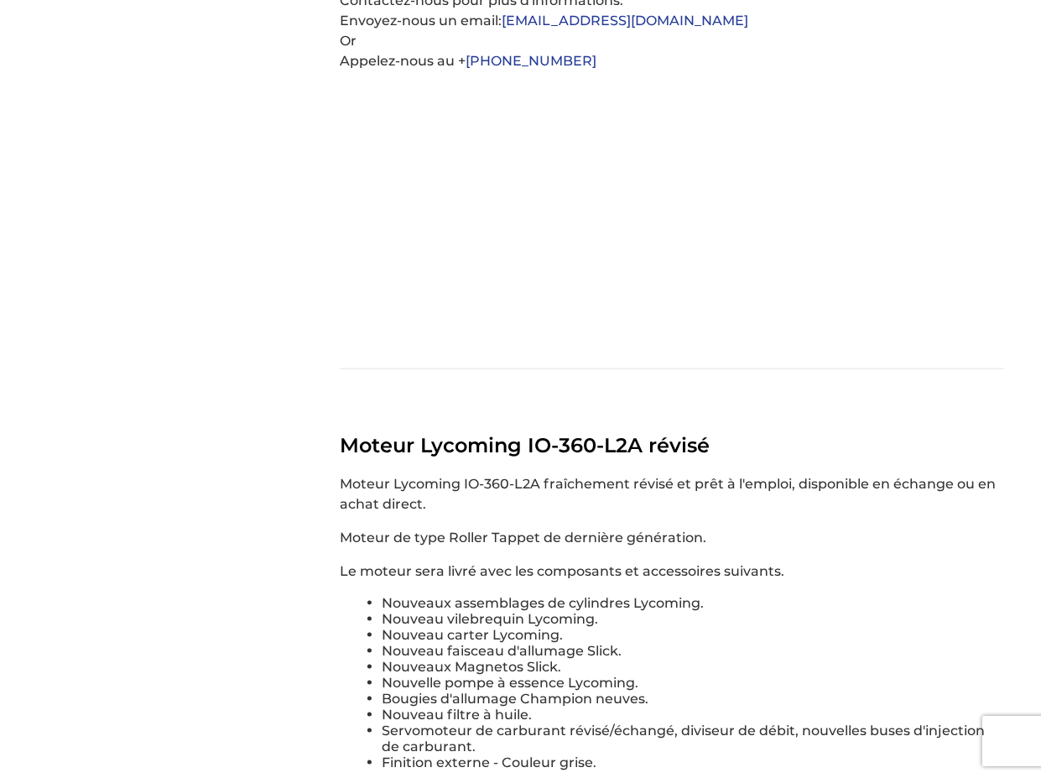
click at [551, 29] on link "[EMAIL_ADDRESS][DOMAIN_NAME]" at bounding box center [625, 21] width 247 height 16
click at [814, 499] on div "Moteur Lycoming O-235-L2A/L2C révisé Moteur Lycoming O-235-L2A/L2C fraîchement …" at bounding box center [672, 375] width 665 height 1667
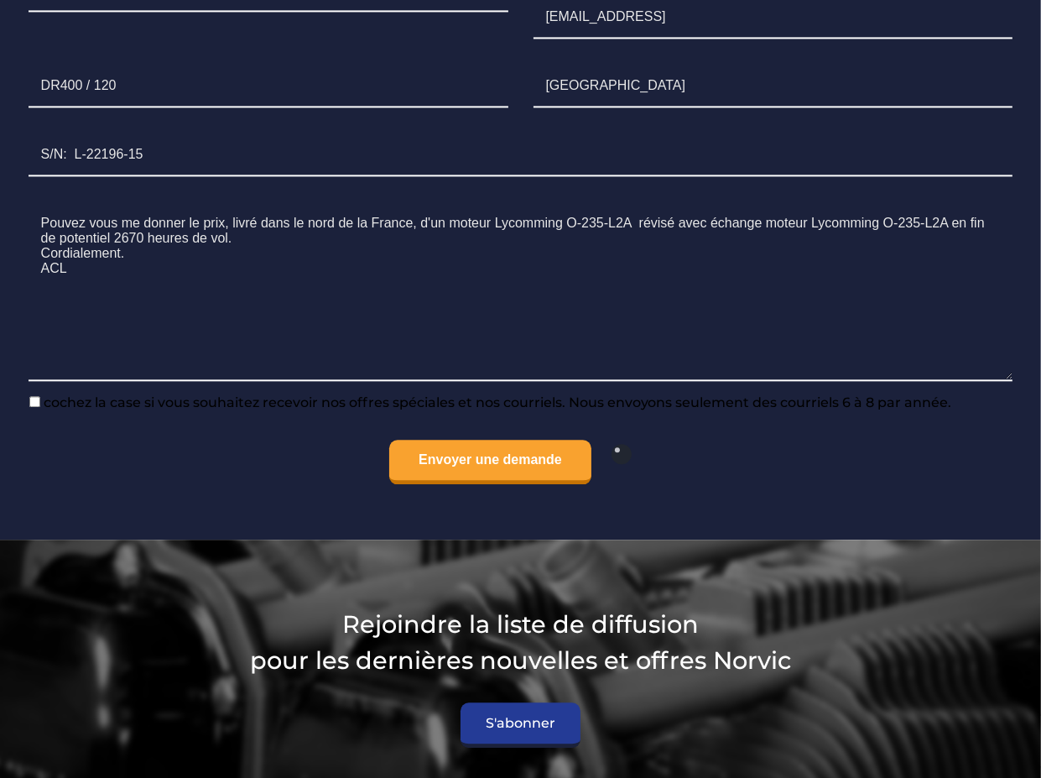
scroll to position [3495, 0]
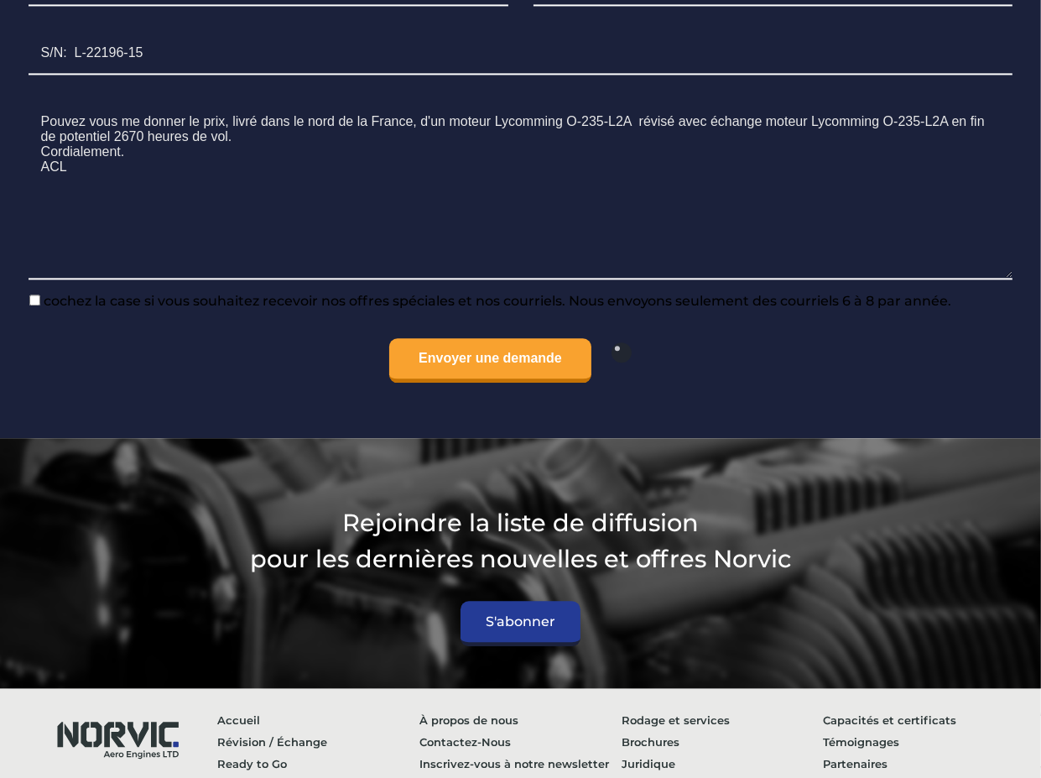
click at [34, 293] on li "Comment pouvons-nous vous aider ?* Pouvez vous me donner le prix, livré dans le…" at bounding box center [521, 190] width 1010 height 205
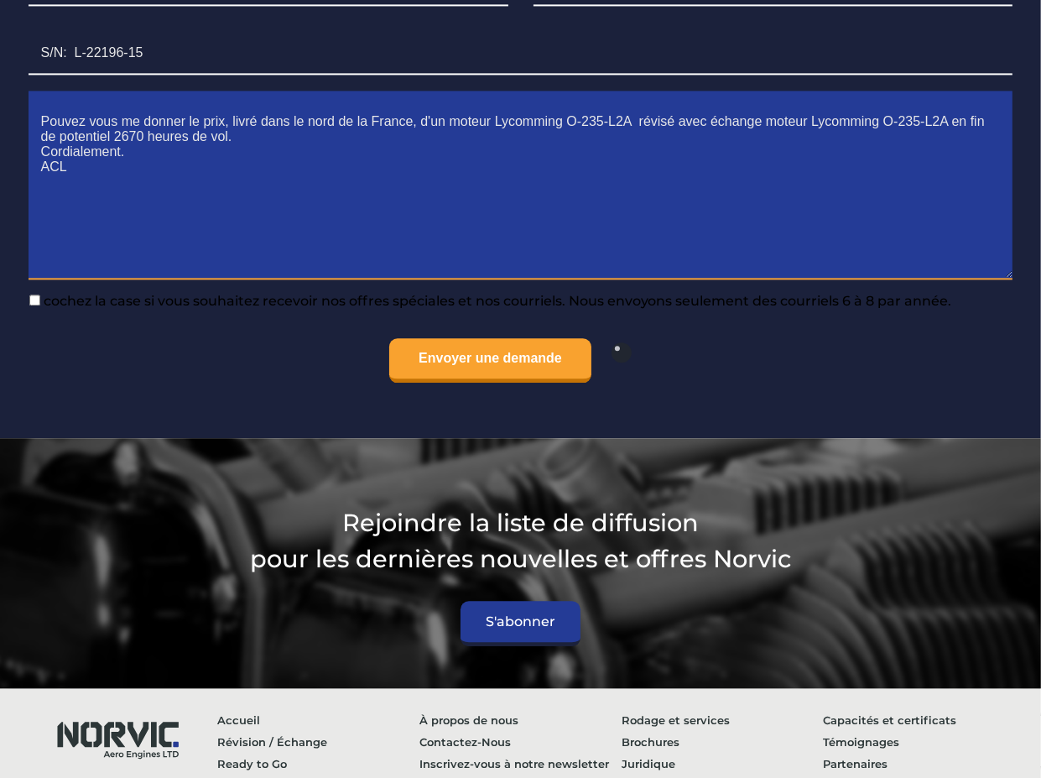
click at [93, 279] on textarea "Pouvez vous me donner le prix, livré dans le nord de la France, d'un moteur Lyc…" at bounding box center [521, 191] width 985 height 178
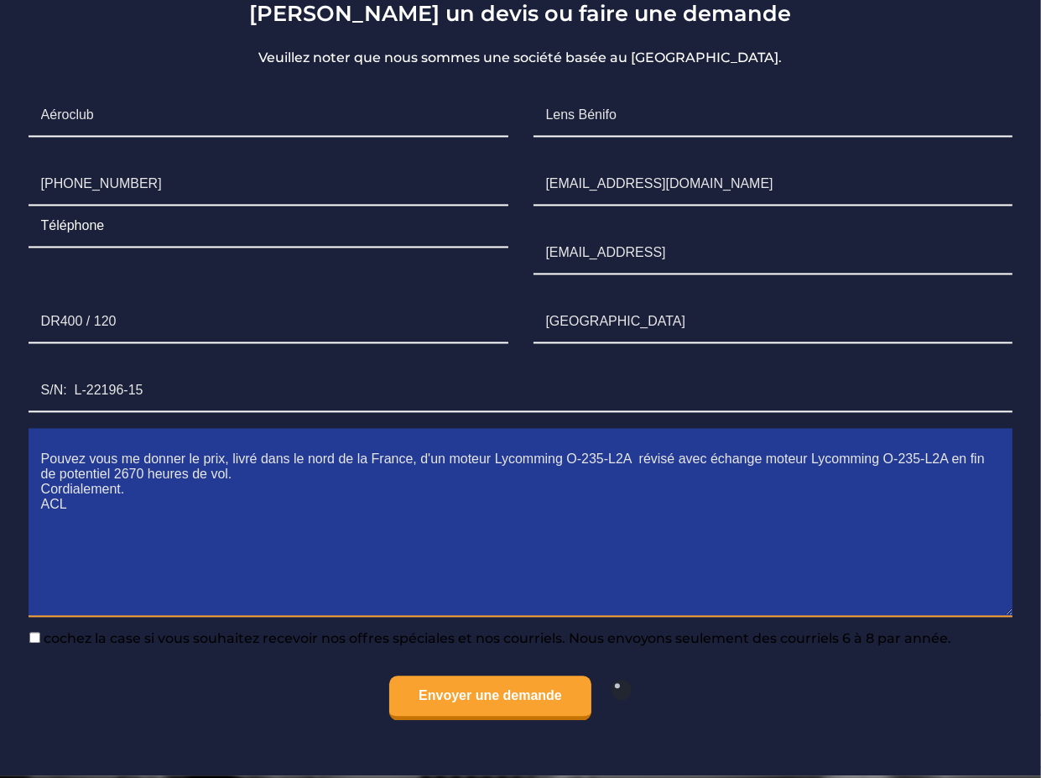
scroll to position [3159, 0]
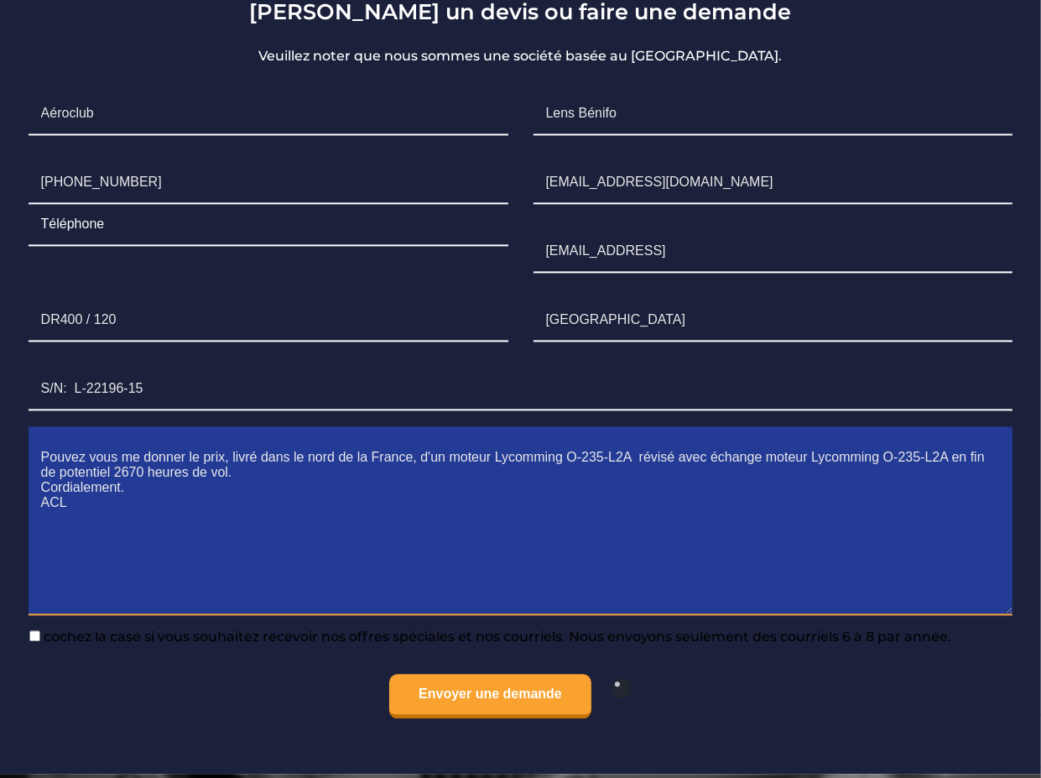
click at [846, 547] on textarea "Pouvez vous me donner le prix, livré dans le nord de la France, d'un moteur Lyc…" at bounding box center [521, 526] width 985 height 178
click at [529, 546] on textarea "Pouvez vous me donner le prix, livré dans le nord de la France, d'un moteur Lyc…" at bounding box center [521, 526] width 985 height 178
click at [509, 614] on textarea "Pouvez vous me donner le prix, livré dans le nord de la France, d'un moteur Lyc…" at bounding box center [521, 526] width 985 height 178
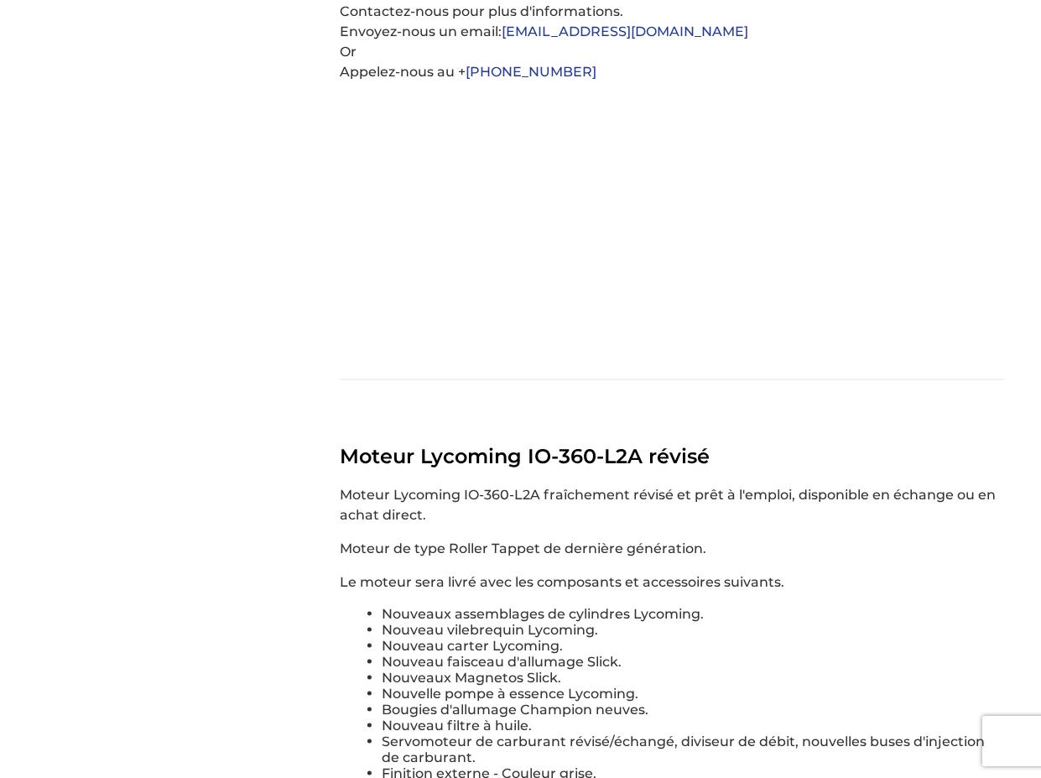
scroll to position [1762, 0]
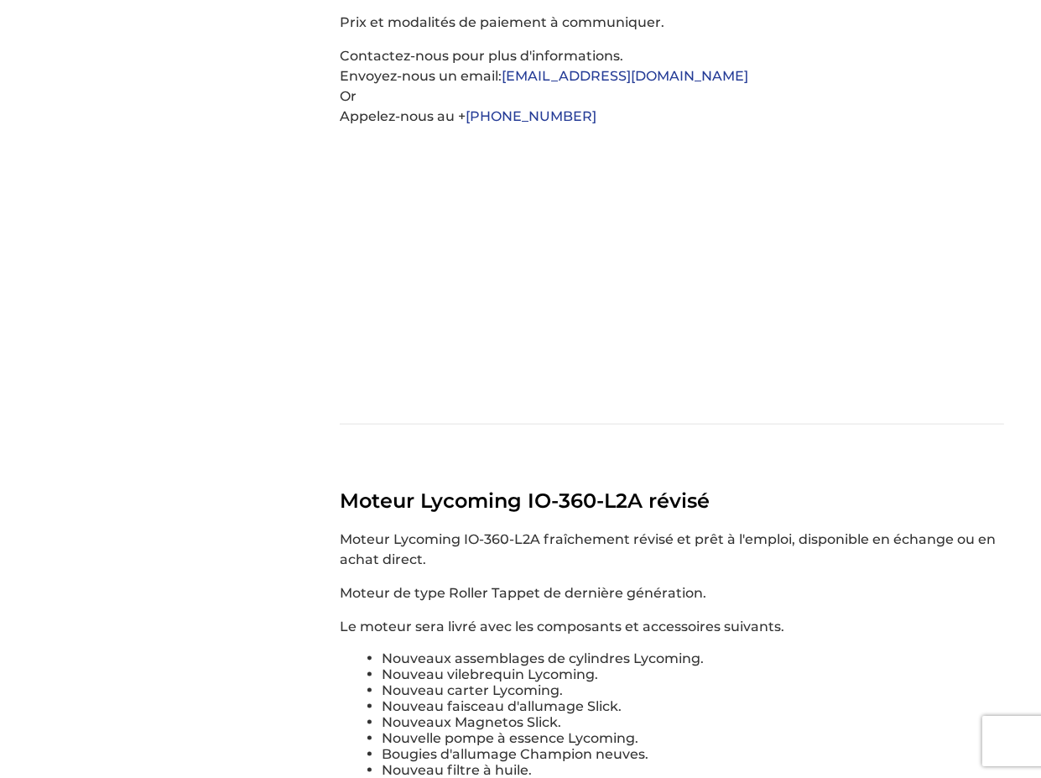
type textarea "Pouvez vous me donner le prix, livré dans le nord de la France, d'un moteur Lyc…"
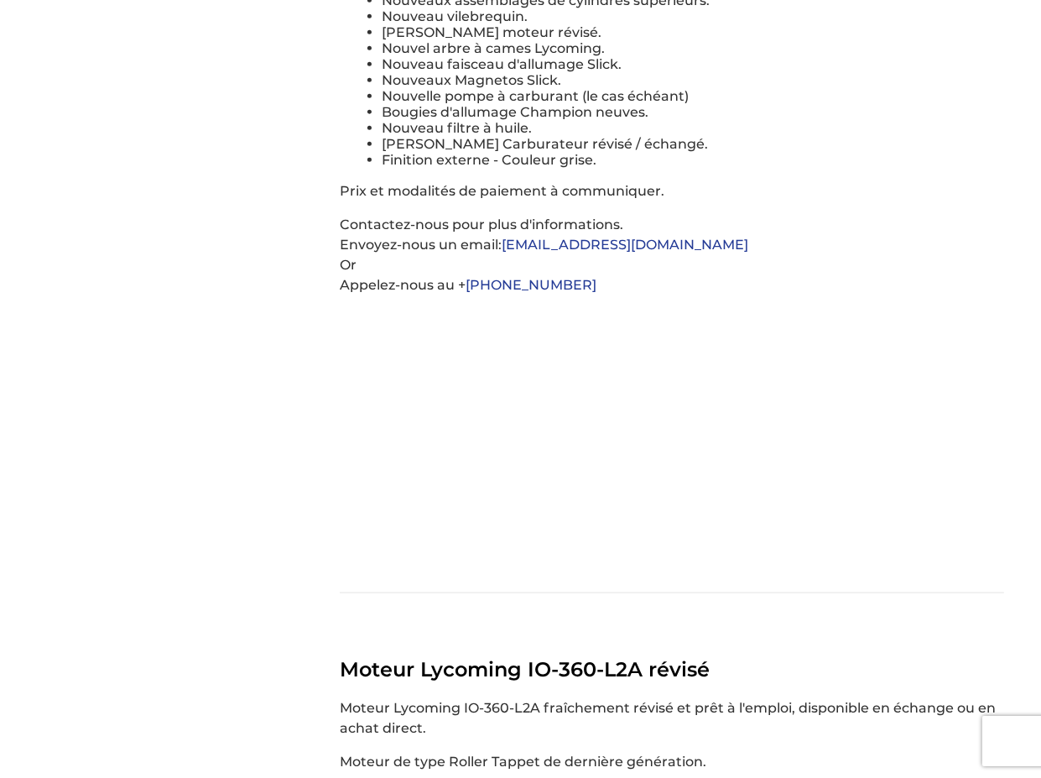
scroll to position [1594, 0]
click at [529, 252] on link "[EMAIL_ADDRESS][DOMAIN_NAME]" at bounding box center [625, 244] width 247 height 16
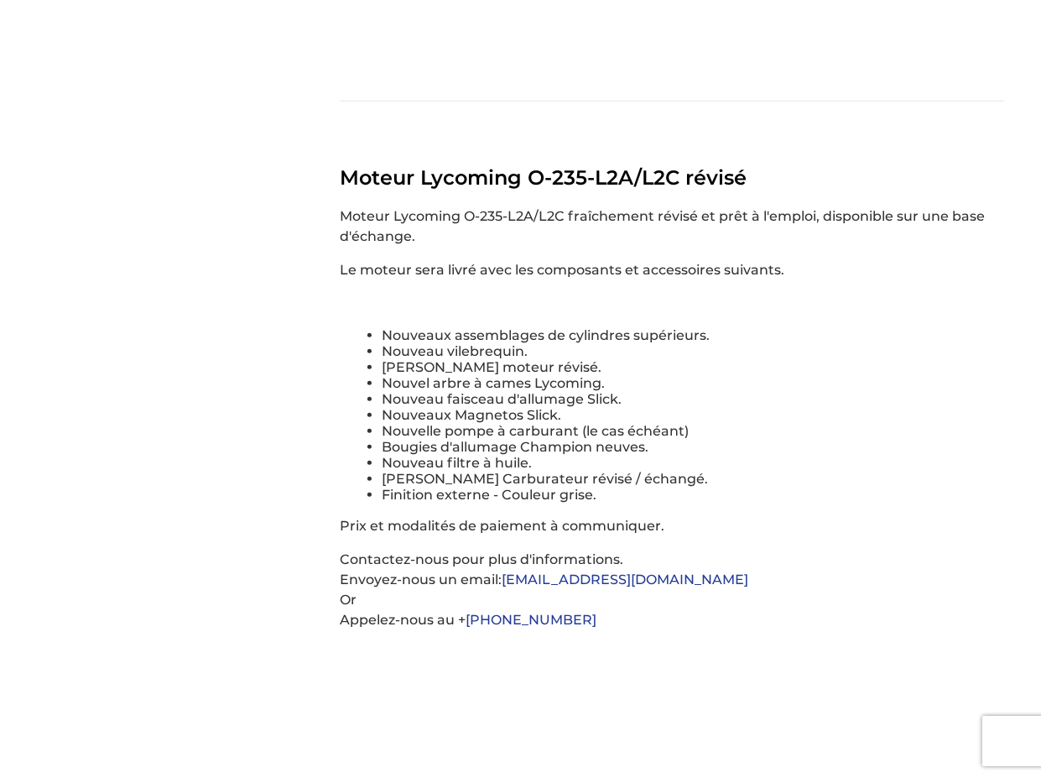
scroll to position [1258, 0]
click at [955, 487] on li "Marvel Schebler Carburateur révisé / échangé." at bounding box center [693, 479] width 623 height 16
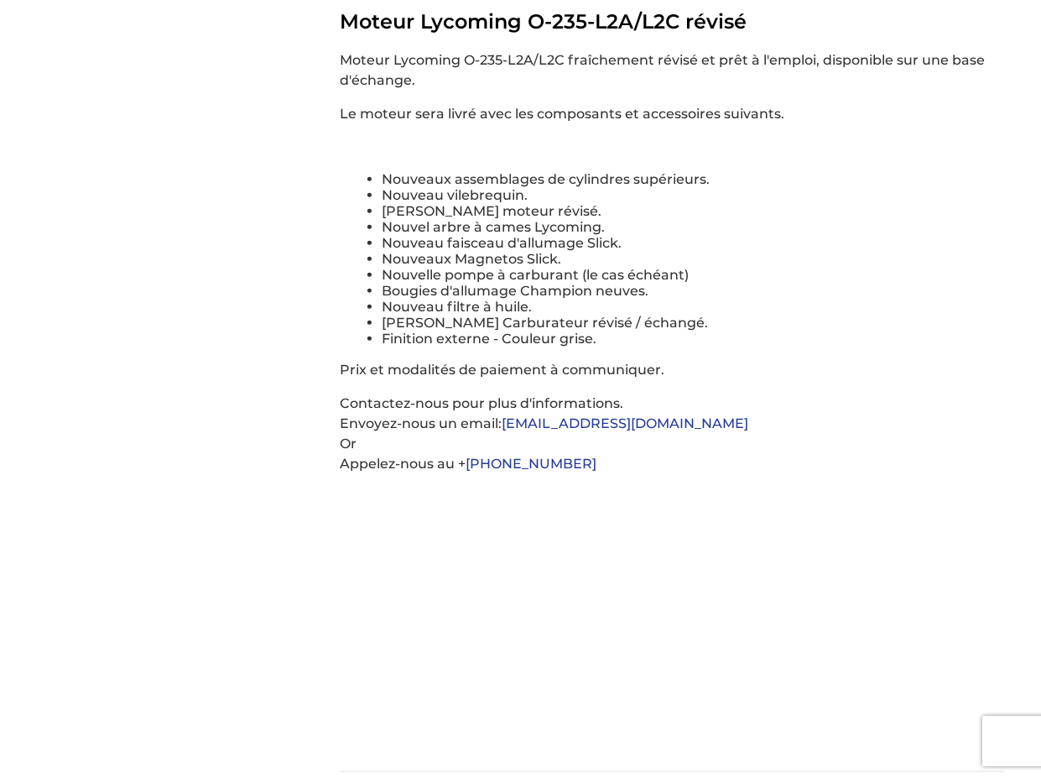
scroll to position [1482, 0]
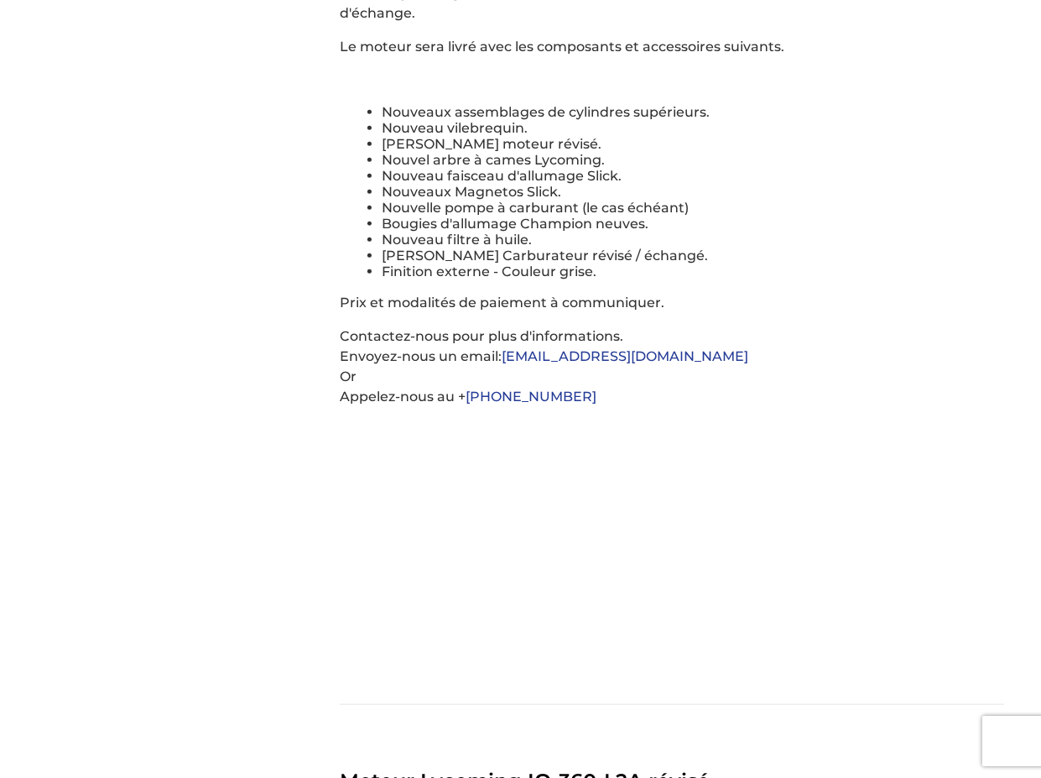
drag, startPoint x: 502, startPoint y: 435, endPoint x: 664, endPoint y: 434, distance: 161.9
click at [664, 434] on p "Contactez-nous pour plus d'informations. Envoyez-nous un email: info@norvic.com…" at bounding box center [672, 501] width 665 height 351
copy p "[EMAIL_ADDRESS][DOMAIN_NAME]"
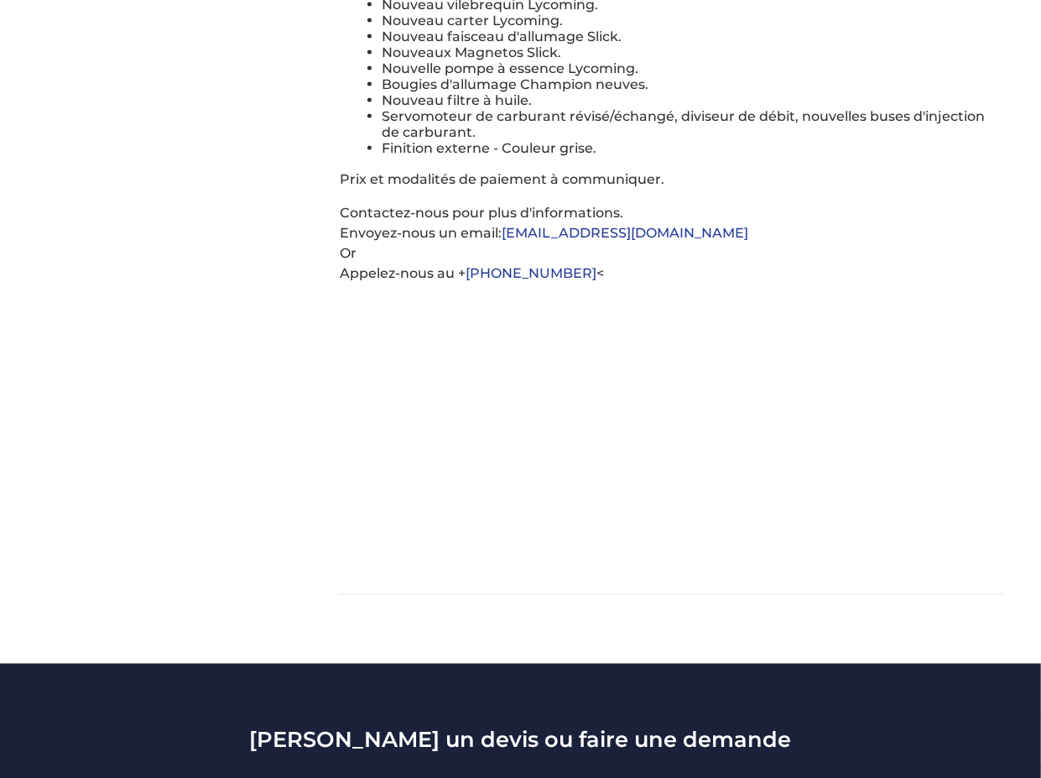
scroll to position [2433, 0]
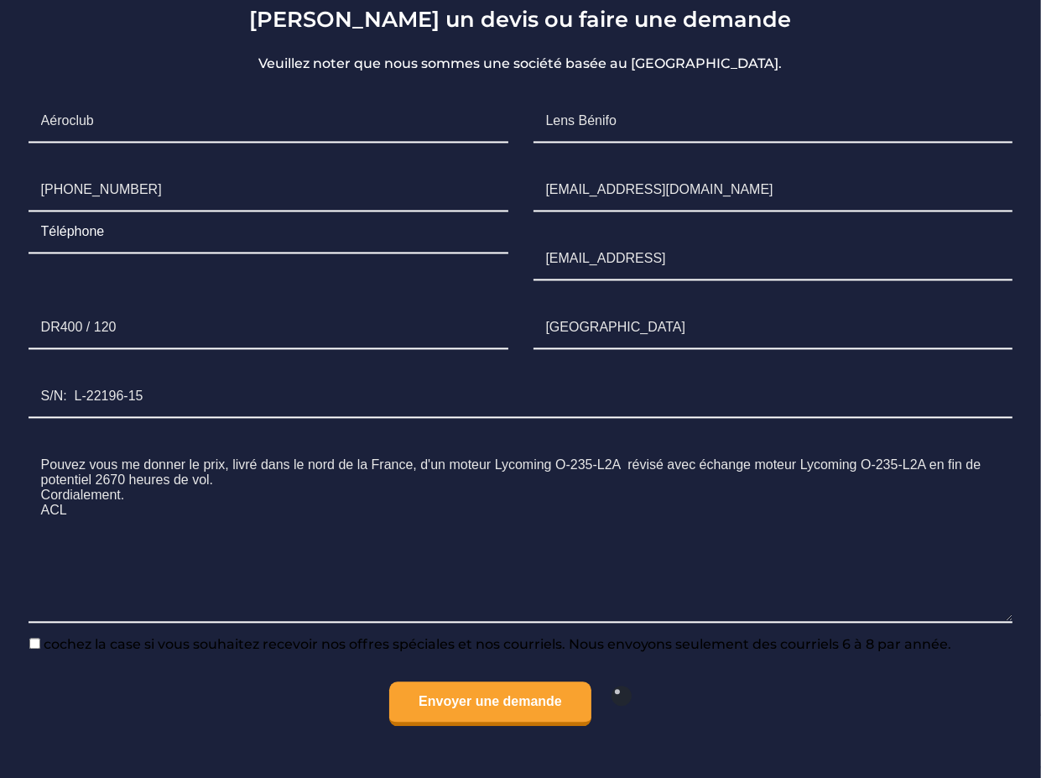
scroll to position [3159, 0]
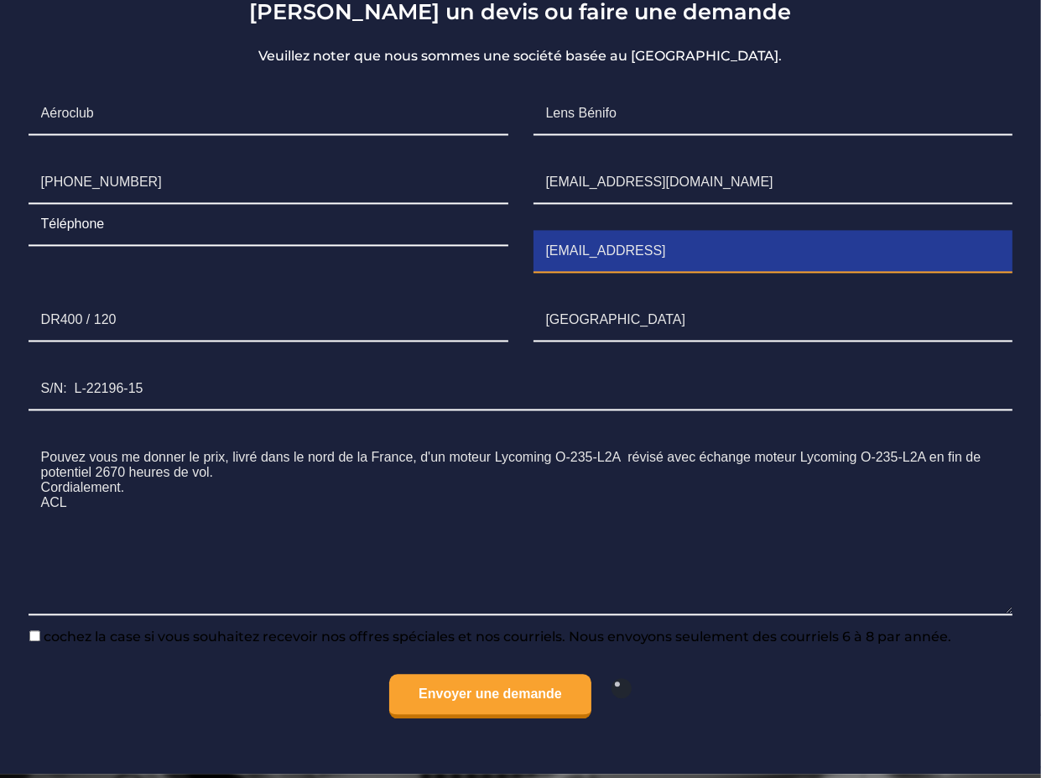
drag, startPoint x: 747, startPoint y: 345, endPoint x: 564, endPoint y: 333, distance: 184.1
click at [564, 273] on input "desdan59@gmail.comEngine" at bounding box center [774, 252] width 480 height 42
type input "d"
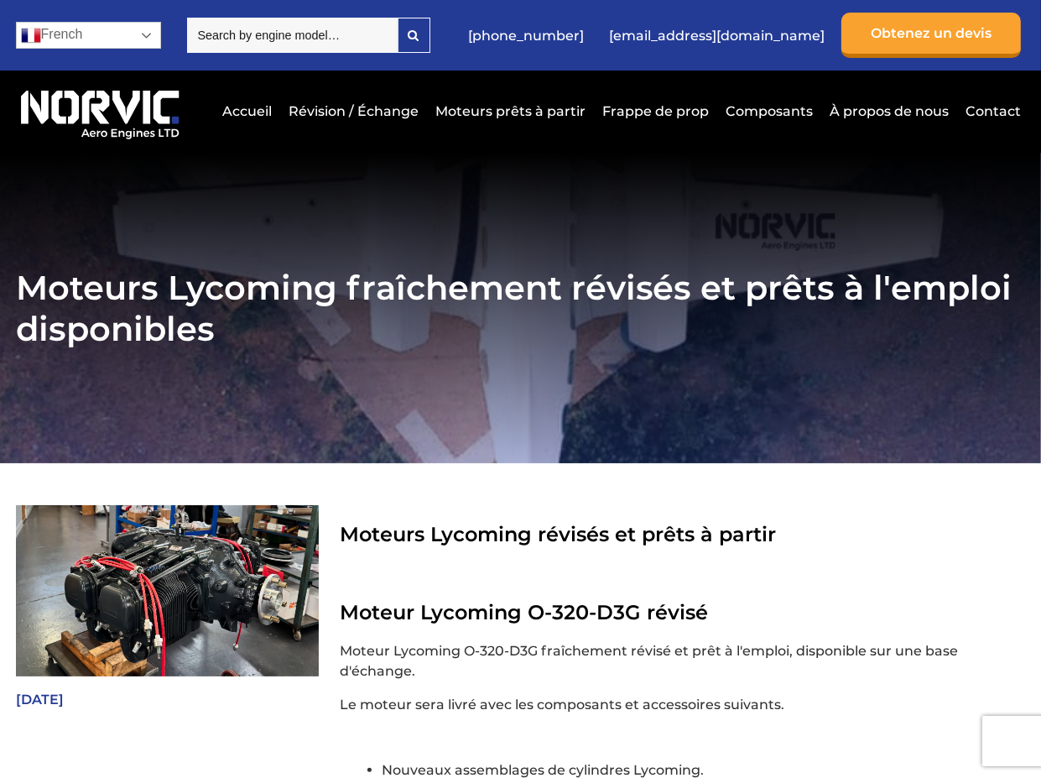
click at [148, 49] on link "French" at bounding box center [88, 35] width 145 height 27
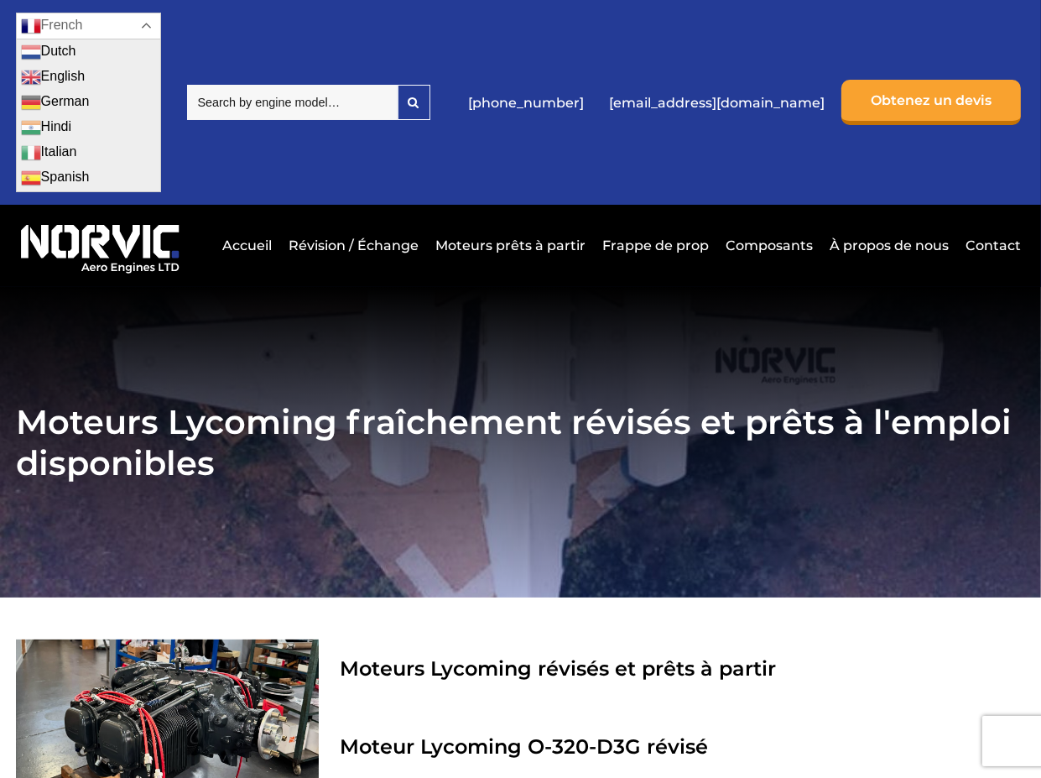
click at [148, 39] on link "French" at bounding box center [88, 26] width 145 height 27
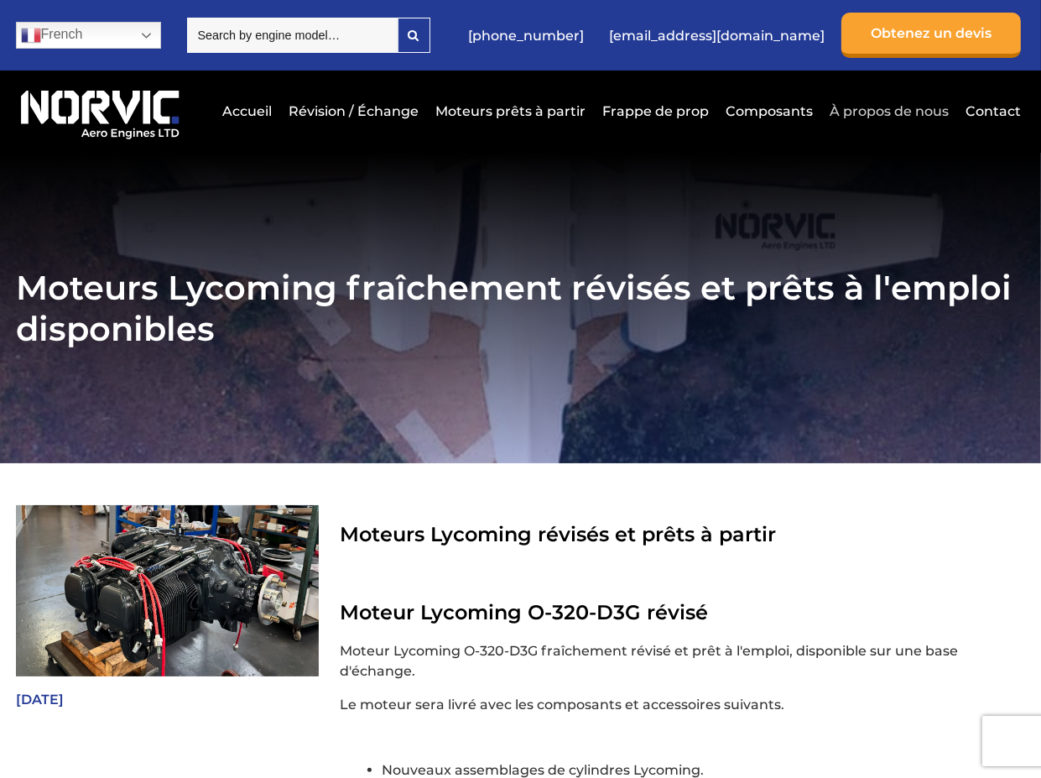
click at [897, 132] on link "À propos de nous" at bounding box center [889, 111] width 128 height 41
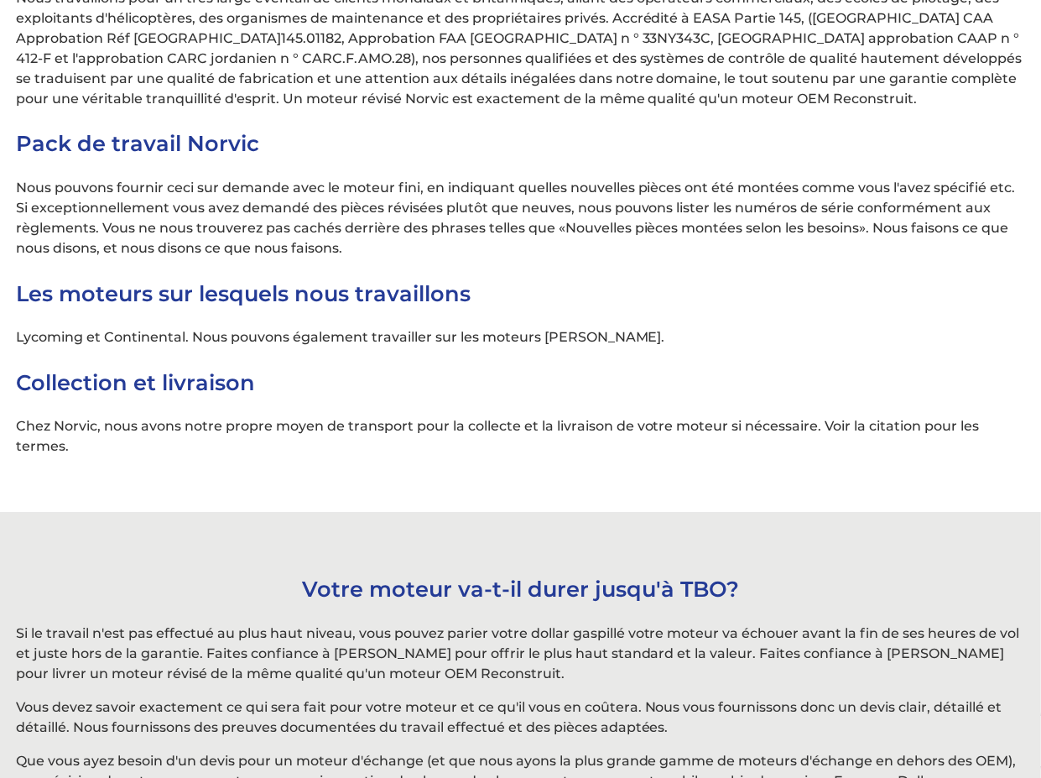
scroll to position [4977, 0]
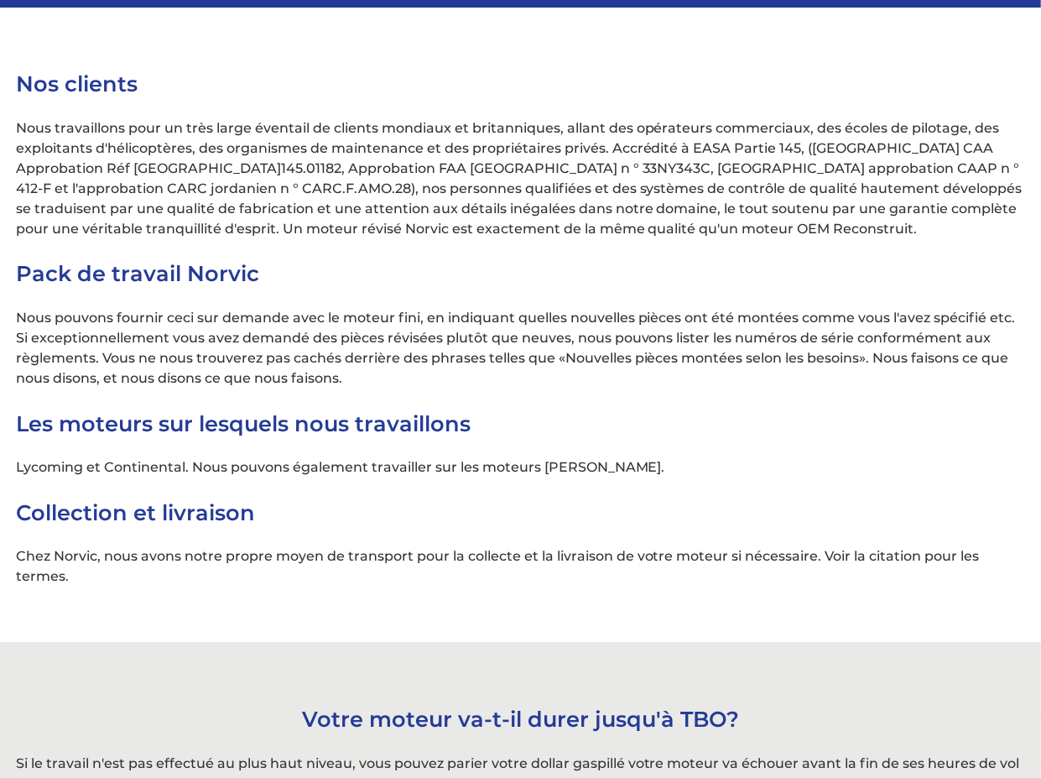
click at [432, 286] on h3 "Pack de travail Norvic" at bounding box center [521, 273] width 1010 height 26
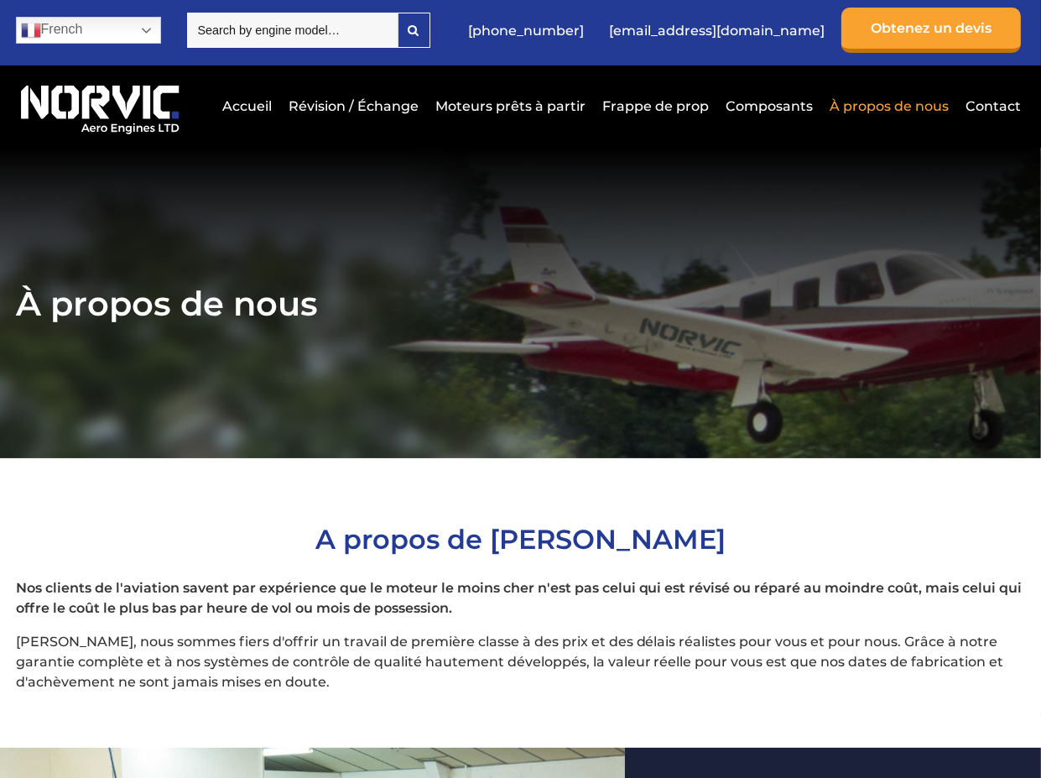
scroll to position [0, 0]
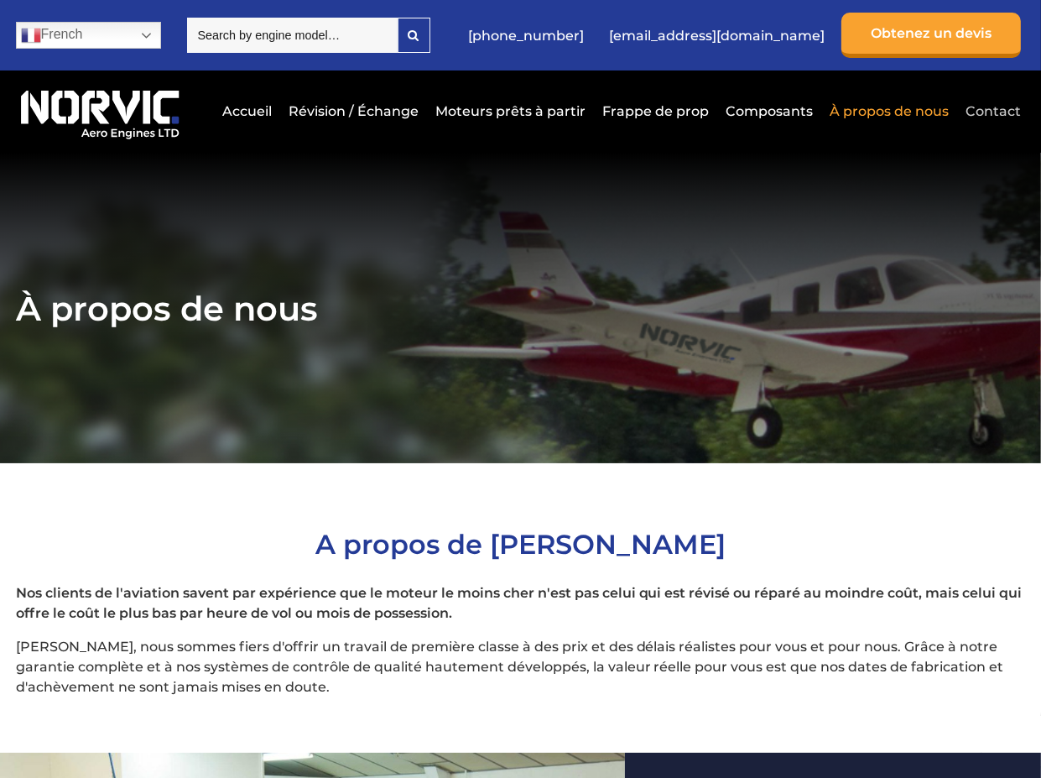
click at [990, 132] on link "Contact" at bounding box center [991, 111] width 60 height 41
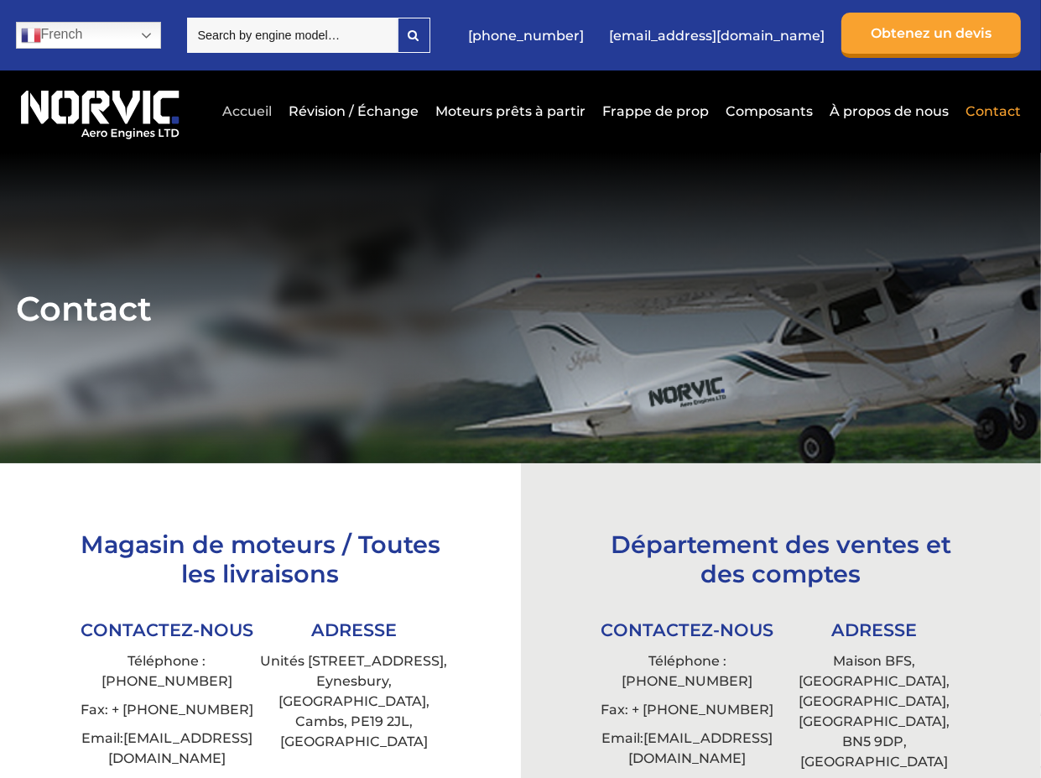
click at [253, 132] on link "Accueil" at bounding box center [247, 111] width 58 height 41
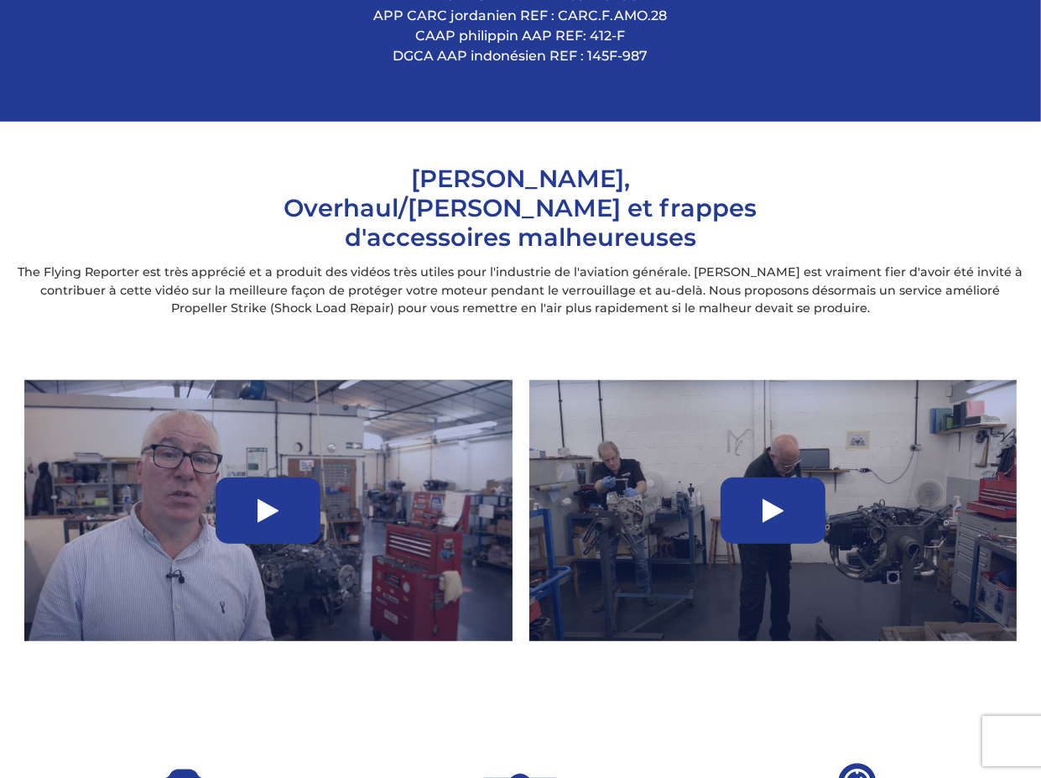
scroll to position [1007, 0]
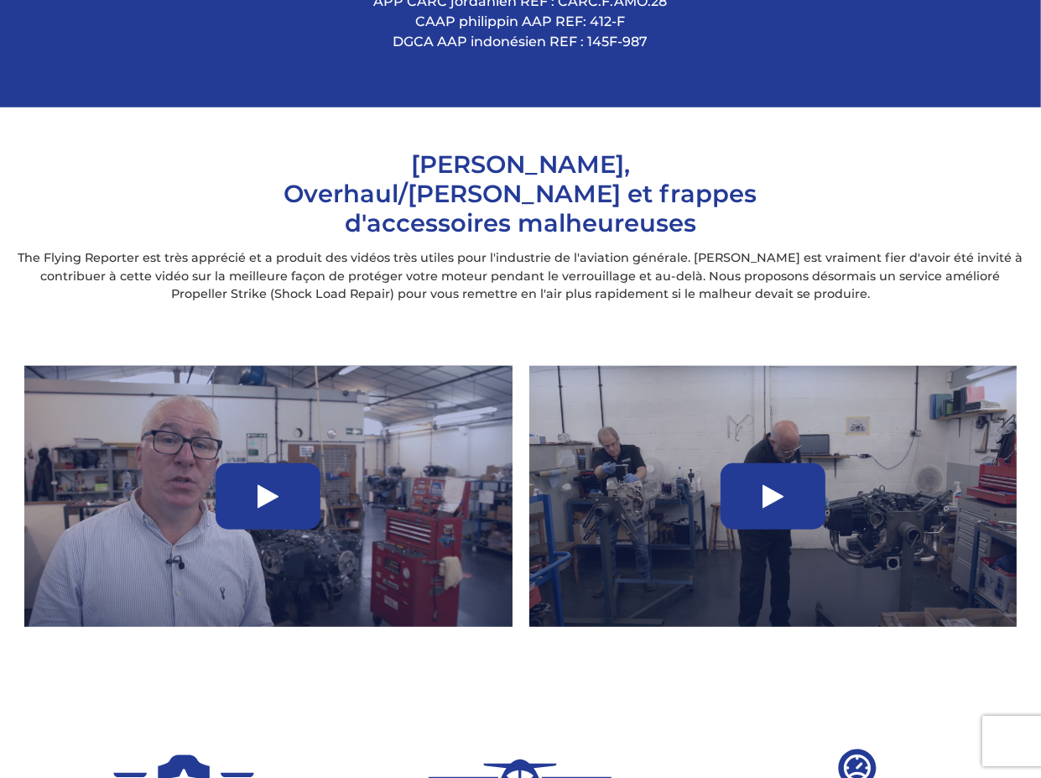
click at [262, 510] on icon at bounding box center [268, 496] width 21 height 27
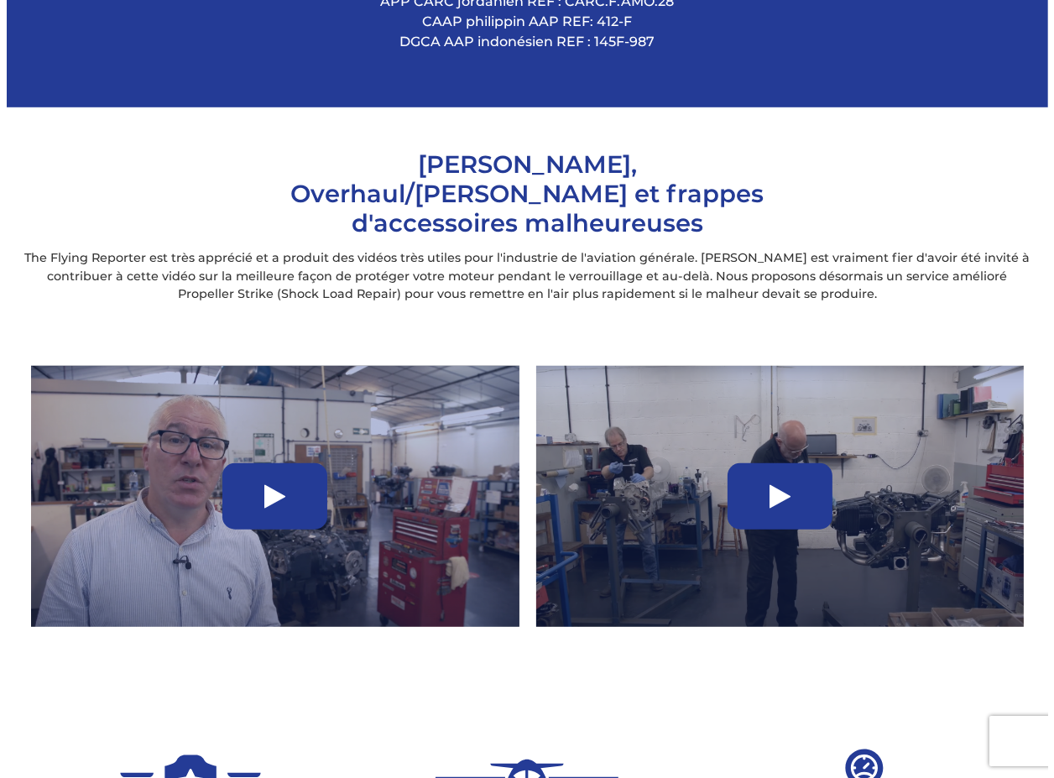
scroll to position [980, 0]
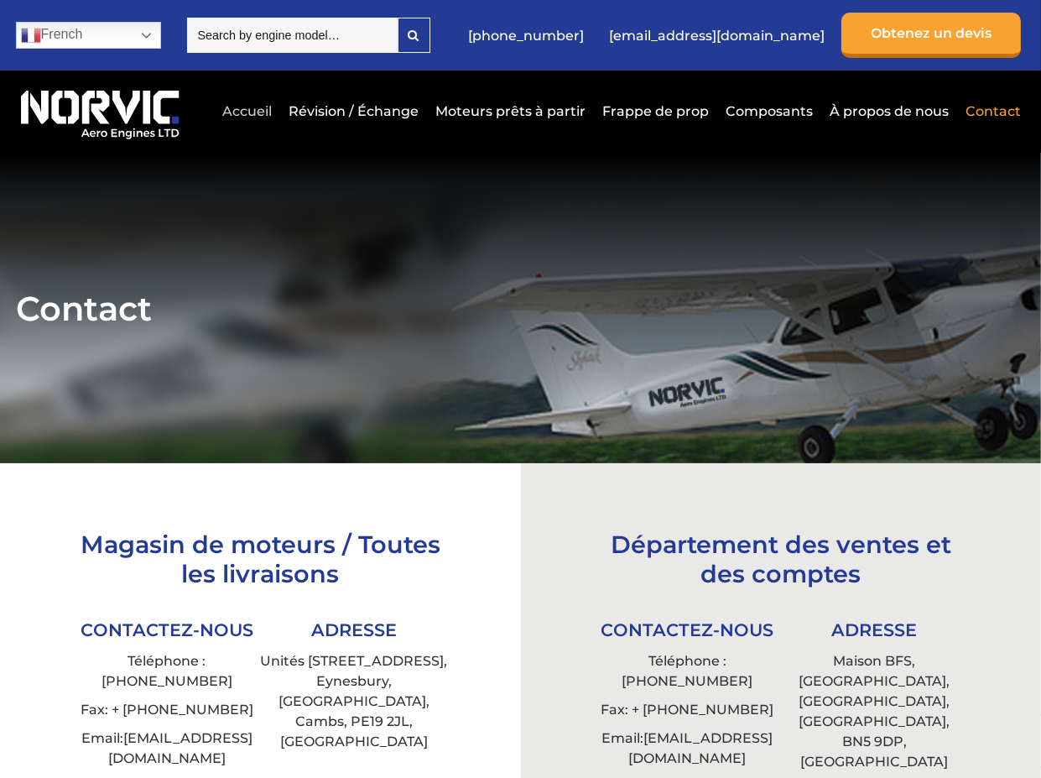
click at [266, 132] on link "Accueil" at bounding box center [247, 111] width 58 height 41
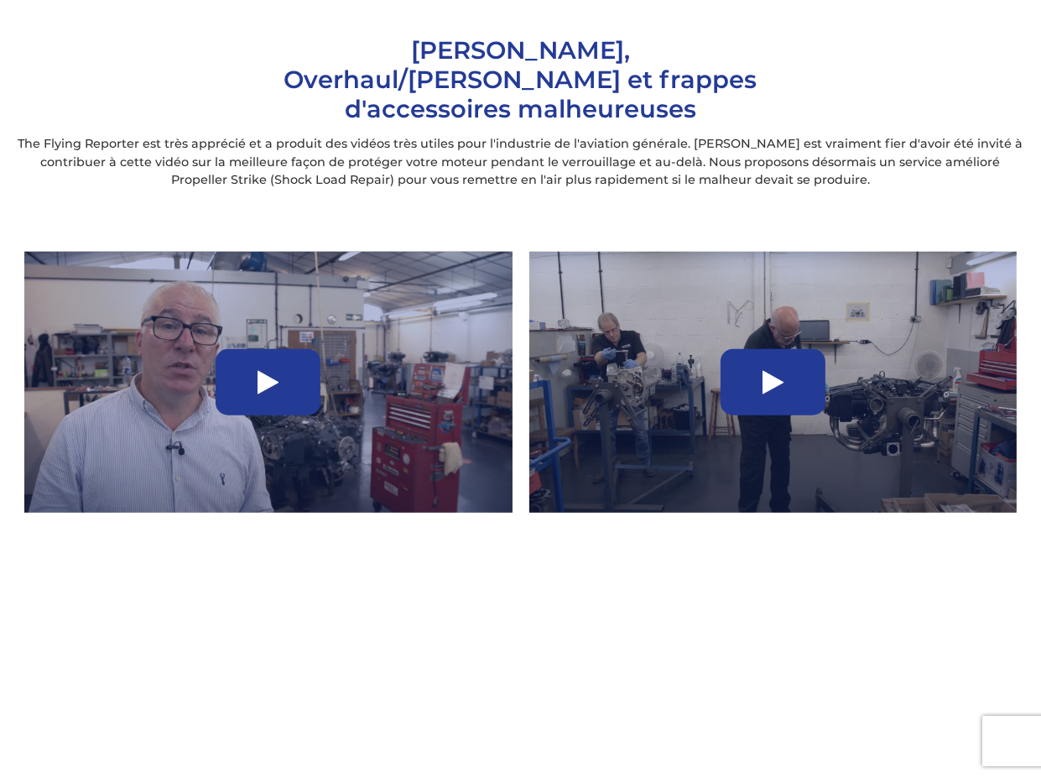
scroll to position [1230, 0]
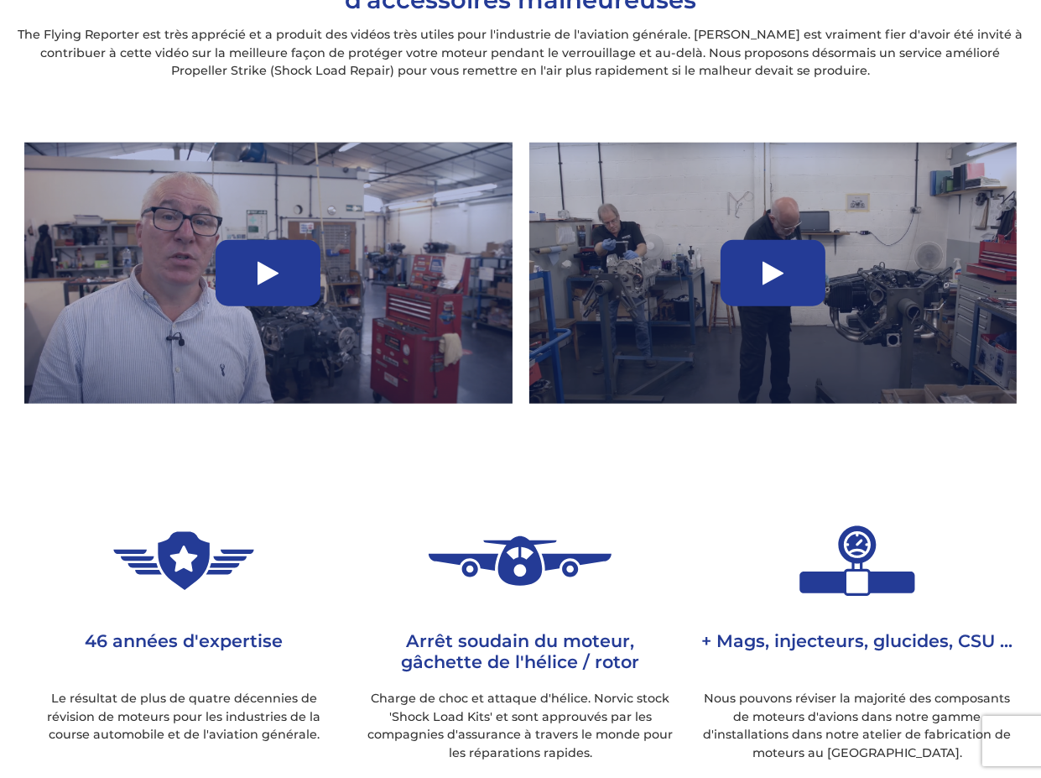
click at [767, 287] on icon at bounding box center [773, 273] width 21 height 27
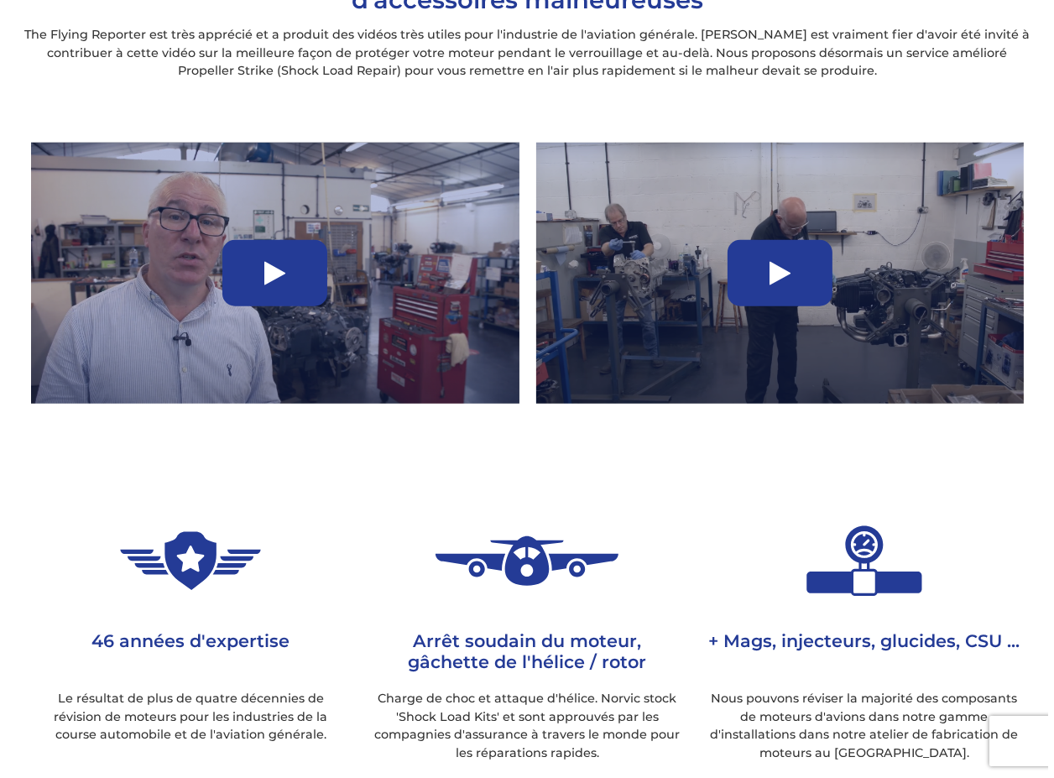
scroll to position [1204, 0]
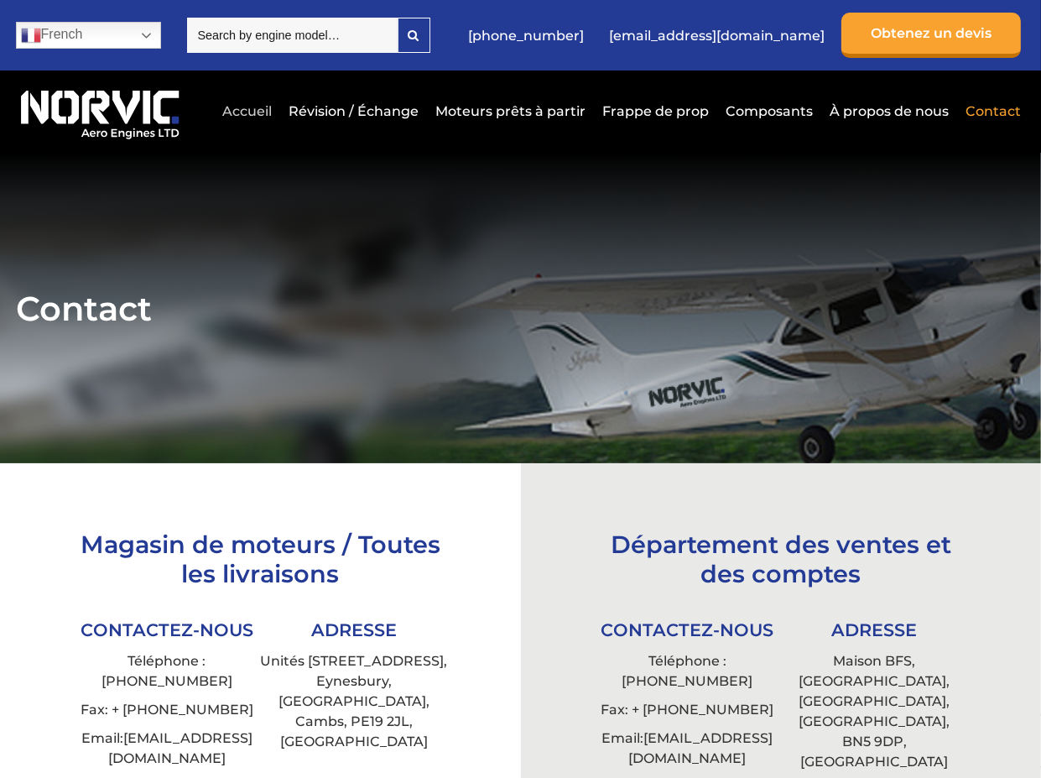
click at [261, 132] on link "Accueil" at bounding box center [247, 111] width 58 height 41
